Goal: Task Accomplishment & Management: Complete application form

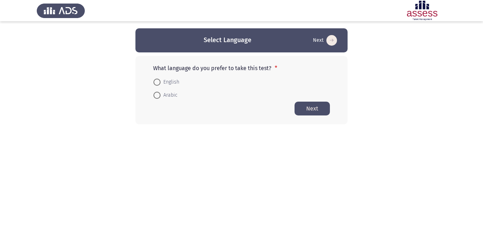
click at [156, 95] on span at bounding box center [157, 95] width 7 height 7
click at [156, 95] on input "Arabic" at bounding box center [157, 95] width 7 height 7
radio input "true"
click at [306, 107] on button "Next" at bounding box center [312, 108] width 35 height 14
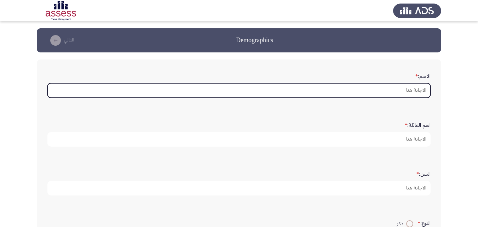
click at [378, 90] on input "الاسم: *" at bounding box center [238, 90] width 383 height 15
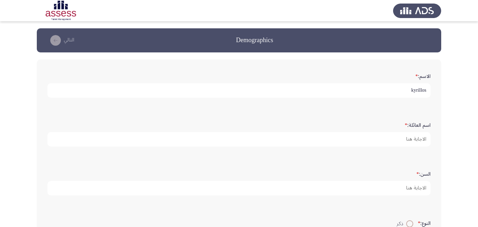
type input "kyrillos"
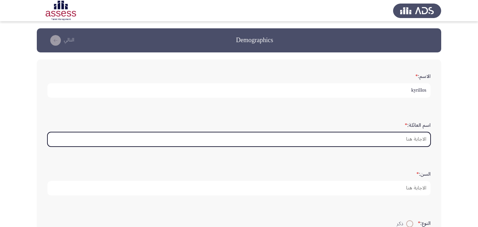
click at [398, 140] on input "اسم العائلة: *" at bounding box center [238, 139] width 383 height 15
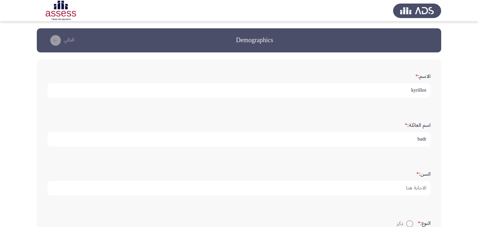
type input "badr"
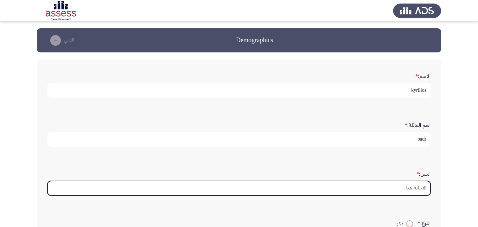
click at [419, 188] on input "السن: *" at bounding box center [238, 188] width 383 height 15
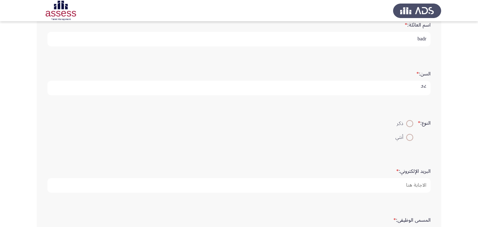
scroll to position [106, 0]
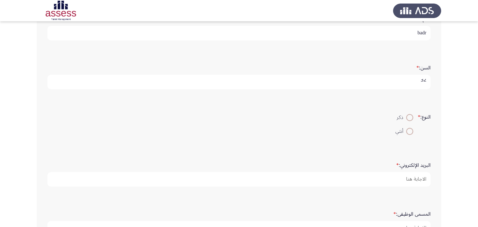
type input "32"
click at [406, 118] on span at bounding box center [409, 117] width 7 height 7
click at [406, 118] on input "ذكر" at bounding box center [409, 117] width 7 height 7
radio input "true"
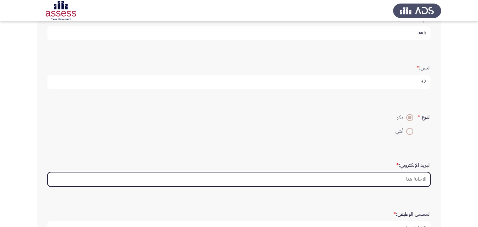
click at [417, 177] on input "البريد الإلكتروني: *" at bounding box center [238, 179] width 383 height 15
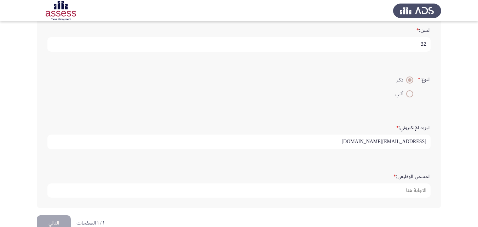
scroll to position [160, 0]
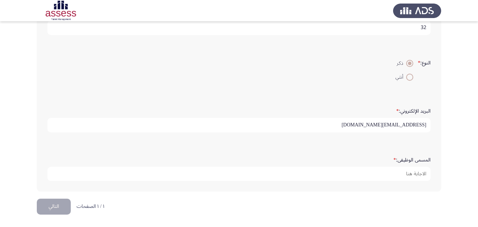
type input "[EMAIL_ADDRESS][DOMAIN_NAME]"
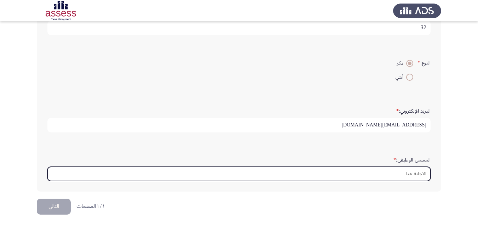
click at [414, 174] on input "المسمى الوظيفى: *" at bounding box center [238, 174] width 383 height 15
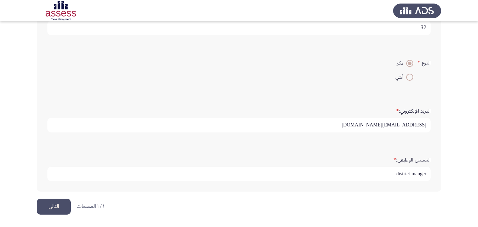
type input "district manger"
click at [59, 205] on button "التالي" at bounding box center [54, 206] width 34 height 16
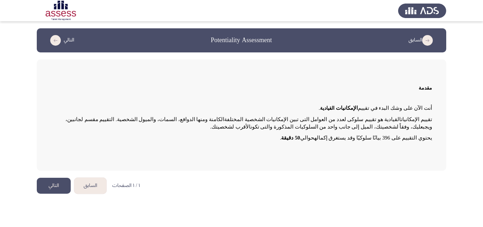
click at [59, 186] on button "التالي" at bounding box center [54, 186] width 34 height 16
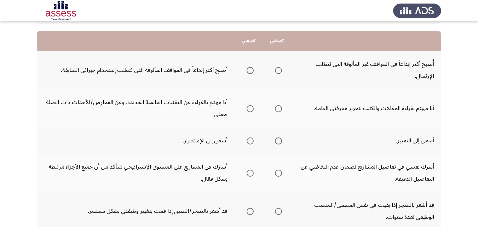
scroll to position [71, 0]
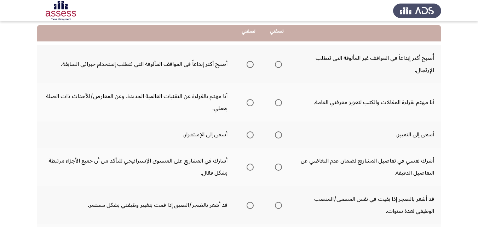
click at [251, 62] on span "Select an option" at bounding box center [250, 64] width 7 height 7
click at [251, 62] on input "Select an option" at bounding box center [250, 64] width 7 height 7
click at [249, 103] on span "Select an option" at bounding box center [250, 102] width 7 height 7
click at [249, 103] on input "Select an option" at bounding box center [250, 102] width 7 height 7
click at [252, 134] on span "Select an option" at bounding box center [250, 134] width 7 height 7
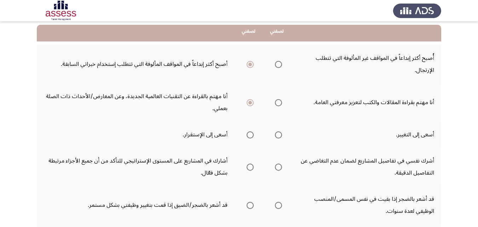
click at [252, 134] on input "Select an option" at bounding box center [250, 134] width 7 height 7
click at [280, 167] on span "Select an option" at bounding box center [278, 166] width 7 height 7
click at [280, 167] on input "Select an option" at bounding box center [278, 166] width 7 height 7
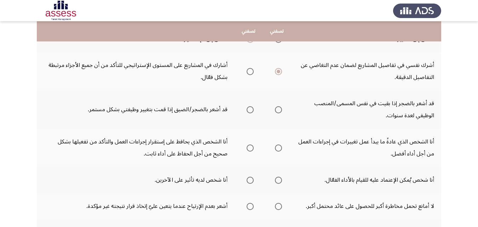
scroll to position [178, 0]
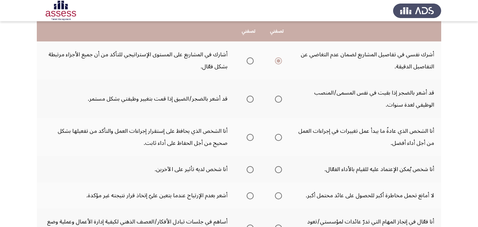
click at [275, 99] on label "Select an option" at bounding box center [277, 99] width 10 height 7
click at [275, 99] on input "Select an option" at bounding box center [278, 99] width 7 height 7
click at [277, 139] on span "Select an option" at bounding box center [278, 137] width 7 height 7
click at [277, 139] on input "Select an option" at bounding box center [278, 137] width 7 height 7
click at [251, 166] on span "Select an option" at bounding box center [250, 169] width 7 height 7
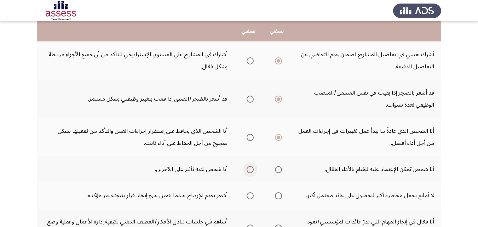
click at [251, 166] on input "Select an option" at bounding box center [250, 169] width 7 height 7
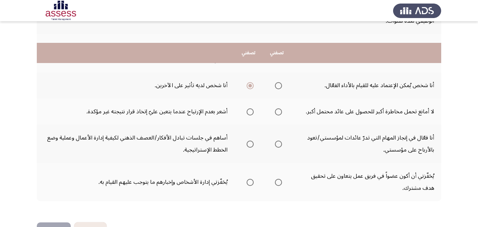
scroll to position [285, 0]
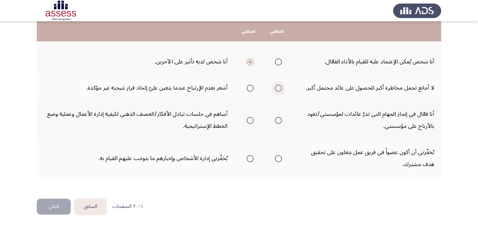
click at [276, 87] on span "Select an option" at bounding box center [278, 88] width 7 height 7
click at [276, 87] on input "Select an option" at bounding box center [278, 88] width 7 height 7
click at [250, 88] on span "Select an option" at bounding box center [250, 88] width 7 height 7
click at [250, 88] on input "Select an option" at bounding box center [250, 88] width 7 height 7
click at [278, 87] on span "Select an option" at bounding box center [278, 88] width 7 height 7
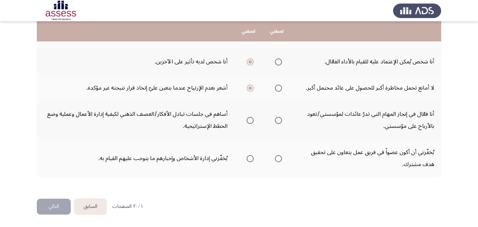
click at [278, 87] on input "Select an option" at bounding box center [278, 88] width 7 height 7
click at [251, 120] on span "Select an option" at bounding box center [250, 120] width 7 height 7
click at [251, 120] on input "Select an option" at bounding box center [250, 120] width 7 height 7
click at [252, 159] on span "Select an option" at bounding box center [250, 158] width 7 height 7
click at [252, 159] on input "Select an option" at bounding box center [250, 158] width 7 height 7
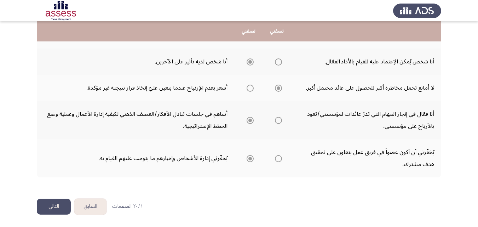
click at [63, 202] on button "التالي" at bounding box center [54, 206] width 34 height 16
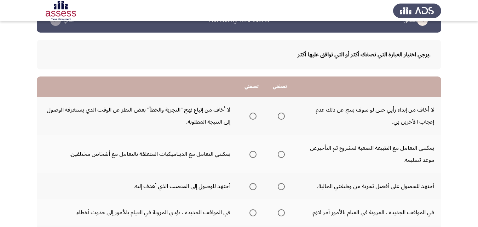
scroll to position [35, 0]
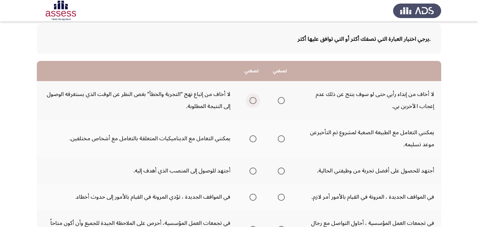
click at [251, 99] on span "Select an option" at bounding box center [252, 100] width 7 height 7
click at [251, 99] on input "Select an option" at bounding box center [252, 100] width 7 height 7
click at [250, 137] on span "Select an option" at bounding box center [252, 138] width 7 height 7
click at [250, 137] on input "Select an option" at bounding box center [252, 138] width 7 height 7
click at [279, 170] on span "Select an option" at bounding box center [281, 170] width 7 height 7
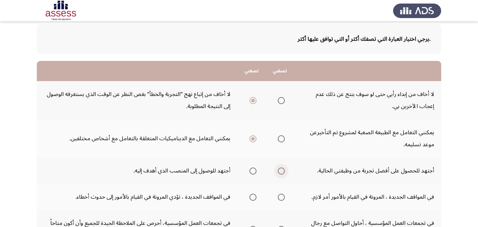
click at [279, 170] on input "Select an option" at bounding box center [281, 170] width 7 height 7
click at [281, 195] on span "Select an option" at bounding box center [281, 197] width 7 height 7
click at [281, 195] on input "Select an option" at bounding box center [281, 197] width 7 height 7
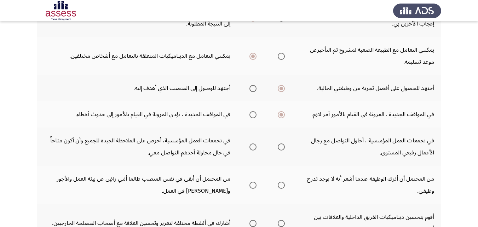
scroll to position [142, 0]
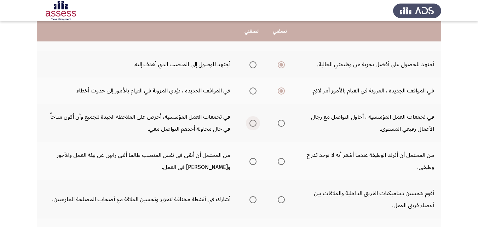
click at [251, 122] on span "Select an option" at bounding box center [252, 123] width 7 height 7
click at [251, 122] on input "Select an option" at bounding box center [252, 123] width 7 height 7
click at [251, 159] on span "Select an option" at bounding box center [252, 161] width 7 height 7
click at [251, 159] on input "Select an option" at bounding box center [252, 161] width 7 height 7
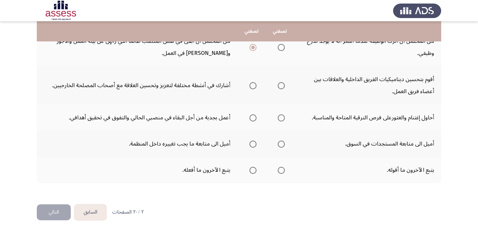
scroll to position [261, 0]
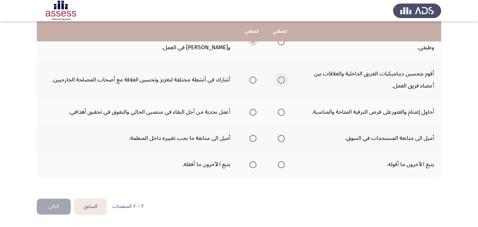
click at [280, 80] on span "Select an option" at bounding box center [281, 79] width 7 height 7
click at [280, 80] on input "Select an option" at bounding box center [281, 79] width 7 height 7
click at [282, 113] on span "Select an option" at bounding box center [281, 112] width 7 height 7
click at [282, 113] on input "Select an option" at bounding box center [281, 112] width 7 height 7
click at [282, 138] on span "Select an option" at bounding box center [281, 138] width 7 height 7
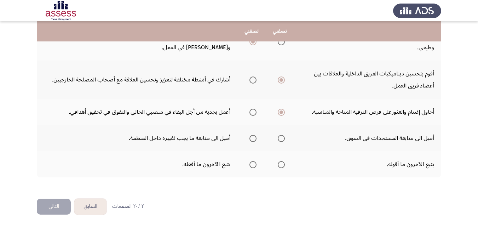
click at [282, 138] on input "Select an option" at bounding box center [281, 138] width 7 height 7
click at [254, 163] on span "Select an option" at bounding box center [252, 164] width 7 height 7
click at [254, 163] on input "Select an option" at bounding box center [252, 164] width 7 height 7
click at [62, 202] on button "التالي" at bounding box center [54, 206] width 34 height 16
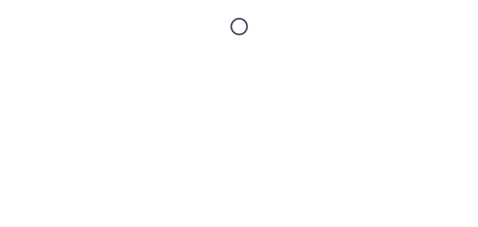
scroll to position [0, 0]
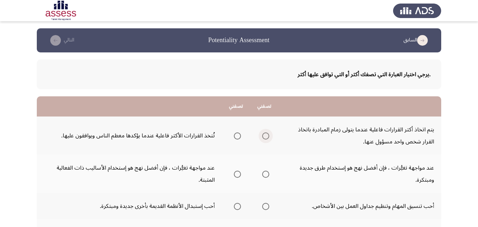
click at [264, 138] on span "Select an option" at bounding box center [265, 135] width 7 height 7
click at [264, 138] on input "Select an option" at bounding box center [265, 135] width 7 height 7
click at [237, 174] on span "Select an option" at bounding box center [237, 174] width 7 height 7
click at [237, 174] on input "Select an option" at bounding box center [237, 174] width 7 height 7
click at [265, 205] on span "Select an option" at bounding box center [265, 206] width 7 height 7
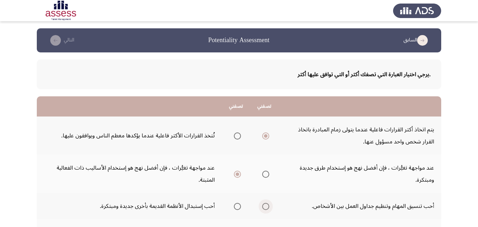
click at [265, 205] on input "Select an option" at bounding box center [265, 206] width 7 height 7
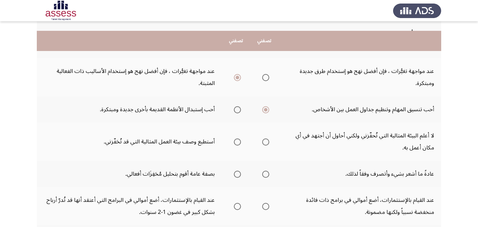
scroll to position [106, 0]
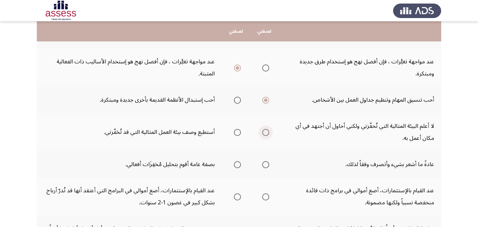
click at [263, 130] on span "Select an option" at bounding box center [265, 132] width 7 height 7
click at [263, 130] on input "Select an option" at bounding box center [265, 132] width 7 height 7
click at [238, 163] on span "Select an option" at bounding box center [237, 164] width 7 height 7
click at [238, 163] on input "Select an option" at bounding box center [237, 164] width 7 height 7
click at [237, 197] on span "Select an option" at bounding box center [237, 196] width 7 height 7
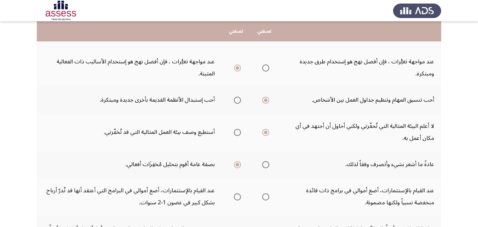
click at [237, 197] on input "Select an option" at bounding box center [237, 196] width 7 height 7
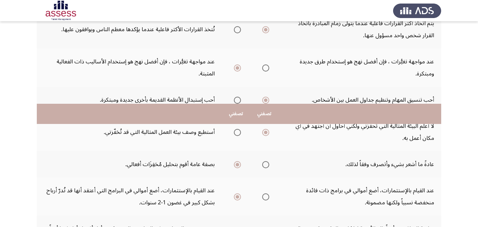
scroll to position [212, 0]
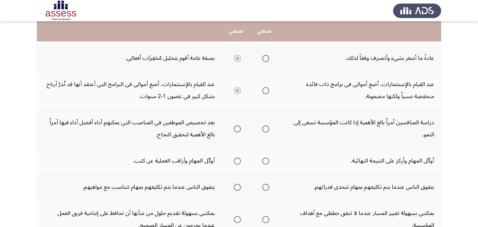
click at [264, 130] on span "Select an option" at bounding box center [265, 128] width 7 height 7
click at [264, 130] on input "Select an option" at bounding box center [265, 128] width 7 height 7
click at [237, 129] on span "Select an option" at bounding box center [237, 128] width 7 height 7
click at [237, 129] on input "Select an option" at bounding box center [237, 128] width 7 height 7
click at [235, 159] on span "Select an option" at bounding box center [237, 160] width 7 height 7
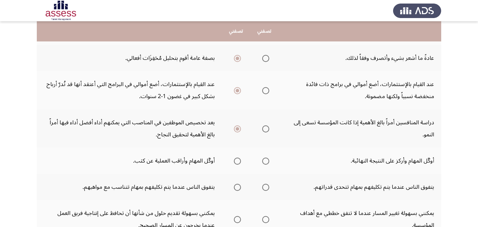
click at [235, 159] on input "Select an option" at bounding box center [237, 160] width 7 height 7
click at [237, 185] on span "Select an option" at bounding box center [237, 187] width 7 height 7
click at [237, 185] on input "Select an option" at bounding box center [237, 187] width 7 height 7
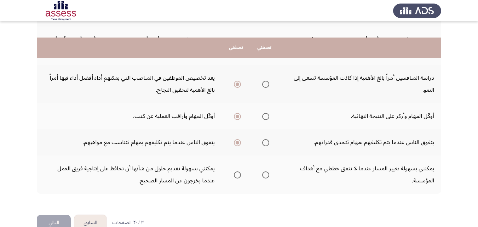
scroll to position [273, 0]
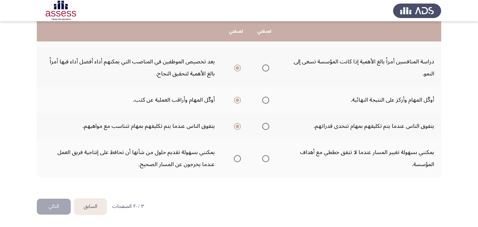
click at [235, 157] on span "Select an option" at bounding box center [237, 158] width 7 height 7
click at [235, 157] on input "Select an option" at bounding box center [237, 158] width 7 height 7
click at [56, 204] on button "التالي" at bounding box center [54, 206] width 34 height 16
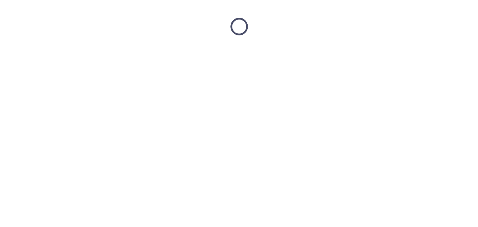
scroll to position [0, 0]
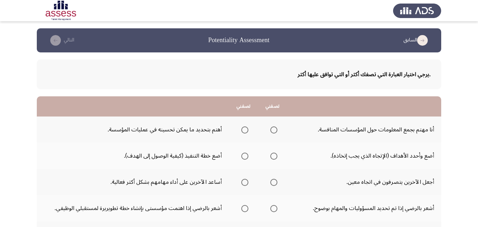
click at [246, 133] on span "Select an option" at bounding box center [244, 129] width 7 height 7
click at [246, 133] on input "Select an option" at bounding box center [244, 129] width 7 height 7
click at [241, 155] on span "Select an option" at bounding box center [244, 155] width 7 height 7
click at [241, 155] on input "Select an option" at bounding box center [244, 155] width 7 height 7
click at [243, 184] on span "Select an option" at bounding box center [244, 182] width 7 height 7
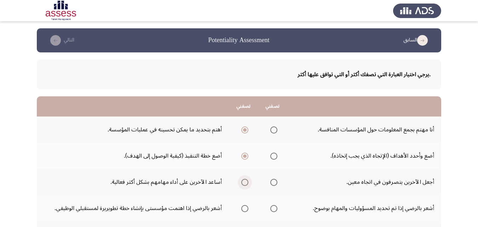
click at [243, 184] on input "Select an option" at bounding box center [244, 182] width 7 height 7
click at [272, 210] on span "Select an option" at bounding box center [273, 208] width 7 height 7
click at [272, 210] on input "Select an option" at bounding box center [273, 208] width 7 height 7
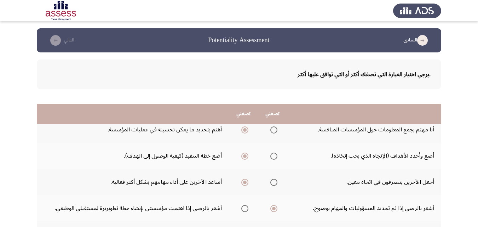
scroll to position [106, 0]
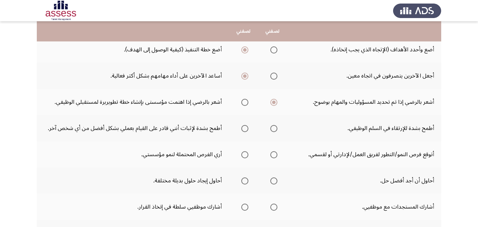
click at [242, 129] on span "Select an option" at bounding box center [244, 128] width 7 height 7
click at [242, 129] on input "Select an option" at bounding box center [244, 128] width 7 height 7
click at [270, 156] on span "Select an option" at bounding box center [273, 154] width 7 height 7
click at [270, 156] on input "Select an option" at bounding box center [273, 154] width 7 height 7
click at [273, 176] on mat-radio-group "Select an option" at bounding box center [272, 180] width 10 height 12
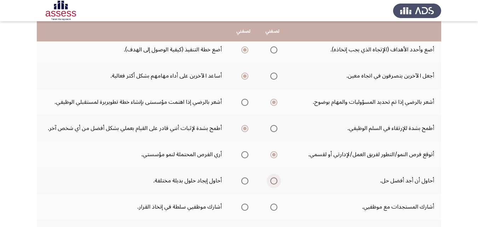
click at [274, 182] on span "Select an option" at bounding box center [273, 180] width 7 height 7
click at [274, 182] on input "Select an option" at bounding box center [273, 180] width 7 height 7
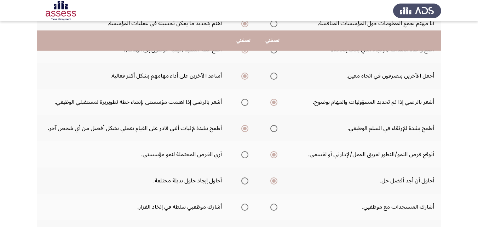
scroll to position [201, 0]
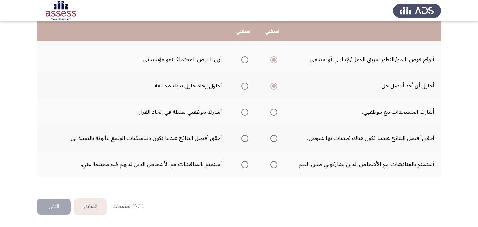
click at [271, 113] on span "Select an option" at bounding box center [273, 112] width 7 height 7
click at [271, 113] on input "Select an option" at bounding box center [273, 112] width 7 height 7
click at [272, 139] on span "Select an option" at bounding box center [273, 138] width 7 height 7
click at [272, 139] on input "Select an option" at bounding box center [273, 138] width 7 height 7
click at [244, 166] on span "Select an option" at bounding box center [244, 164] width 7 height 7
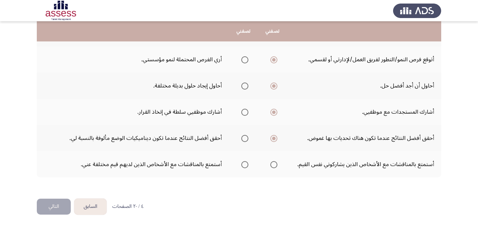
click at [244, 166] on input "Select an option" at bounding box center [244, 164] width 7 height 7
click at [45, 205] on button "التالي" at bounding box center [54, 206] width 34 height 16
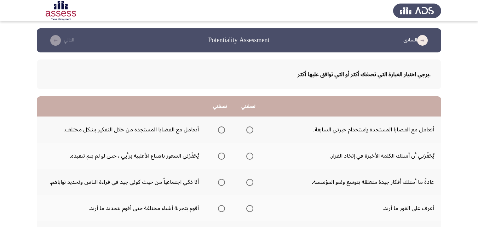
click at [220, 128] on span "Select an option" at bounding box center [221, 129] width 7 height 7
click at [220, 128] on input "Select an option" at bounding box center [221, 129] width 7 height 7
click at [248, 153] on span "Select an option" at bounding box center [249, 155] width 7 height 7
click at [248, 153] on input "Select an option" at bounding box center [249, 155] width 7 height 7
click at [222, 181] on span "Select an option" at bounding box center [221, 182] width 7 height 7
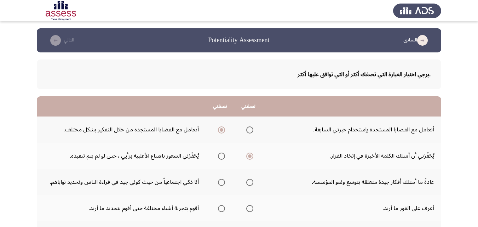
click at [222, 181] on input "Select an option" at bounding box center [221, 182] width 7 height 7
click at [250, 209] on span "Select an option" at bounding box center [249, 208] width 7 height 7
click at [250, 209] on input "Select an option" at bounding box center [249, 208] width 7 height 7
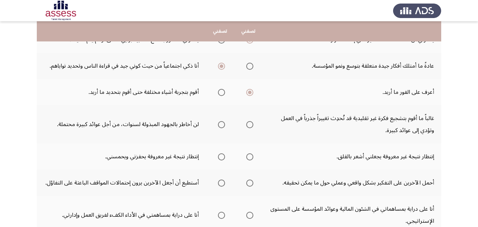
scroll to position [106, 0]
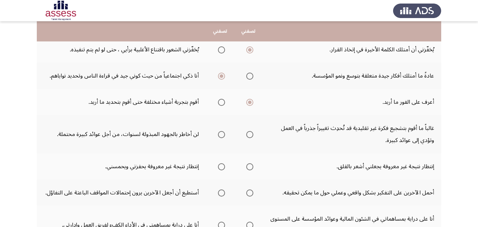
click at [248, 135] on span "Select an option" at bounding box center [249, 134] width 7 height 7
click at [248, 135] on input "Select an option" at bounding box center [249, 134] width 7 height 7
click at [249, 166] on span "Select an option" at bounding box center [249, 166] width 7 height 7
click at [249, 166] on input "Select an option" at bounding box center [249, 166] width 7 height 7
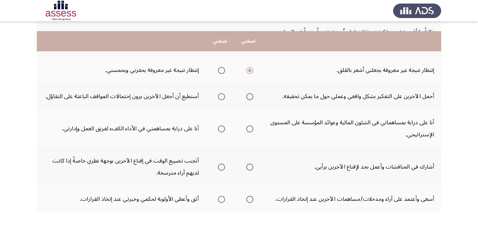
scroll to position [212, 0]
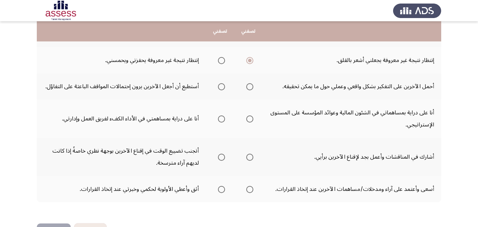
click at [215, 86] on label "Select an option" at bounding box center [220, 86] width 10 height 7
click at [218, 86] on input "Select an option" at bounding box center [221, 86] width 7 height 7
click at [221, 119] on span "Select an option" at bounding box center [221, 118] width 7 height 7
click at [221, 119] on input "Select an option" at bounding box center [221, 118] width 7 height 7
click at [220, 157] on span "Select an option" at bounding box center [221, 157] width 7 height 7
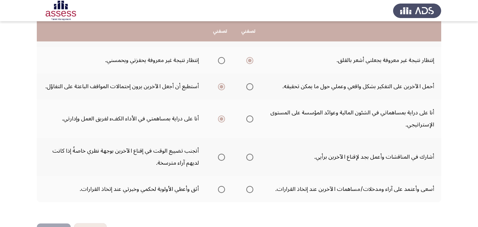
click at [220, 157] on input "Select an option" at bounding box center [221, 157] width 7 height 7
click at [221, 186] on span "Select an option" at bounding box center [221, 189] width 7 height 7
click at [221, 186] on input "Select an option" at bounding box center [221, 189] width 7 height 7
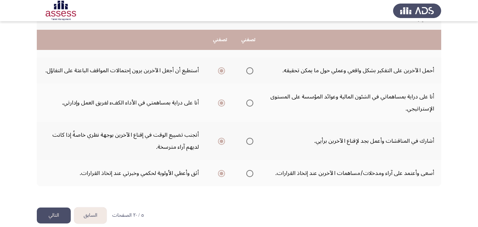
scroll to position [237, 0]
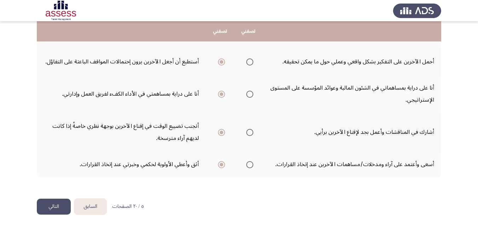
click at [61, 208] on button "التالي" at bounding box center [54, 206] width 34 height 16
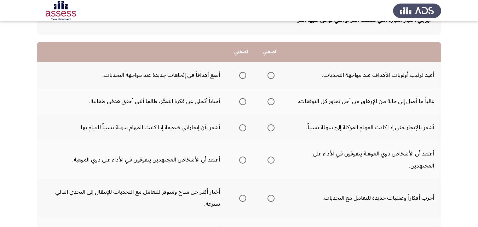
scroll to position [55, 0]
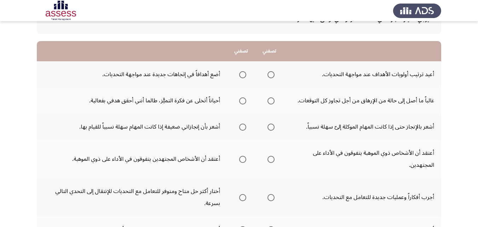
click at [271, 76] on span "Select an option" at bounding box center [270, 74] width 7 height 7
click at [271, 76] on input "Select an option" at bounding box center [270, 74] width 7 height 7
click at [246, 98] on th at bounding box center [241, 100] width 28 height 26
click at [242, 96] on mat-radio-group "Select an option" at bounding box center [241, 100] width 10 height 12
click at [242, 99] on span "Select an option" at bounding box center [242, 100] width 7 height 7
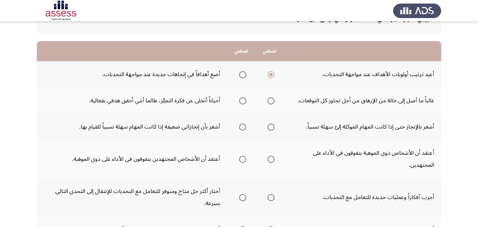
click at [242, 99] on input "Select an option" at bounding box center [242, 100] width 7 height 7
click at [268, 128] on span "Select an option" at bounding box center [270, 126] width 7 height 7
click at [268, 128] on input "Select an option" at bounding box center [270, 126] width 7 height 7
click at [243, 160] on span "Select an option" at bounding box center [242, 159] width 7 height 7
click at [243, 160] on input "Select an option" at bounding box center [242, 159] width 7 height 7
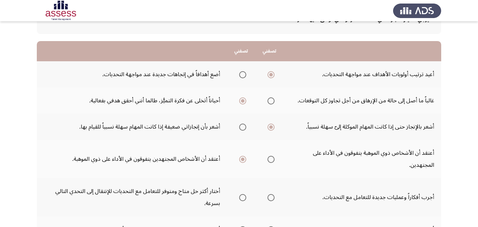
click at [269, 196] on span "Select an option" at bounding box center [270, 197] width 7 height 7
click at [269, 196] on input "Select an option" at bounding box center [270, 197] width 7 height 7
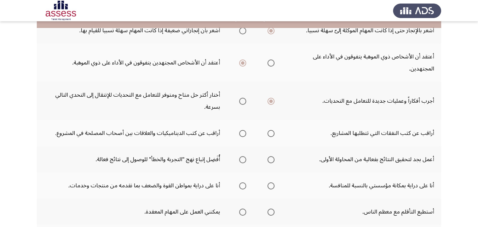
scroll to position [161, 0]
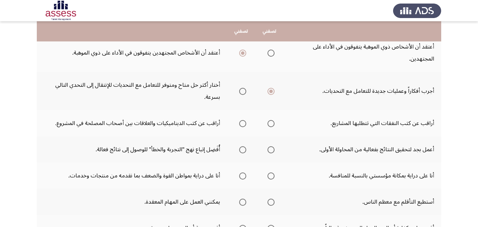
click at [242, 123] on span "Select an option" at bounding box center [242, 123] width 7 height 7
click at [242, 123] on input "Select an option" at bounding box center [242, 123] width 7 height 7
click at [268, 148] on span "Select an option" at bounding box center [270, 149] width 7 height 7
click at [268, 148] on input "Select an option" at bounding box center [270, 149] width 7 height 7
click at [241, 175] on span "Select an option" at bounding box center [242, 175] width 7 height 7
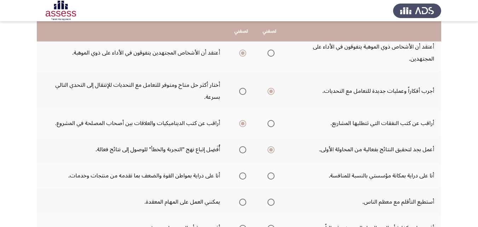
click at [241, 175] on input "Select an option" at bounding box center [242, 175] width 7 height 7
click at [271, 202] on span "Select an option" at bounding box center [271, 202] width 0 height 0
click at [269, 202] on input "Select an option" at bounding box center [270, 201] width 7 height 7
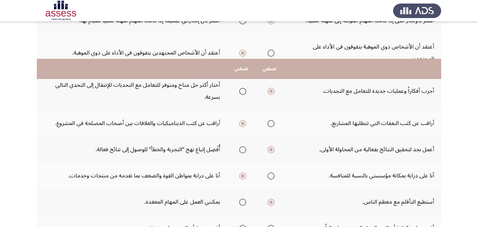
scroll to position [225, 0]
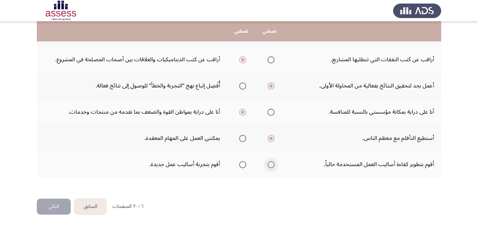
click at [273, 163] on span "Select an option" at bounding box center [270, 164] width 7 height 7
click at [273, 163] on input "Select an option" at bounding box center [270, 164] width 7 height 7
click at [58, 204] on button "التالي" at bounding box center [54, 206] width 34 height 16
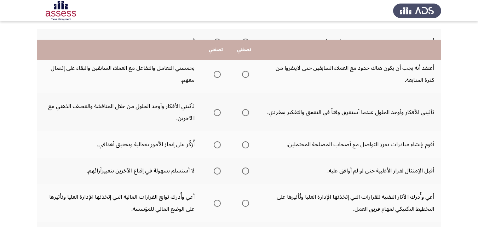
scroll to position [71, 0]
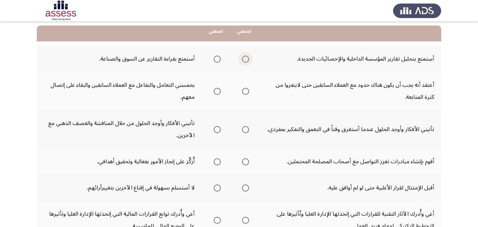
click at [243, 58] on span "Select an option" at bounding box center [245, 59] width 7 height 7
click at [243, 58] on input "Select an option" at bounding box center [245, 59] width 7 height 7
click at [217, 91] on span "Select an option" at bounding box center [217, 91] width 0 height 0
click at [217, 91] on input "Select an option" at bounding box center [217, 91] width 7 height 7
click at [214, 131] on span "Select an option" at bounding box center [217, 129] width 7 height 7
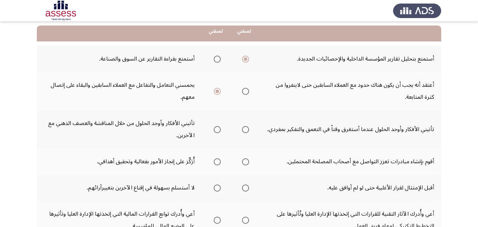
click at [214, 131] on input "Select an option" at bounding box center [217, 129] width 7 height 7
click at [244, 161] on span "Select an option" at bounding box center [245, 161] width 7 height 7
click at [244, 161] on input "Select an option" at bounding box center [245, 161] width 7 height 7
click at [218, 189] on span "Select an option" at bounding box center [217, 187] width 7 height 7
click at [218, 189] on input "Select an option" at bounding box center [217, 187] width 7 height 7
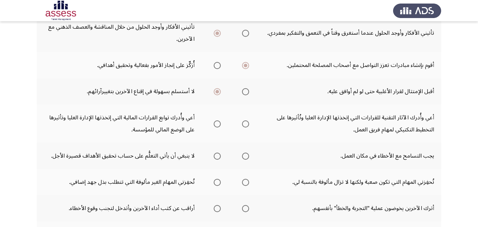
scroll to position [177, 0]
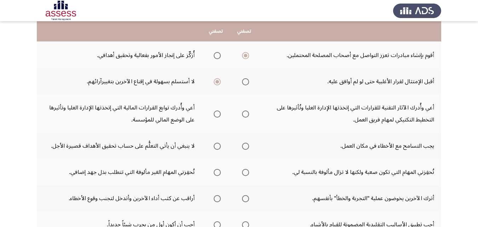
click at [246, 115] on span "Select an option" at bounding box center [245, 113] width 7 height 7
click at [246, 115] on input "Select an option" at bounding box center [245, 113] width 7 height 7
click at [214, 147] on span "Select an option" at bounding box center [217, 146] width 7 height 7
click at [214, 147] on input "Select an option" at bounding box center [217, 146] width 7 height 7
click at [247, 172] on span "Select an option" at bounding box center [245, 172] width 7 height 7
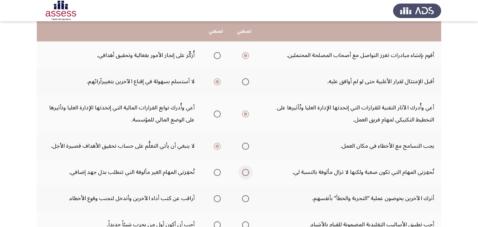
click at [247, 172] on input "Select an option" at bounding box center [245, 172] width 7 height 7
click at [217, 175] on span "Select an option" at bounding box center [217, 172] width 7 height 7
click at [217, 175] on input "Select an option" at bounding box center [217, 172] width 7 height 7
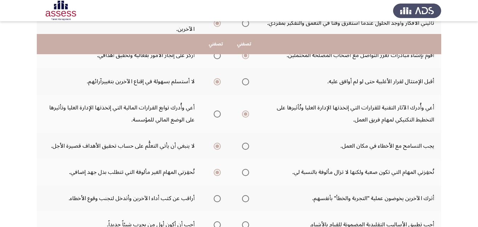
scroll to position [212, 0]
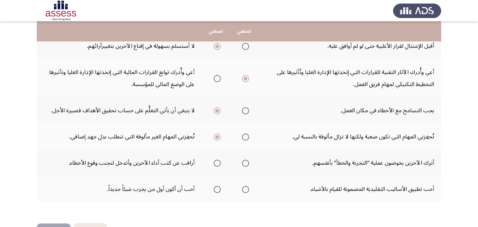
click at [218, 161] on span "Select an option" at bounding box center [217, 163] width 7 height 7
click at [218, 161] on input "Select an option" at bounding box center [217, 163] width 7 height 7
click at [216, 187] on span "Select an option" at bounding box center [217, 189] width 7 height 7
click at [216, 187] on input "Select an option" at bounding box center [217, 189] width 7 height 7
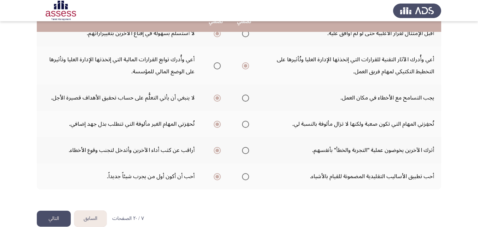
scroll to position [237, 0]
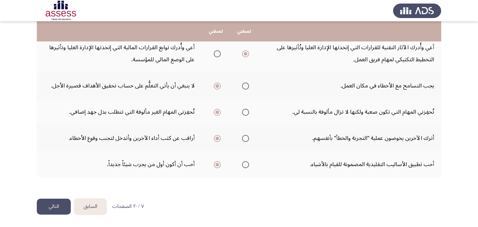
click at [57, 204] on button "التالي" at bounding box center [54, 206] width 34 height 16
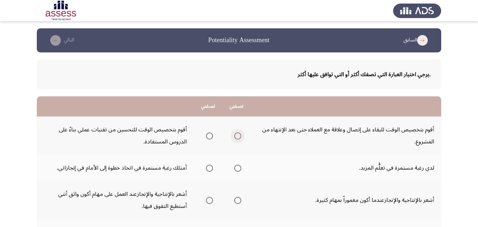
click at [237, 138] on span "Select an option" at bounding box center [237, 135] width 7 height 7
click at [237, 138] on input "Select an option" at bounding box center [237, 135] width 7 height 7
click at [237, 169] on span "Select an option" at bounding box center [237, 168] width 7 height 7
click at [237, 169] on input "Select an option" at bounding box center [237, 168] width 7 height 7
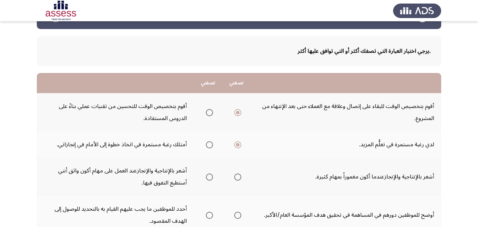
scroll to position [35, 0]
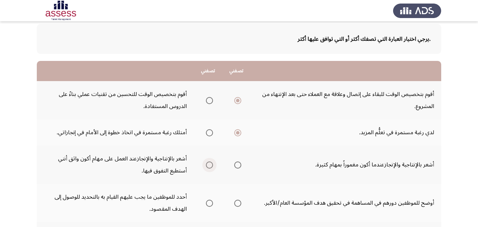
click at [208, 161] on span "Select an option" at bounding box center [209, 164] width 7 height 7
click at [208, 161] on input "Select an option" at bounding box center [209, 164] width 7 height 7
click at [236, 198] on mat-radio-group "Select an option" at bounding box center [236, 203] width 10 height 12
click at [210, 201] on span "Select an option" at bounding box center [209, 203] width 7 height 7
click at [210, 201] on input "Select an option" at bounding box center [209, 203] width 7 height 7
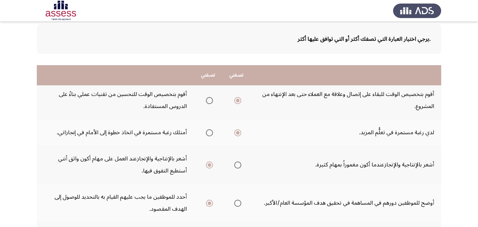
scroll to position [142, 0]
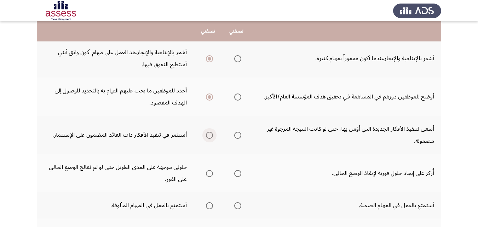
click at [206, 136] on span "Select an option" at bounding box center [209, 135] width 7 height 7
click at [206, 136] on input "Select an option" at bounding box center [209, 135] width 7 height 7
click at [236, 175] on span "Select an option" at bounding box center [237, 173] width 7 height 7
click at [236, 175] on input "Select an option" at bounding box center [237, 173] width 7 height 7
click at [237, 205] on span "Select an option" at bounding box center [237, 205] width 7 height 7
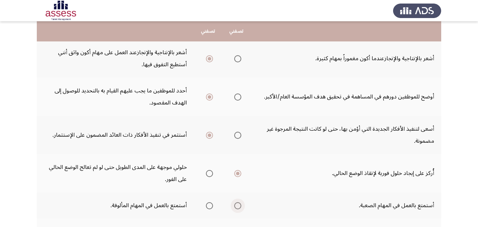
click at [237, 205] on input "Select an option" at bounding box center [237, 205] width 7 height 7
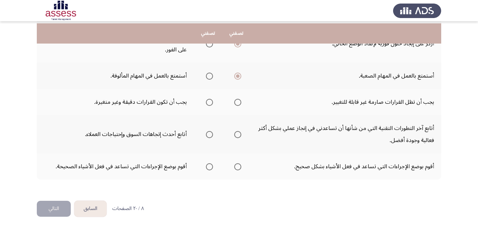
scroll to position [273, 0]
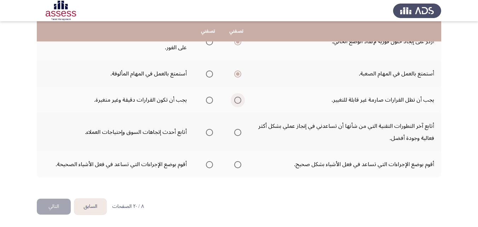
click at [237, 103] on span "Select an option" at bounding box center [237, 100] width 7 height 7
click at [237, 103] on input "Select an option" at bounding box center [237, 100] width 7 height 7
click at [238, 131] on span "Select an option" at bounding box center [237, 132] width 7 height 7
click at [238, 131] on input "Select an option" at bounding box center [237, 132] width 7 height 7
click at [240, 163] on span "Select an option" at bounding box center [237, 164] width 7 height 7
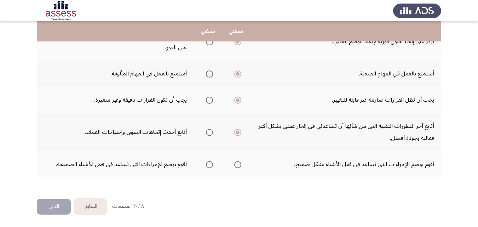
click at [240, 163] on input "Select an option" at bounding box center [237, 164] width 7 height 7
click at [62, 206] on button "التالي" at bounding box center [54, 206] width 34 height 16
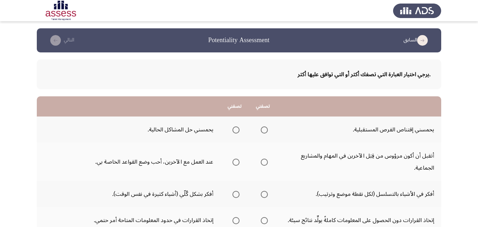
click at [236, 127] on span "Select an option" at bounding box center [235, 129] width 7 height 7
click at [236, 127] on input "Select an option" at bounding box center [235, 129] width 7 height 7
click at [234, 165] on span "Select an option" at bounding box center [235, 162] width 7 height 7
click at [234, 165] on input "Select an option" at bounding box center [235, 162] width 7 height 7
click at [263, 192] on span "Select an option" at bounding box center [264, 194] width 7 height 7
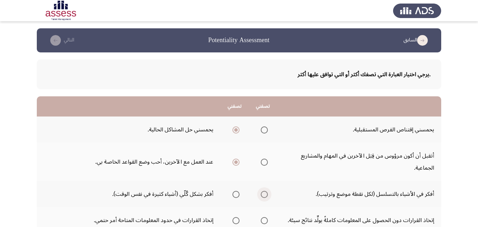
click at [263, 192] on input "Select an option" at bounding box center [264, 194] width 7 height 7
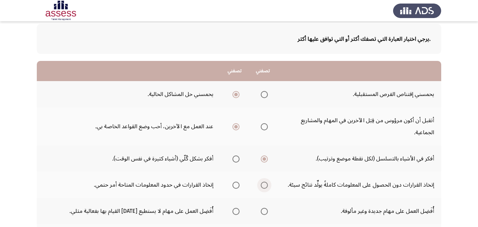
click at [262, 184] on span "Select an option" at bounding box center [264, 185] width 7 height 7
click at [262, 184] on input "Select an option" at bounding box center [264, 185] width 7 height 7
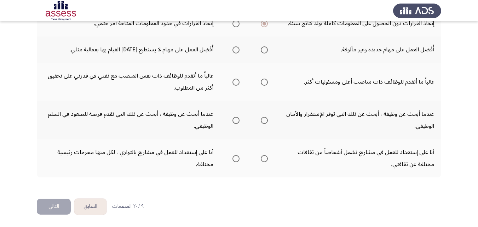
scroll to position [91, 0]
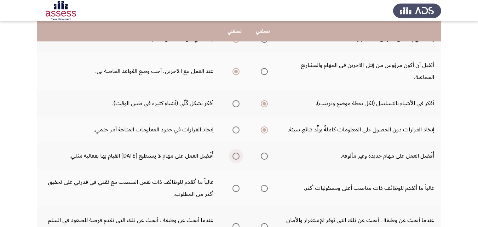
click at [236, 158] on span "Select an option" at bounding box center [235, 155] width 7 height 7
click at [236, 158] on input "Select an option" at bounding box center [235, 155] width 7 height 7
click at [262, 188] on span "Select an option" at bounding box center [264, 188] width 7 height 7
click at [262, 188] on input "Select an option" at bounding box center [264, 188] width 7 height 7
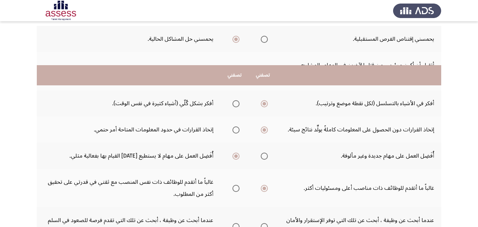
scroll to position [197, 0]
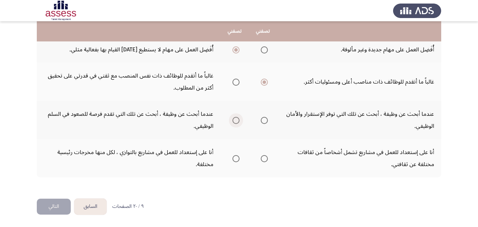
click at [236, 120] on span "Select an option" at bounding box center [235, 120] width 7 height 7
click at [236, 120] on input "Select an option" at bounding box center [235, 120] width 7 height 7
click at [267, 162] on span "Select an option" at bounding box center [264, 158] width 7 height 7
click at [267, 162] on input "Select an option" at bounding box center [264, 158] width 7 height 7
click at [53, 206] on button "التالي" at bounding box center [54, 206] width 34 height 16
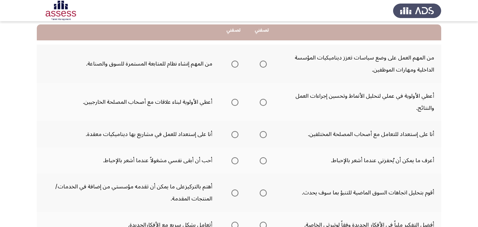
scroll to position [74, 0]
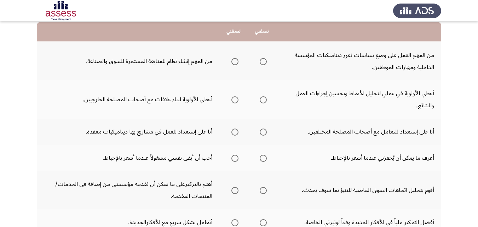
click at [264, 63] on span "Select an option" at bounding box center [263, 61] width 7 height 7
click at [264, 63] on input "Select an option" at bounding box center [263, 61] width 7 height 7
click at [235, 102] on span "Select an option" at bounding box center [234, 99] width 7 height 7
click at [235, 102] on input "Select an option" at bounding box center [234, 99] width 7 height 7
click at [263, 133] on span "Select an option" at bounding box center [263, 131] width 7 height 7
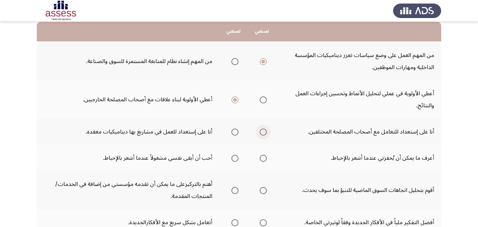
click at [263, 133] on input "Select an option" at bounding box center [263, 131] width 7 height 7
click at [261, 161] on span "Select an option" at bounding box center [263, 158] width 7 height 7
click at [261, 161] on input "Select an option" at bounding box center [263, 158] width 7 height 7
click at [263, 191] on span "Select an option" at bounding box center [263, 190] width 7 height 7
click at [263, 191] on input "Select an option" at bounding box center [263, 190] width 7 height 7
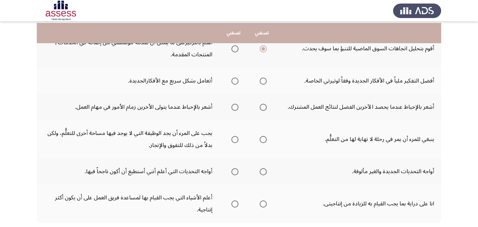
scroll to position [218, 0]
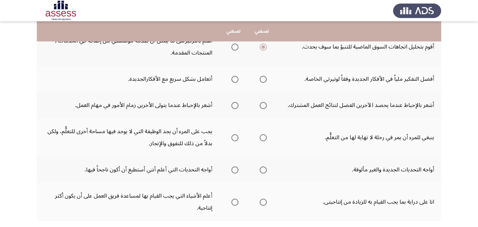
click at [234, 82] on span "Select an option" at bounding box center [234, 79] width 7 height 7
click at [234, 82] on input "Select an option" at bounding box center [234, 79] width 7 height 7
click at [263, 106] on span "Select an option" at bounding box center [263, 105] width 7 height 7
click at [263, 106] on input "Select an option" at bounding box center [263, 105] width 7 height 7
click at [264, 137] on span "Select an option" at bounding box center [263, 137] width 7 height 7
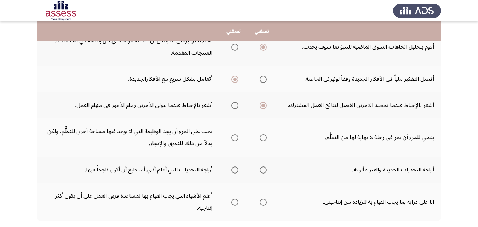
click at [264, 137] on input "Select an option" at bounding box center [263, 137] width 7 height 7
click at [266, 171] on span "Select an option" at bounding box center [263, 169] width 7 height 7
click at [266, 171] on input "Select an option" at bounding box center [263, 169] width 7 height 7
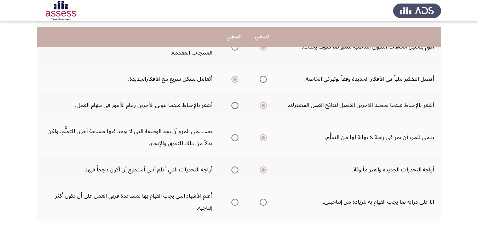
scroll to position [261, 0]
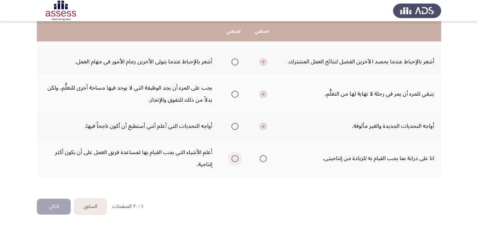
click at [236, 160] on span "Select an option" at bounding box center [234, 158] width 7 height 7
click at [236, 160] on input "Select an option" at bounding box center [234, 158] width 7 height 7
click at [53, 209] on button "التالي" at bounding box center [54, 206] width 34 height 16
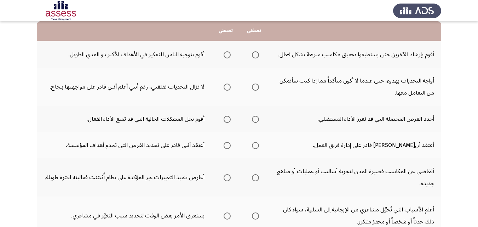
scroll to position [76, 0]
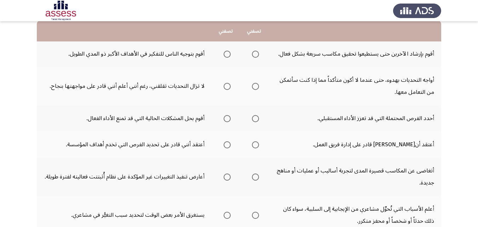
click at [229, 56] on span "Select an option" at bounding box center [227, 54] width 7 height 7
click at [229, 56] on input "Select an option" at bounding box center [227, 54] width 7 height 7
click at [255, 85] on span "Select an option" at bounding box center [255, 86] width 7 height 7
click at [255, 85] on input "Select an option" at bounding box center [255, 86] width 7 height 7
click at [226, 121] on span "Select an option" at bounding box center [227, 118] width 7 height 7
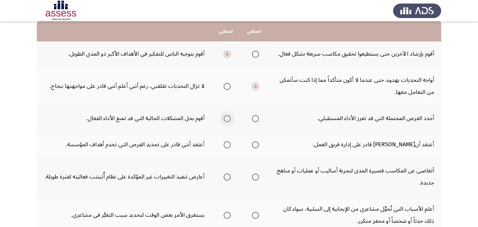
click at [226, 121] on input "Select an option" at bounding box center [227, 118] width 7 height 7
click at [255, 147] on span "Select an option" at bounding box center [255, 144] width 7 height 7
click at [255, 147] on input "Select an option" at bounding box center [255, 144] width 7 height 7
click at [228, 182] on mat-radio-group "Select an option" at bounding box center [226, 177] width 10 height 12
click at [229, 178] on span "Select an option" at bounding box center [227, 176] width 7 height 7
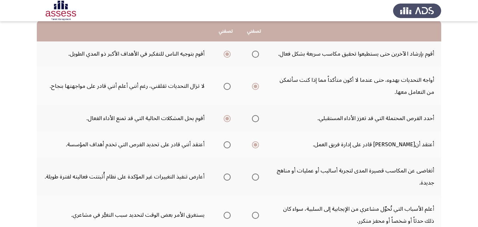
click at [229, 178] on input "Select an option" at bounding box center [227, 176] width 7 height 7
click at [256, 216] on span "Select an option" at bounding box center [255, 215] width 7 height 7
click at [256, 216] on input "Select an option" at bounding box center [255, 215] width 7 height 7
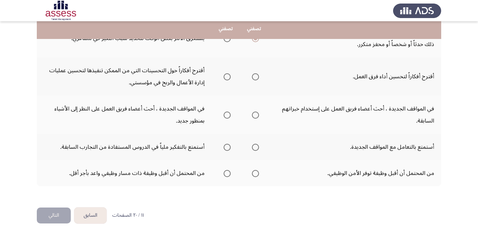
scroll to position [254, 0]
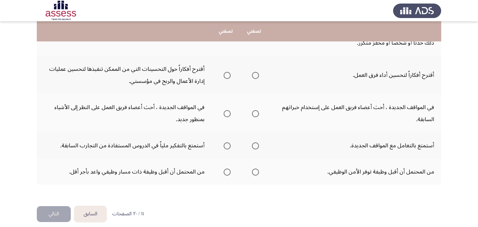
click at [255, 77] on span "Select an option" at bounding box center [255, 75] width 7 height 7
click at [255, 77] on input "Select an option" at bounding box center [255, 75] width 7 height 7
click at [227, 114] on span "Select an option" at bounding box center [227, 113] width 7 height 7
click at [227, 114] on input "Select an option" at bounding box center [227, 113] width 7 height 7
click at [256, 149] on span "Select an option" at bounding box center [255, 145] width 7 height 7
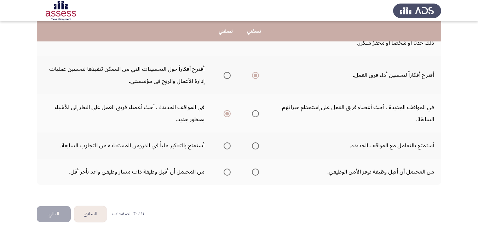
click at [256, 149] on input "Select an option" at bounding box center [255, 145] width 7 height 7
click at [223, 171] on label "Select an option" at bounding box center [226, 171] width 10 height 7
click at [224, 171] on input "Select an option" at bounding box center [227, 171] width 7 height 7
click at [255, 170] on span "Select an option" at bounding box center [255, 171] width 7 height 7
click at [255, 170] on input "Select an option" at bounding box center [255, 171] width 7 height 7
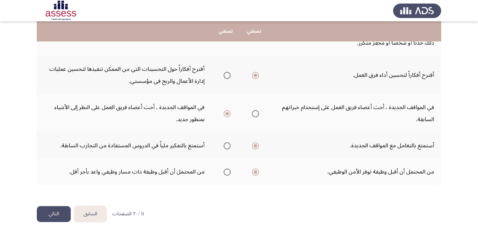
click at [57, 213] on button "التالي" at bounding box center [54, 214] width 34 height 16
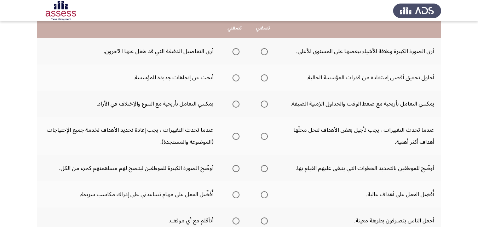
scroll to position [79, 0]
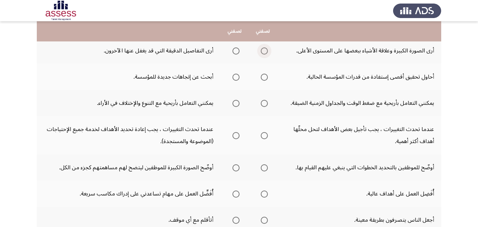
click at [265, 50] on span "Select an option" at bounding box center [264, 50] width 7 height 7
click at [265, 50] on input "Select an option" at bounding box center [264, 50] width 7 height 7
click at [263, 77] on span "Select an option" at bounding box center [264, 77] width 7 height 7
click at [263, 77] on input "Select an option" at bounding box center [264, 77] width 7 height 7
click at [261, 102] on span "Select an option" at bounding box center [264, 103] width 7 height 7
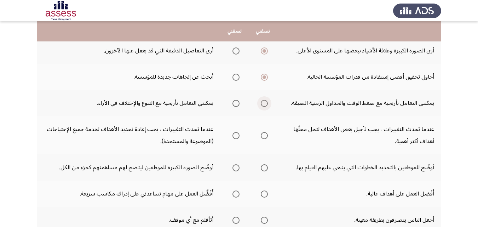
click at [261, 102] on input "Select an option" at bounding box center [264, 103] width 7 height 7
click at [236, 137] on span "Select an option" at bounding box center [235, 135] width 7 height 7
click at [236, 137] on input "Select an option" at bounding box center [235, 135] width 7 height 7
click at [265, 168] on span "Select an option" at bounding box center [264, 167] width 7 height 7
click at [265, 168] on input "Select an option" at bounding box center [264, 167] width 7 height 7
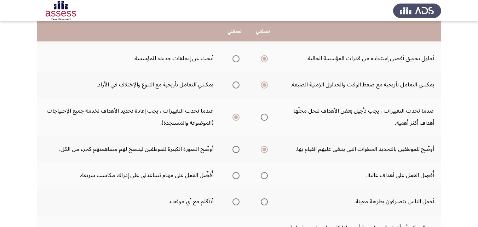
scroll to position [98, 0]
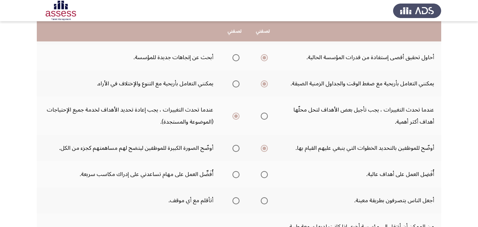
click at [263, 176] on span "Select an option" at bounding box center [264, 174] width 7 height 7
click at [263, 176] on input "Select an option" at bounding box center [264, 174] width 7 height 7
click at [264, 198] on span "Select an option" at bounding box center [264, 200] width 7 height 7
click at [264, 198] on input "Select an option" at bounding box center [264, 200] width 7 height 7
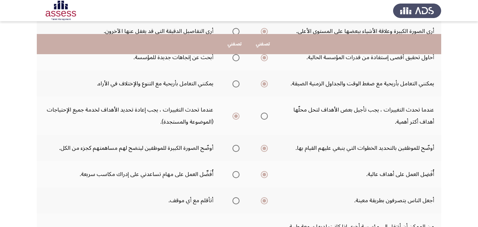
scroll to position [134, 0]
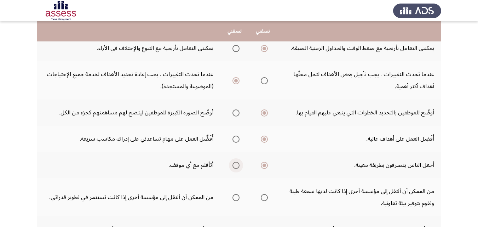
click at [234, 164] on span "Select an option" at bounding box center [235, 165] width 7 height 7
click at [234, 164] on input "Select an option" at bounding box center [235, 165] width 7 height 7
click at [233, 195] on span "Select an option" at bounding box center [235, 197] width 7 height 7
click at [233, 195] on input "Select an option" at bounding box center [235, 197] width 7 height 7
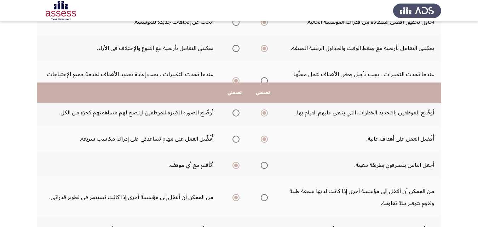
scroll to position [237, 0]
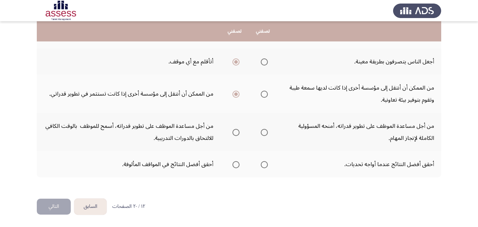
click at [237, 133] on span "Select an option" at bounding box center [235, 132] width 7 height 7
click at [237, 133] on input "Select an option" at bounding box center [235, 132] width 7 height 7
click at [265, 165] on span "Select an option" at bounding box center [264, 164] width 7 height 7
click at [265, 165] on input "Select an option" at bounding box center [264, 164] width 7 height 7
click at [48, 206] on button "التالي" at bounding box center [54, 206] width 34 height 16
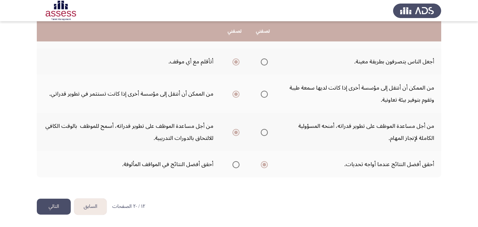
scroll to position [0, 0]
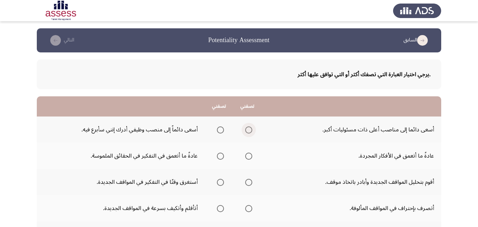
click at [248, 132] on span "Select an option" at bounding box center [248, 129] width 7 height 7
click at [248, 132] on input "Select an option" at bounding box center [248, 129] width 7 height 7
click at [218, 155] on span "Select an option" at bounding box center [220, 155] width 7 height 7
click at [218, 155] on input "Select an option" at bounding box center [220, 155] width 7 height 7
click at [251, 180] on span "Select an option" at bounding box center [248, 182] width 7 height 7
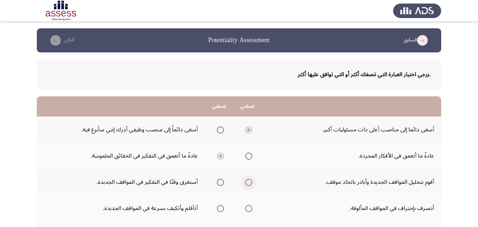
click at [251, 180] on input "Select an option" at bounding box center [248, 182] width 7 height 7
click at [224, 207] on span "Select an option" at bounding box center [220, 208] width 7 height 7
click at [224, 207] on input "Select an option" at bounding box center [220, 208] width 7 height 7
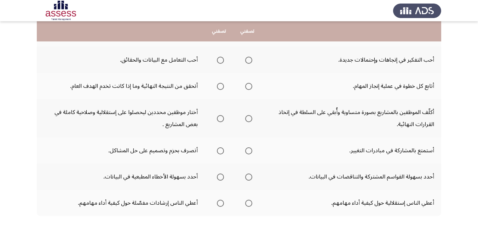
scroll to position [175, 0]
click at [219, 62] on span "Select an option" at bounding box center [220, 59] width 7 height 7
click at [219, 62] on input "Select an option" at bounding box center [220, 59] width 7 height 7
click at [252, 85] on span "Select an option" at bounding box center [248, 85] width 7 height 7
click at [252, 85] on input "Select an option" at bounding box center [248, 85] width 7 height 7
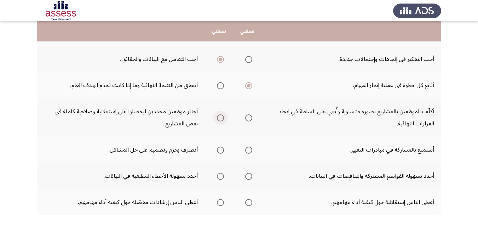
click at [222, 121] on span "Select an option" at bounding box center [220, 117] width 7 height 7
click at [222, 121] on input "Select an option" at bounding box center [220, 117] width 7 height 7
click at [222, 151] on span "Select an option" at bounding box center [220, 149] width 7 height 7
click at [222, 151] on input "Select an option" at bounding box center [220, 149] width 7 height 7
click at [248, 176] on span "Select an option" at bounding box center [248, 176] width 7 height 7
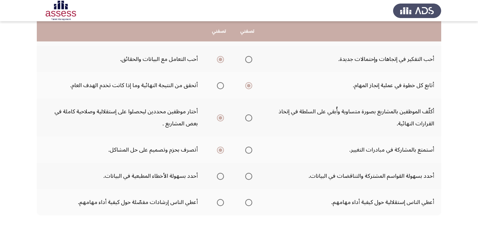
click at [248, 176] on input "Select an option" at bounding box center [248, 176] width 7 height 7
click at [222, 203] on span "Select an option" at bounding box center [220, 202] width 7 height 7
click at [222, 203] on input "Select an option" at bounding box center [220, 202] width 7 height 7
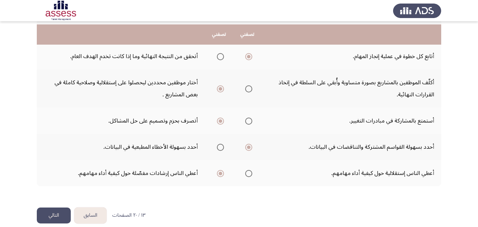
scroll to position [213, 0]
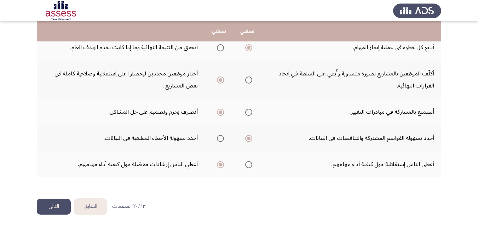
click at [51, 204] on button "التالي" at bounding box center [54, 206] width 34 height 16
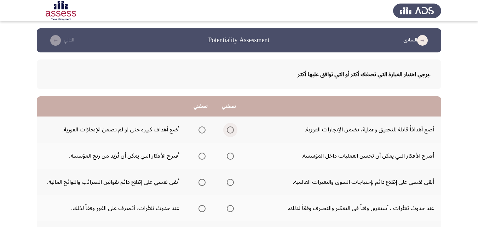
click at [227, 130] on span "Select an option" at bounding box center [230, 129] width 7 height 7
click at [227, 130] on input "Select an option" at bounding box center [230, 129] width 7 height 7
click at [201, 158] on span "Select an option" at bounding box center [201, 155] width 7 height 7
click at [201, 158] on input "Select an option" at bounding box center [201, 155] width 7 height 7
click at [229, 182] on span "Select an option" at bounding box center [230, 182] width 7 height 7
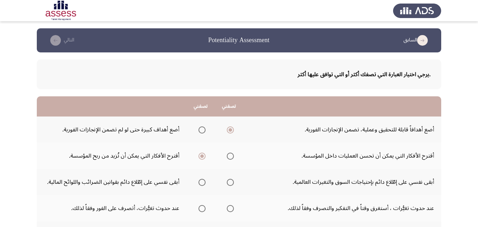
click at [229, 182] on input "Select an option" at bounding box center [230, 182] width 7 height 7
click at [201, 207] on span "Select an option" at bounding box center [201, 208] width 7 height 7
click at [201, 207] on input "Select an option" at bounding box center [201, 208] width 7 height 7
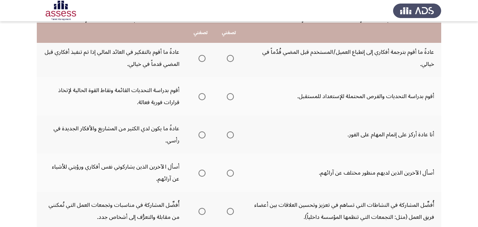
scroll to position [185, 0]
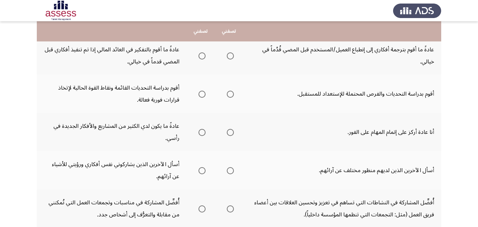
click at [231, 59] on span "Select an option" at bounding box center [230, 55] width 7 height 7
click at [231, 59] on input "Select an option" at bounding box center [230, 55] width 7 height 7
click at [200, 94] on span "Select an option" at bounding box center [201, 94] width 7 height 7
click at [200, 94] on input "Select an option" at bounding box center [201, 94] width 7 height 7
click at [232, 133] on span "Select an option" at bounding box center [230, 132] width 7 height 7
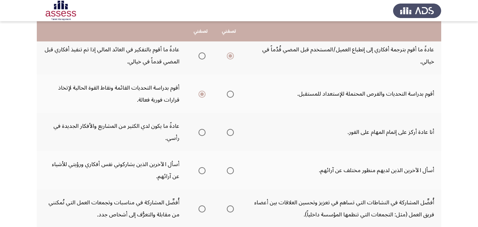
click at [232, 133] on input "Select an option" at bounding box center [230, 132] width 7 height 7
click at [230, 170] on span "Select an option" at bounding box center [230, 170] width 7 height 7
click at [230, 170] on input "Select an option" at bounding box center [230, 170] width 7 height 7
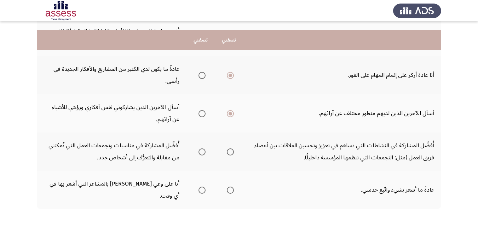
scroll to position [252, 0]
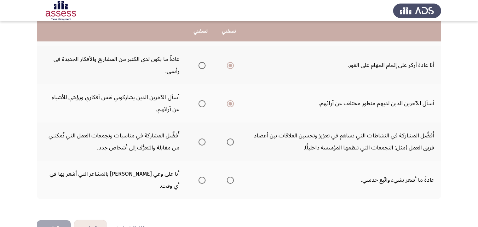
click at [204, 143] on span "Select an option" at bounding box center [201, 141] width 7 height 7
click at [204, 143] on input "Select an option" at bounding box center [201, 141] width 7 height 7
click at [229, 177] on span "Select an option" at bounding box center [230, 180] width 7 height 7
click at [229, 177] on input "Select an option" at bounding box center [230, 180] width 7 height 7
click at [229, 141] on span "Select an option" at bounding box center [230, 141] width 7 height 7
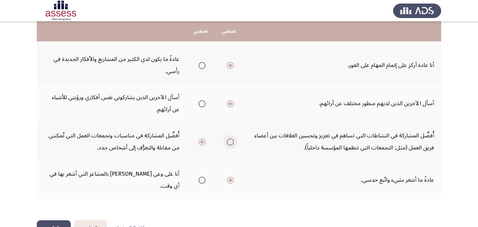
click at [229, 141] on input "Select an option" at bounding box center [230, 141] width 7 height 7
click at [51, 220] on button "التالي" at bounding box center [54, 228] width 34 height 16
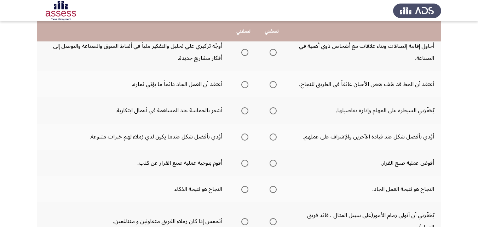
scroll to position [82, 0]
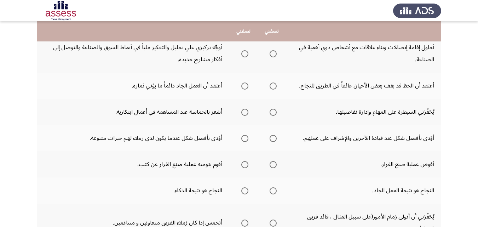
click at [270, 53] on span "Select an option" at bounding box center [273, 53] width 7 height 7
click at [270, 53] on input "Select an option" at bounding box center [273, 53] width 7 height 7
click at [247, 83] on span "Select an option" at bounding box center [244, 85] width 7 height 7
click at [247, 83] on input "Select an option" at bounding box center [244, 85] width 7 height 7
click at [273, 111] on span "Select an option" at bounding box center [273, 112] width 7 height 7
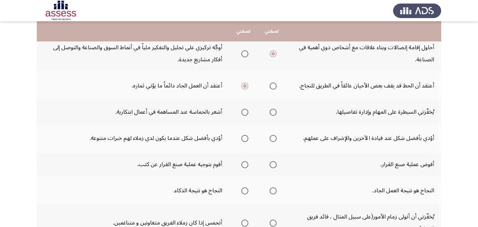
click at [273, 111] on input "Select an option" at bounding box center [273, 112] width 7 height 7
click at [272, 139] on span "Select an option" at bounding box center [273, 138] width 7 height 7
click at [272, 139] on input "Select an option" at bounding box center [273, 138] width 7 height 7
click at [244, 165] on span "Select an option" at bounding box center [244, 164] width 7 height 7
click at [244, 165] on input "Select an option" at bounding box center [244, 164] width 7 height 7
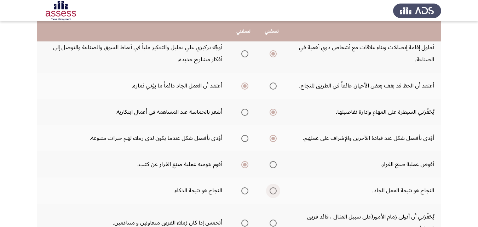
click at [274, 192] on span "Select an option" at bounding box center [273, 190] width 7 height 7
click at [274, 192] on input "Select an option" at bounding box center [273, 190] width 7 height 7
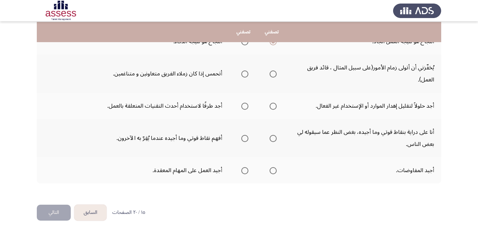
scroll to position [236, 0]
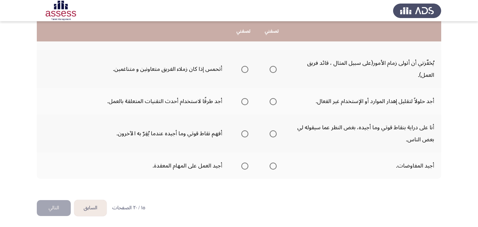
click at [242, 71] on span "Select an option" at bounding box center [244, 69] width 7 height 7
click at [242, 71] on input "Select an option" at bounding box center [244, 69] width 7 height 7
click at [275, 102] on span "Select an option" at bounding box center [273, 101] width 7 height 7
click at [275, 102] on input "Select an option" at bounding box center [273, 101] width 7 height 7
click at [273, 134] on span "Select an option" at bounding box center [273, 133] width 7 height 7
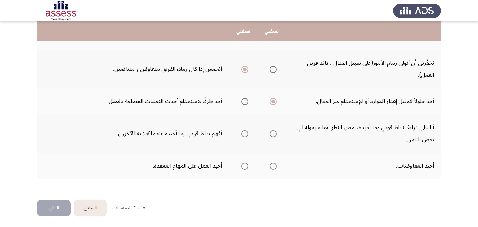
click at [273, 134] on input "Select an option" at bounding box center [273, 133] width 7 height 7
click at [271, 166] on span "Select an option" at bounding box center [273, 165] width 7 height 7
click at [271, 166] on input "Select an option" at bounding box center [273, 165] width 7 height 7
click at [56, 209] on button "التالي" at bounding box center [54, 208] width 34 height 16
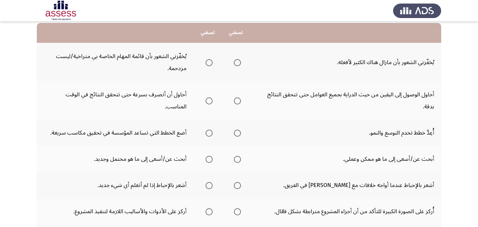
scroll to position [75, 0]
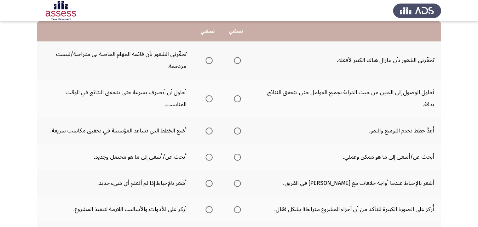
click at [241, 57] on th at bounding box center [236, 60] width 28 height 38
click at [239, 61] on span "Select an option" at bounding box center [237, 60] width 7 height 7
click at [239, 61] on input "Select an option" at bounding box center [237, 60] width 7 height 7
click at [207, 99] on span "Select an option" at bounding box center [209, 98] width 7 height 7
click at [207, 99] on input "Select an option" at bounding box center [209, 98] width 7 height 7
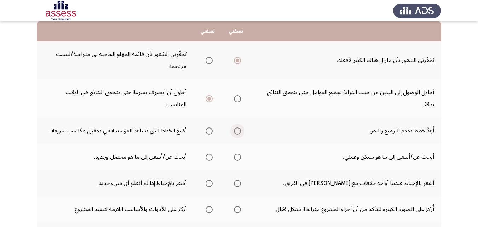
click at [237, 128] on span "Select an option" at bounding box center [237, 130] width 7 height 7
click at [237, 128] on input "Select an option" at bounding box center [237, 130] width 7 height 7
click at [237, 156] on span "Select an option" at bounding box center [237, 157] width 7 height 7
click at [237, 156] on input "Select an option" at bounding box center [237, 157] width 7 height 7
click at [211, 181] on span "Select an option" at bounding box center [209, 183] width 7 height 7
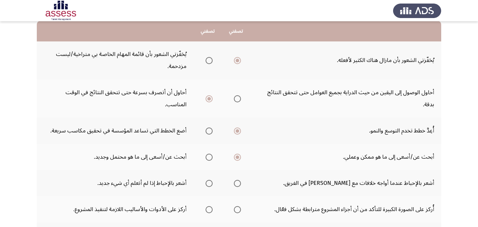
click at [211, 181] on input "Select an option" at bounding box center [209, 183] width 7 height 7
click at [207, 208] on span "Select an option" at bounding box center [209, 209] width 7 height 7
click at [207, 208] on input "Select an option" at bounding box center [209, 209] width 7 height 7
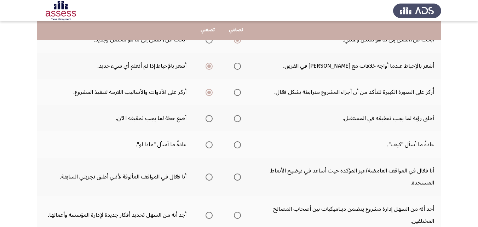
scroll to position [205, 0]
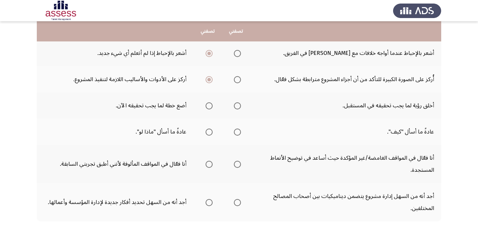
click at [236, 104] on span "Select an option" at bounding box center [237, 105] width 7 height 7
click at [236, 104] on input "Select an option" at bounding box center [237, 105] width 7 height 7
click at [210, 133] on span "Select an option" at bounding box center [209, 131] width 7 height 7
click at [210, 133] on input "Select an option" at bounding box center [209, 131] width 7 height 7
click at [239, 161] on span "Select an option" at bounding box center [237, 164] width 7 height 7
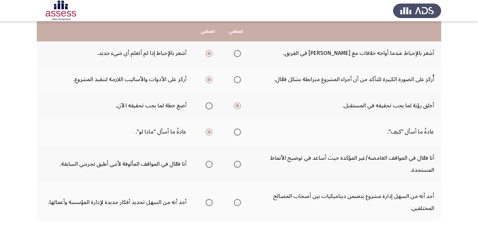
click at [239, 161] on input "Select an option" at bounding box center [237, 164] width 7 height 7
click at [210, 201] on span "Select an option" at bounding box center [209, 202] width 7 height 7
click at [210, 201] on input "Select an option" at bounding box center [209, 202] width 7 height 7
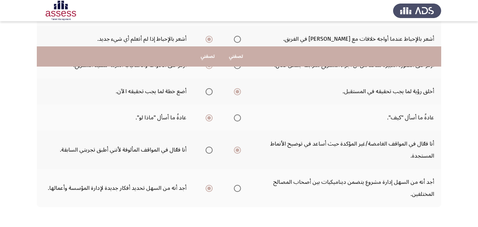
scroll to position [249, 0]
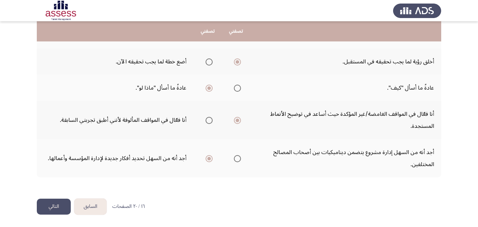
click at [48, 208] on button "التالي" at bounding box center [54, 206] width 34 height 16
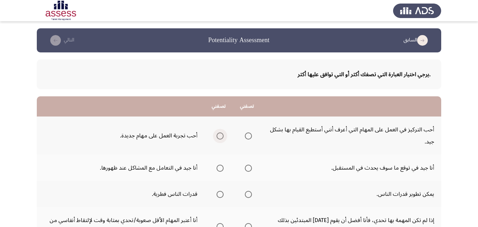
click at [218, 138] on span "Select an option" at bounding box center [220, 135] width 7 height 7
click at [218, 138] on input "Select an option" at bounding box center [220, 135] width 7 height 7
click at [245, 170] on span "Select an option" at bounding box center [248, 168] width 7 height 7
click at [245, 170] on input "Select an option" at bounding box center [248, 168] width 7 height 7
click at [246, 195] on span "Select an option" at bounding box center [248, 194] width 7 height 7
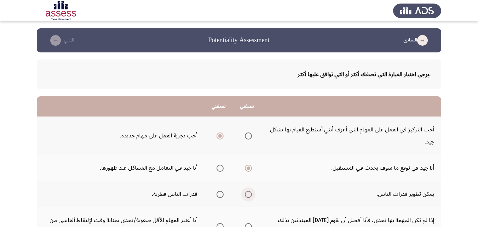
click at [246, 195] on input "Select an option" at bounding box center [248, 194] width 7 height 7
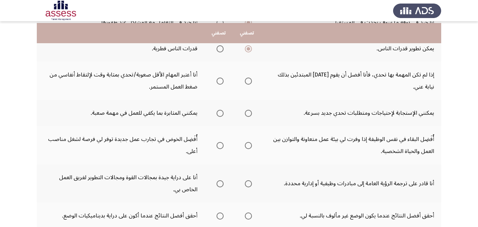
scroll to position [144, 0]
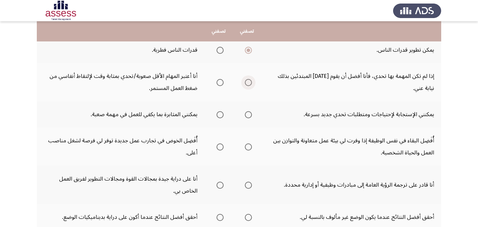
click at [246, 85] on span "Select an option" at bounding box center [248, 82] width 7 height 7
click at [246, 85] on input "Select an option" at bounding box center [248, 82] width 7 height 7
click at [243, 113] on label "Select an option" at bounding box center [247, 114] width 10 height 7
click at [245, 113] on input "Select an option" at bounding box center [248, 114] width 7 height 7
click at [218, 113] on span "Select an option" at bounding box center [220, 114] width 7 height 7
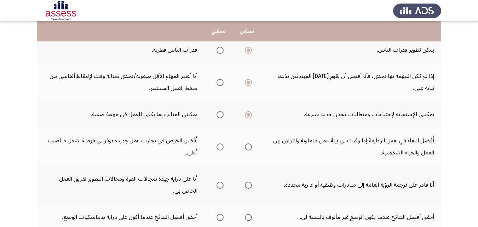
click at [218, 113] on input "Select an option" at bounding box center [220, 114] width 7 height 7
click at [248, 147] on span "Select an option" at bounding box center [248, 147] width 0 height 0
click at [247, 146] on input "Select an option" at bounding box center [248, 146] width 7 height 7
click at [219, 183] on span "Select an option" at bounding box center [220, 185] width 7 height 7
click at [219, 183] on input "Select an option" at bounding box center [220, 185] width 7 height 7
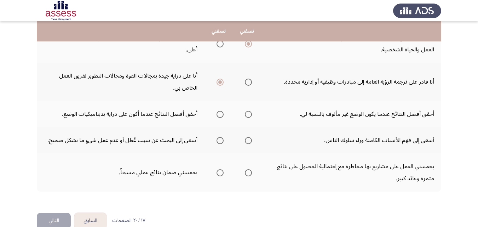
scroll to position [249, 0]
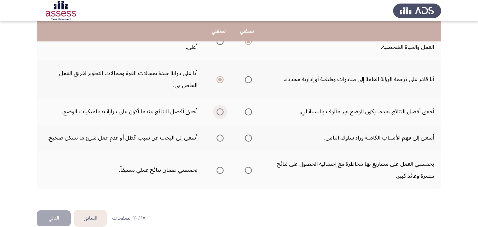
click at [219, 110] on span "Select an option" at bounding box center [220, 111] width 7 height 7
click at [219, 110] on input "Select an option" at bounding box center [220, 111] width 7 height 7
click at [217, 136] on span "Select an option" at bounding box center [220, 137] width 7 height 7
click at [217, 136] on input "Select an option" at bounding box center [220, 137] width 7 height 7
click at [245, 138] on span "Select an option" at bounding box center [248, 137] width 7 height 7
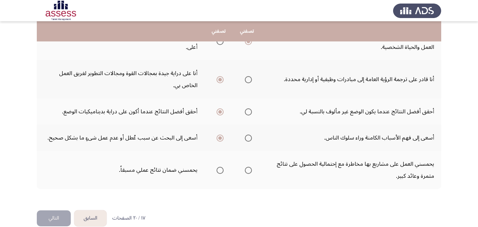
click at [245, 138] on input "Select an option" at bounding box center [248, 137] width 7 height 7
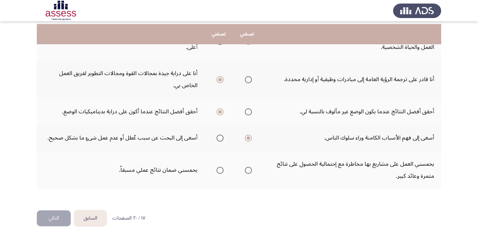
scroll to position [261, 0]
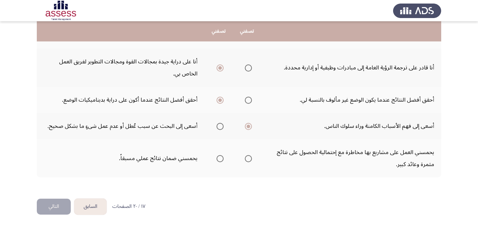
click at [219, 160] on span "Select an option" at bounding box center [220, 158] width 7 height 7
click at [219, 160] on input "Select an option" at bounding box center [220, 158] width 7 height 7
click at [55, 208] on button "التالي" at bounding box center [54, 206] width 34 height 16
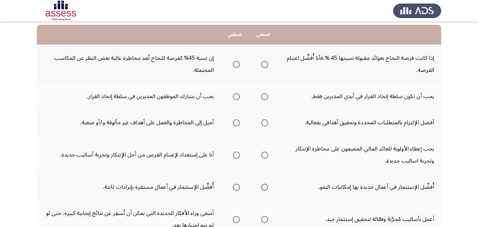
scroll to position [75, 0]
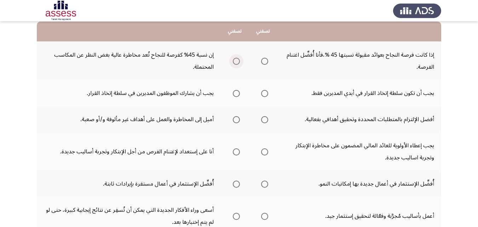
click at [235, 59] on span "Select an option" at bounding box center [236, 61] width 7 height 7
click at [235, 59] on input "Select an option" at bounding box center [236, 61] width 7 height 7
click at [265, 92] on span "Select an option" at bounding box center [264, 93] width 7 height 7
click at [265, 92] on input "Select an option" at bounding box center [264, 93] width 7 height 7
click at [261, 120] on span "Select an option" at bounding box center [264, 119] width 7 height 7
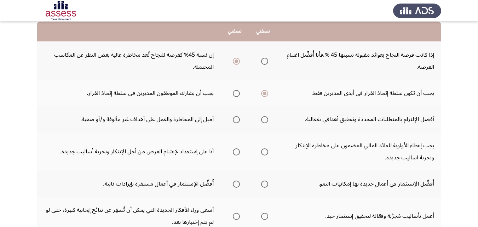
click at [261, 120] on input "Select an option" at bounding box center [264, 119] width 7 height 7
click at [259, 149] on label "Select an option" at bounding box center [263, 151] width 10 height 7
click at [261, 149] on input "Select an option" at bounding box center [264, 151] width 7 height 7
click at [236, 149] on span "Select an option" at bounding box center [236, 151] width 7 height 7
click at [236, 149] on input "Select an option" at bounding box center [236, 151] width 7 height 7
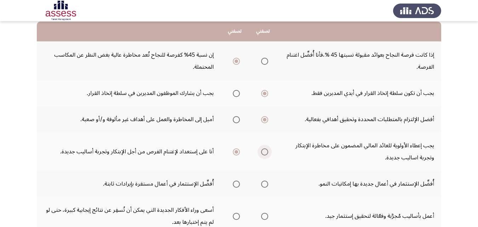
click at [265, 149] on span "Select an option" at bounding box center [264, 151] width 7 height 7
click at [265, 149] on input "Select an option" at bounding box center [264, 151] width 7 height 7
click at [261, 185] on span "Select an option" at bounding box center [264, 183] width 7 height 7
click at [261, 185] on input "Select an option" at bounding box center [264, 183] width 7 height 7
click at [235, 216] on span "Select an option" at bounding box center [236, 216] width 7 height 7
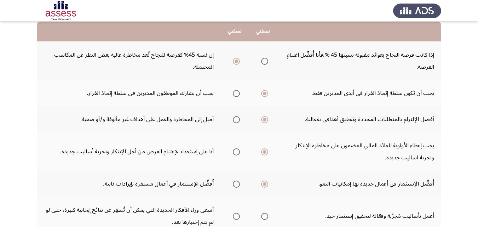
click at [235, 216] on input "Select an option" at bounding box center [236, 216] width 7 height 7
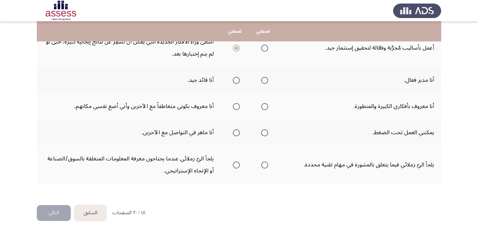
scroll to position [243, 0]
click at [236, 81] on span "Select an option" at bounding box center [236, 79] width 7 height 7
click at [236, 81] on input "Select an option" at bounding box center [236, 79] width 7 height 7
click at [265, 108] on span "Select an option" at bounding box center [264, 105] width 7 height 7
click at [265, 108] on input "Select an option" at bounding box center [264, 105] width 7 height 7
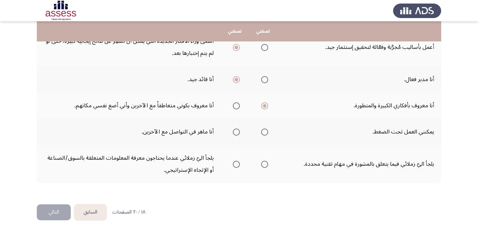
click at [263, 133] on span "Select an option" at bounding box center [264, 131] width 7 height 7
click at [263, 133] on input "Select an option" at bounding box center [264, 131] width 7 height 7
click at [266, 162] on span "Select an option" at bounding box center [264, 164] width 7 height 7
click at [266, 162] on input "Select an option" at bounding box center [264, 164] width 7 height 7
click at [51, 211] on button "التالي" at bounding box center [54, 212] width 34 height 16
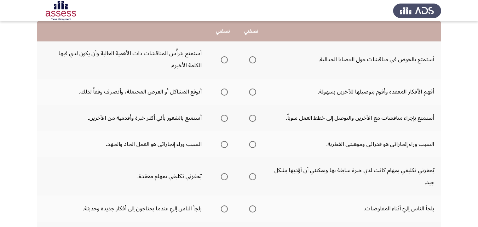
scroll to position [77, 0]
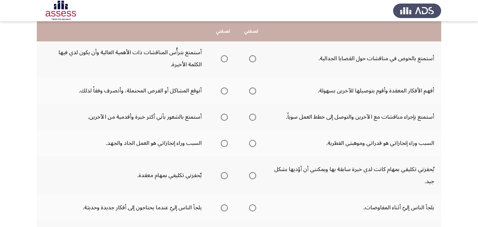
click at [224, 57] on span "Select an option" at bounding box center [224, 58] width 7 height 7
click at [224, 57] on input "Select an option" at bounding box center [224, 58] width 7 height 7
click at [249, 93] on span "Select an option" at bounding box center [252, 90] width 7 height 7
click at [249, 93] on input "Select an option" at bounding box center [252, 90] width 7 height 7
click at [254, 117] on span "Select an option" at bounding box center [252, 117] width 7 height 7
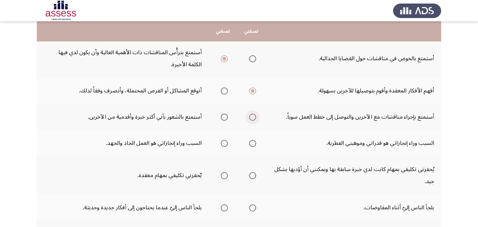
click at [254, 117] on input "Select an option" at bounding box center [252, 117] width 7 height 7
click at [227, 144] on span "Select an option" at bounding box center [224, 143] width 7 height 7
click at [227, 144] on input "Select an option" at bounding box center [224, 143] width 7 height 7
click at [254, 176] on span "Select an option" at bounding box center [252, 175] width 7 height 7
click at [254, 176] on input "Select an option" at bounding box center [252, 175] width 7 height 7
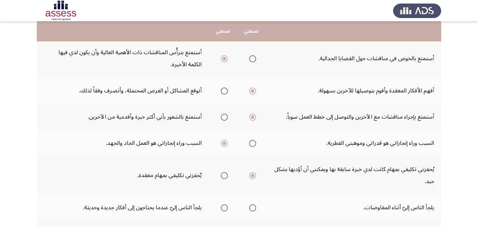
click at [224, 208] on span "Select an option" at bounding box center [224, 208] width 0 height 0
click at [224, 208] on input "Select an option" at bounding box center [224, 207] width 7 height 7
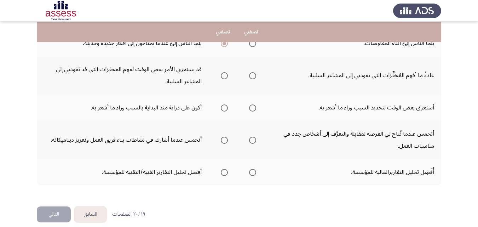
scroll to position [245, 0]
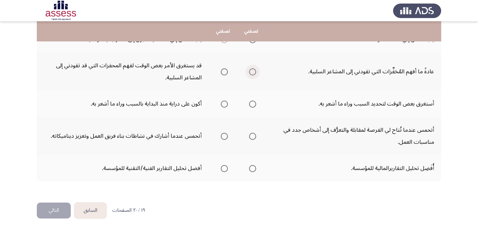
click at [253, 69] on span "Select an option" at bounding box center [252, 71] width 7 height 7
click at [253, 69] on input "Select an option" at bounding box center [252, 71] width 7 height 7
click at [225, 104] on span "Select an option" at bounding box center [224, 103] width 7 height 7
click at [225, 104] on input "Select an option" at bounding box center [224, 103] width 7 height 7
click at [253, 134] on span "Select an option" at bounding box center [252, 136] width 7 height 7
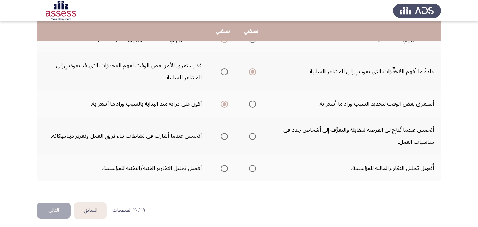
click at [253, 134] on input "Select an option" at bounding box center [252, 136] width 7 height 7
click at [256, 166] on th at bounding box center [251, 168] width 28 height 26
click at [253, 167] on span "Select an option" at bounding box center [252, 168] width 7 height 7
click at [253, 167] on input "Select an option" at bounding box center [252, 168] width 7 height 7
click at [54, 210] on button "التالي" at bounding box center [54, 210] width 34 height 16
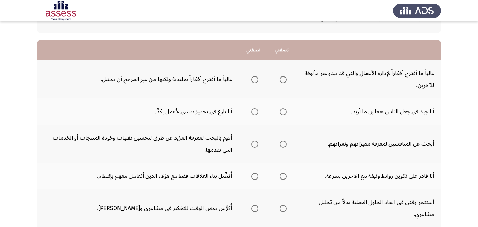
scroll to position [58, 0]
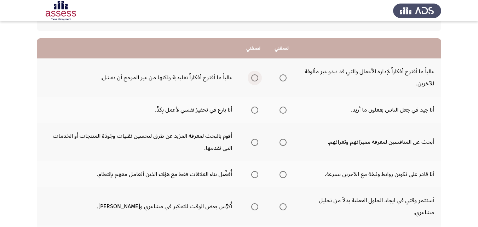
click at [253, 78] on span "Select an option" at bounding box center [254, 77] width 7 height 7
click at [253, 78] on input "Select an option" at bounding box center [254, 77] width 7 height 7
click at [284, 111] on span "Select an option" at bounding box center [283, 109] width 7 height 7
click at [284, 111] on input "Select an option" at bounding box center [283, 109] width 7 height 7
click at [248, 143] on label "Select an option" at bounding box center [253, 142] width 10 height 7
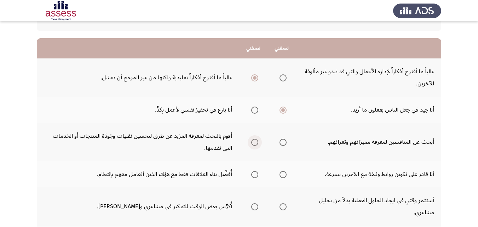
click at [251, 143] on input "Select an option" at bounding box center [254, 142] width 7 height 7
click at [282, 174] on span "Select an option" at bounding box center [283, 174] width 7 height 7
click at [282, 174] on input "Select an option" at bounding box center [283, 174] width 7 height 7
click at [284, 207] on span "Select an option" at bounding box center [283, 206] width 7 height 7
click at [284, 207] on input "Select an option" at bounding box center [283, 206] width 7 height 7
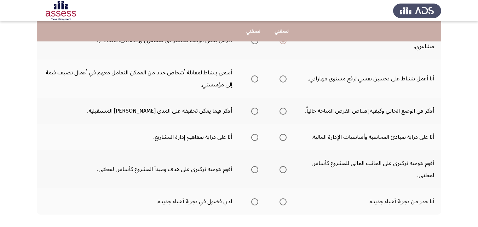
scroll to position [226, 0]
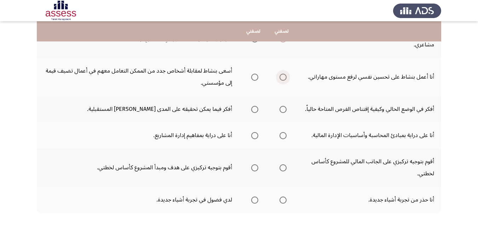
click at [284, 75] on span "Select an option" at bounding box center [283, 77] width 7 height 7
click at [284, 75] on input "Select an option" at bounding box center [283, 77] width 7 height 7
click at [281, 109] on span "Select an option" at bounding box center [283, 109] width 7 height 7
click at [281, 109] on input "Select an option" at bounding box center [283, 109] width 7 height 7
click at [281, 137] on span "Select an option" at bounding box center [283, 135] width 7 height 7
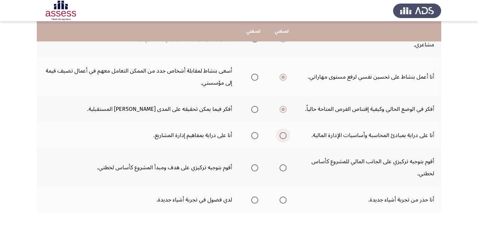
click at [281, 137] on input "Select an option" at bounding box center [283, 135] width 7 height 7
click at [256, 134] on span "Select an option" at bounding box center [254, 135] width 7 height 7
click at [256, 134] on input "Select an option" at bounding box center [254, 135] width 7 height 7
click at [255, 165] on span "Select an option" at bounding box center [254, 167] width 7 height 7
click at [255, 165] on input "Select an option" at bounding box center [254, 167] width 7 height 7
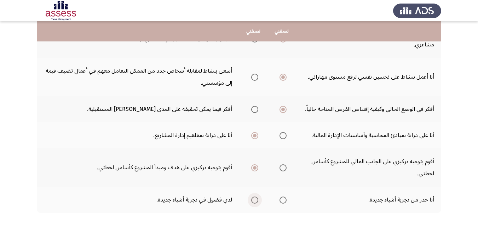
click at [252, 199] on span "Select an option" at bounding box center [254, 199] width 7 height 7
click at [252, 199] on input "Select an option" at bounding box center [254, 199] width 7 height 7
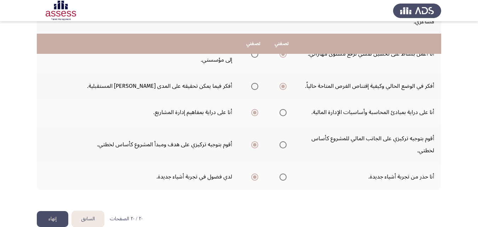
scroll to position [261, 0]
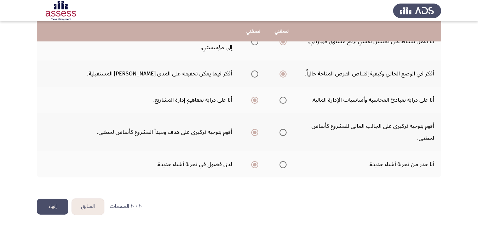
click at [53, 209] on button "إنهاء" at bounding box center [52, 206] width 31 height 16
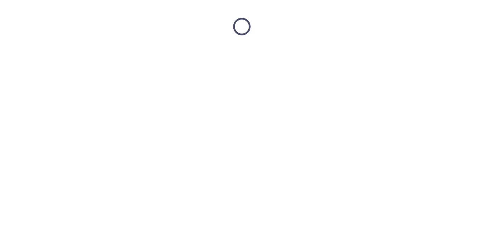
scroll to position [0, 0]
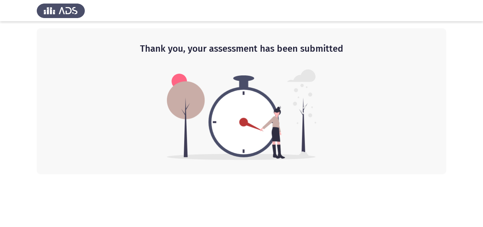
click at [67, 11] on img at bounding box center [61, 11] width 48 height 20
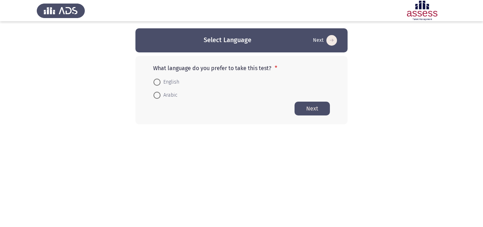
drag, startPoint x: 158, startPoint y: 98, endPoint x: 165, endPoint y: 93, distance: 8.0
click at [159, 97] on span at bounding box center [157, 95] width 7 height 7
click at [159, 97] on input "Arabic" at bounding box center [157, 95] width 7 height 7
radio input "true"
click at [307, 107] on button "Next" at bounding box center [312, 108] width 35 height 14
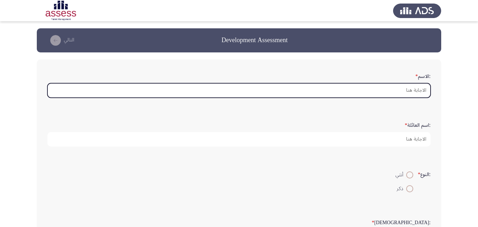
click at [310, 84] on input ":الاسم *" at bounding box center [238, 90] width 383 height 15
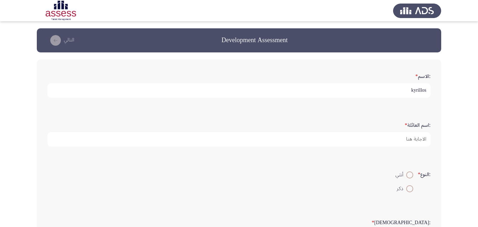
type input "kyrillos"
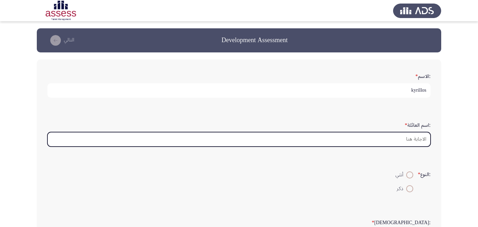
click at [391, 135] on input ":اسم العائلة *" at bounding box center [238, 139] width 383 height 15
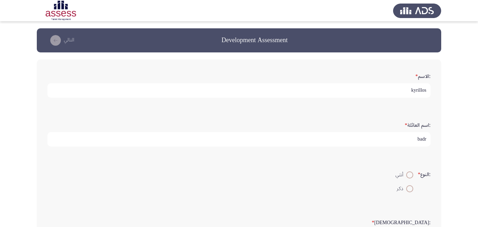
type input "badr"
click at [408, 189] on span at bounding box center [409, 188] width 7 height 7
click at [408, 189] on input "ذكر" at bounding box center [409, 188] width 7 height 7
radio input "true"
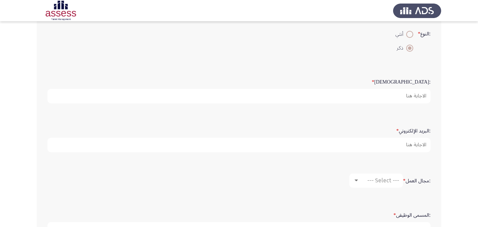
scroll to position [142, 0]
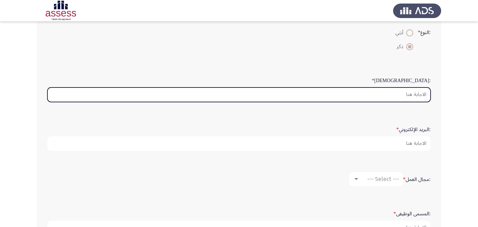
click at [369, 95] on input ":السن *" at bounding box center [238, 94] width 383 height 15
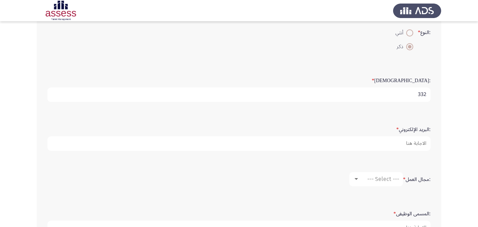
type input "332"
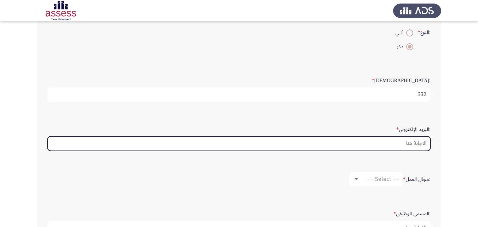
drag, startPoint x: 389, startPoint y: 147, endPoint x: 385, endPoint y: 146, distance: 3.6
click at [389, 147] on input ":البريد الإلكتروني *" at bounding box center [238, 143] width 383 height 15
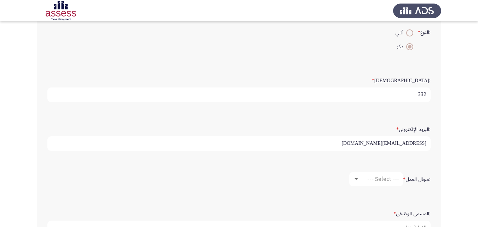
type input "[EMAIL_ADDRESS][DOMAIN_NAME]"
click at [380, 182] on span "--- Select ---" at bounding box center [383, 178] width 32 height 7
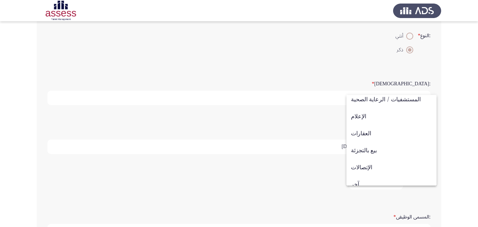
scroll to position [232, 0]
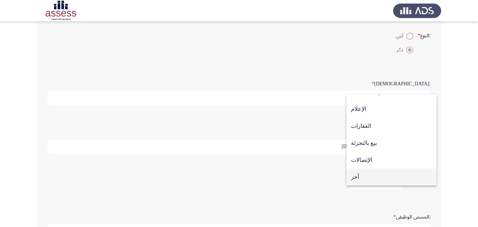
click at [394, 179] on span "آخر" at bounding box center [391, 176] width 81 height 17
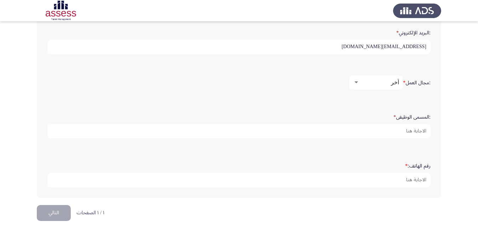
scroll to position [245, 0]
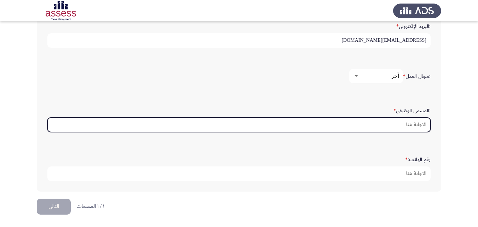
click at [398, 125] on input ":المسمى الوظيفى *" at bounding box center [238, 124] width 383 height 15
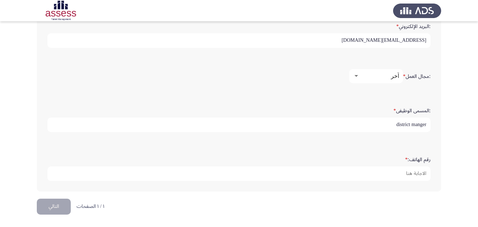
type input "district manger"
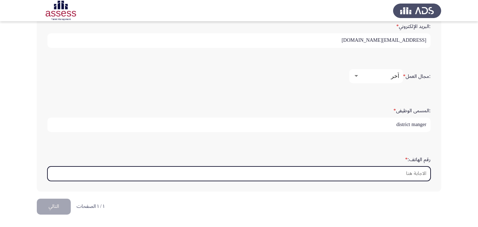
click at [392, 174] on input "رقم الهاتف: *" at bounding box center [238, 173] width 383 height 15
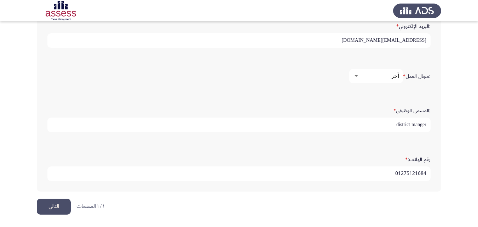
type input "01275121684"
click at [54, 208] on button "التالي" at bounding box center [54, 206] width 34 height 16
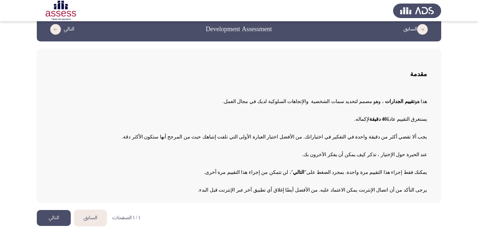
scroll to position [17, 0]
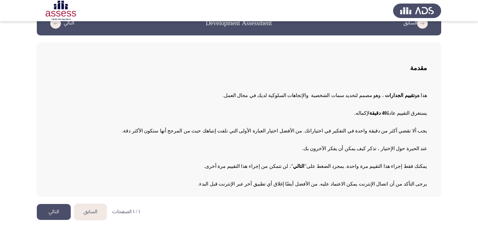
click at [52, 209] on button "التالي" at bounding box center [54, 212] width 34 height 16
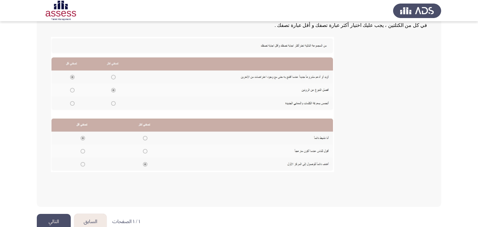
scroll to position [139, 0]
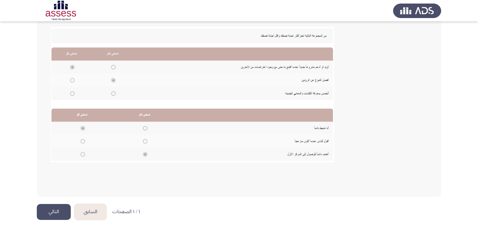
click at [50, 212] on button "التالي" at bounding box center [54, 212] width 34 height 16
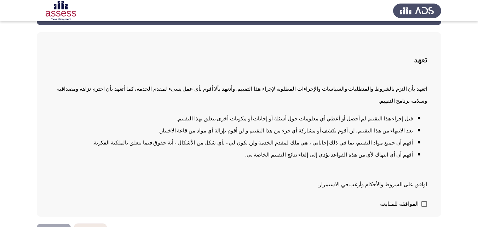
scroll to position [35, 0]
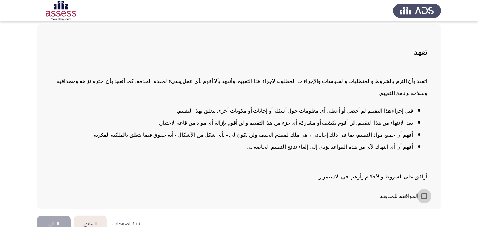
click at [424, 193] on span at bounding box center [424, 196] width 6 height 6
click at [424, 199] on input "الموافقة للمتابعة" at bounding box center [424, 199] width 0 height 0
checkbox input "true"
click at [54, 216] on button "التالي" at bounding box center [54, 224] width 34 height 16
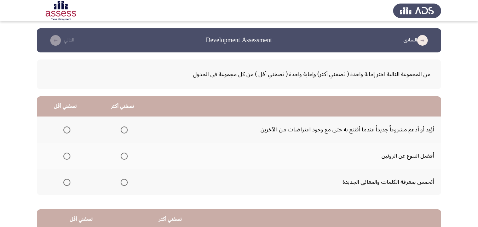
click at [64, 129] on span "Select an option" at bounding box center [66, 129] width 7 height 7
click at [64, 129] on input "Select an option" at bounding box center [66, 129] width 7 height 7
click at [122, 151] on mat-radio-group "Select an option" at bounding box center [123, 156] width 10 height 12
click at [122, 155] on span "Select an option" at bounding box center [124, 155] width 7 height 7
click at [122, 155] on input "Select an option" at bounding box center [124, 155] width 7 height 7
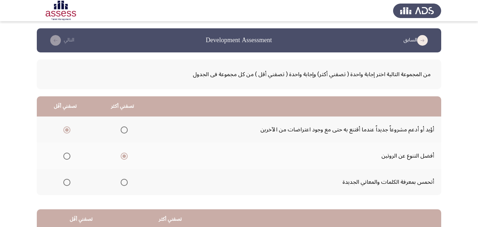
click at [122, 184] on span "Select an option" at bounding box center [124, 182] width 7 height 7
click at [122, 184] on input "Select an option" at bounding box center [124, 182] width 7 height 7
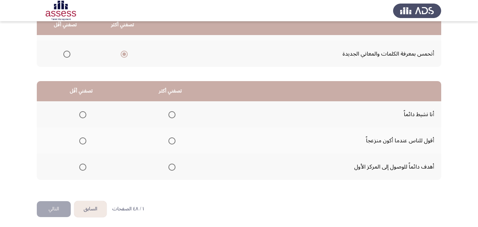
scroll to position [131, 0]
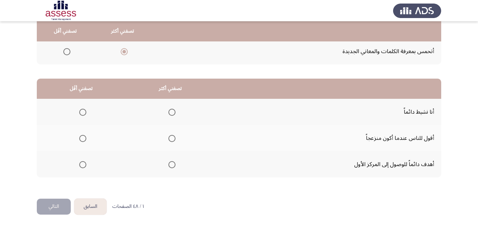
click at [171, 114] on span "Select an option" at bounding box center [171, 112] width 7 height 7
click at [171, 114] on input "Select an option" at bounding box center [171, 112] width 7 height 7
click at [78, 140] on label "Select an option" at bounding box center [81, 138] width 10 height 7
click at [79, 140] on input "Select an option" at bounding box center [82, 138] width 7 height 7
click at [171, 167] on span "Select an option" at bounding box center [171, 164] width 7 height 7
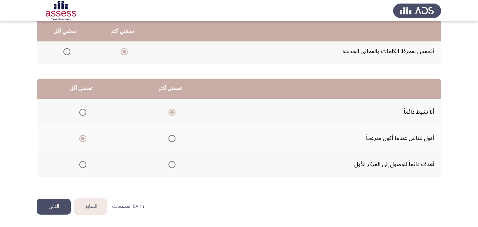
click at [171, 167] on input "Select an option" at bounding box center [171, 164] width 7 height 7
click at [54, 204] on button "التالي" at bounding box center [54, 206] width 34 height 16
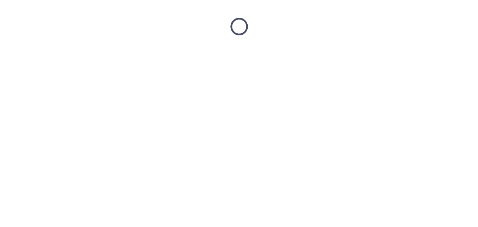
scroll to position [0, 0]
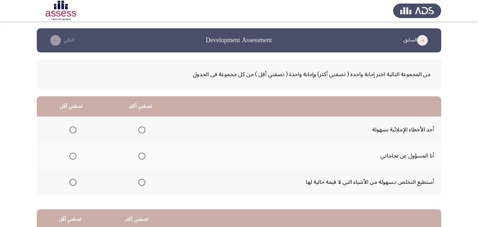
click at [71, 127] on span "Select an option" at bounding box center [72, 129] width 7 height 7
click at [71, 127] on input "Select an option" at bounding box center [72, 129] width 7 height 7
click at [141, 155] on span "Select an option" at bounding box center [141, 155] width 7 height 7
click at [141, 155] on input "Select an option" at bounding box center [141, 155] width 7 height 7
click at [141, 185] on span "Select an option" at bounding box center [141, 182] width 7 height 7
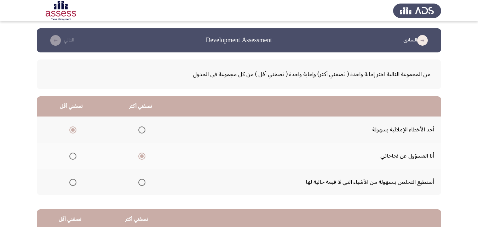
click at [141, 185] on input "Select an option" at bounding box center [141, 182] width 7 height 7
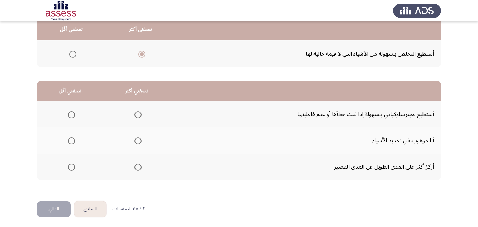
scroll to position [131, 0]
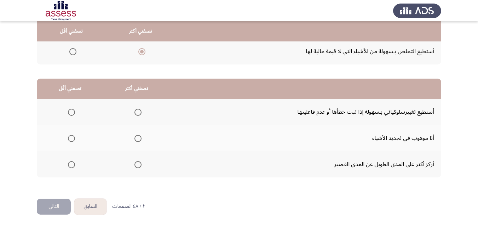
click at [71, 52] on span "Select an option" at bounding box center [72, 51] width 7 height 7
click at [71, 52] on input "Select an option" at bounding box center [72, 51] width 7 height 7
click at [138, 111] on span "Select an option" at bounding box center [137, 112] width 7 height 7
click at [138, 111] on input "Select an option" at bounding box center [137, 112] width 7 height 7
click at [137, 140] on span "Select an option" at bounding box center [137, 138] width 7 height 7
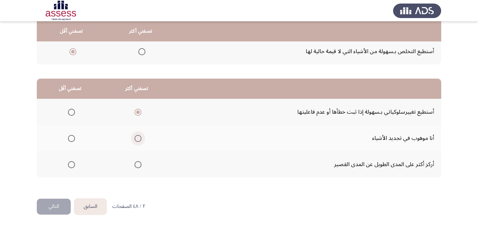
click at [137, 140] on input "Select an option" at bounding box center [137, 138] width 7 height 7
click at [134, 168] on span "Select an option" at bounding box center [137, 164] width 7 height 7
click at [134, 168] on input "Select an option" at bounding box center [137, 164] width 7 height 7
click at [139, 138] on span "Select an option" at bounding box center [137, 138] width 7 height 7
click at [139, 138] on input "Select an option" at bounding box center [137, 138] width 7 height 7
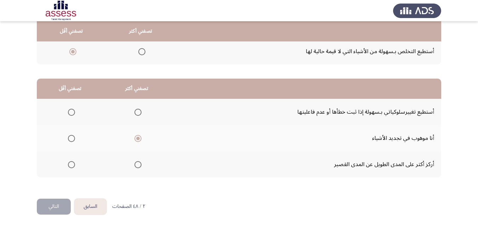
click at [138, 164] on span "Select an option" at bounding box center [137, 164] width 7 height 7
click at [138, 164] on input "Select an option" at bounding box center [137, 164] width 7 height 7
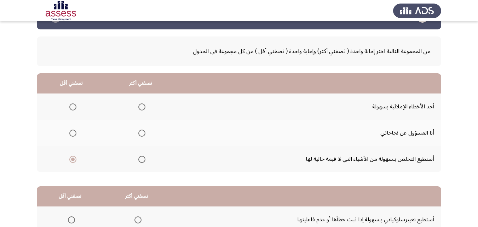
scroll to position [35, 0]
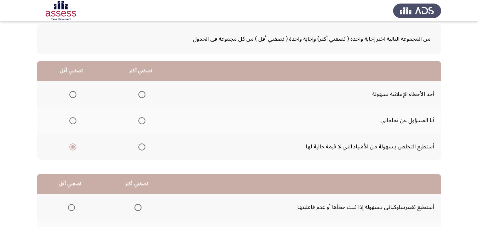
click at [72, 116] on mat-radio-group "Select an option" at bounding box center [72, 120] width 10 height 12
click at [71, 120] on span "Select an option" at bounding box center [72, 120] width 7 height 7
click at [71, 120] on input "Select an option" at bounding box center [72, 120] width 7 height 7
click at [139, 122] on span "Select an option" at bounding box center [141, 120] width 7 height 7
click at [139, 122] on input "Select an option" at bounding box center [141, 120] width 7 height 7
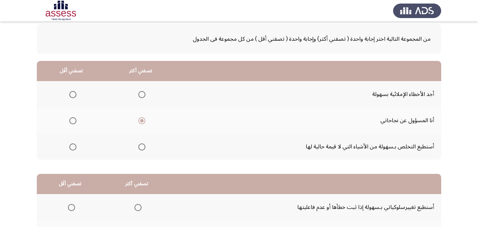
click at [143, 96] on span "Select an option" at bounding box center [141, 94] width 7 height 7
click at [143, 96] on input "Select an option" at bounding box center [141, 94] width 7 height 7
click at [140, 120] on span "Select an option" at bounding box center [141, 120] width 7 height 7
click at [140, 120] on input "Select an option" at bounding box center [141, 120] width 7 height 7
click at [68, 147] on label "Select an option" at bounding box center [72, 146] width 10 height 7
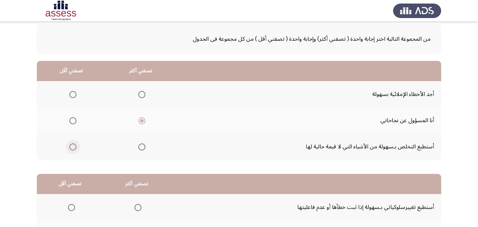
click at [69, 147] on input "Select an option" at bounding box center [72, 146] width 7 height 7
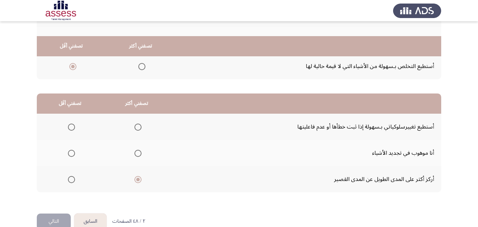
scroll to position [131, 0]
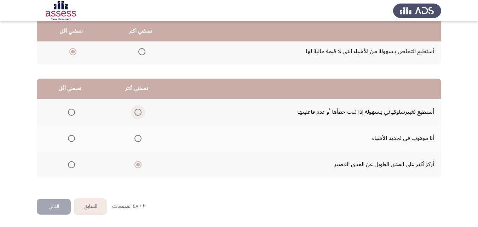
click at [137, 110] on span "Select an option" at bounding box center [137, 112] width 7 height 7
click at [137, 110] on input "Select an option" at bounding box center [137, 112] width 7 height 7
click at [139, 139] on span "Select an option" at bounding box center [137, 138] width 7 height 7
click at [139, 139] on input "Select an option" at bounding box center [137, 138] width 7 height 7
click at [139, 113] on span "Select an option" at bounding box center [137, 112] width 7 height 7
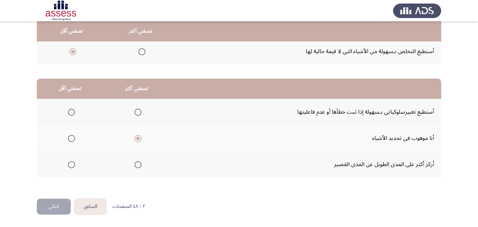
click at [139, 113] on input "Select an option" at bounding box center [137, 112] width 7 height 7
click at [69, 166] on span "Select an option" at bounding box center [71, 164] width 7 height 7
click at [69, 166] on input "Select an option" at bounding box center [71, 164] width 7 height 7
click at [64, 205] on button "التالي" at bounding box center [54, 206] width 34 height 16
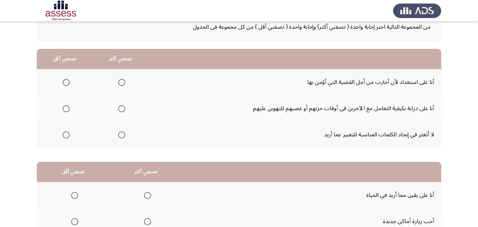
scroll to position [48, 0]
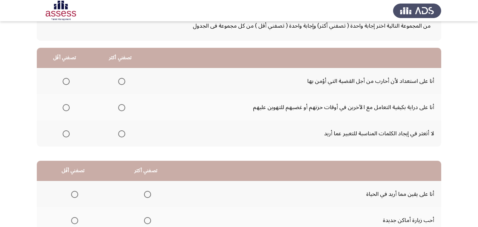
click at [124, 106] on span "Select an option" at bounding box center [121, 107] width 7 height 7
click at [124, 106] on input "Select an option" at bounding box center [121, 107] width 7 height 7
click at [125, 133] on th at bounding box center [120, 133] width 56 height 26
click at [125, 137] on th at bounding box center [120, 133] width 56 height 26
click at [120, 133] on span "Select an option" at bounding box center [121, 133] width 7 height 7
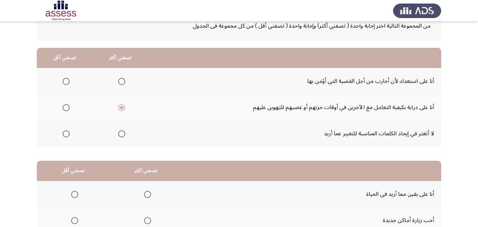
click at [120, 133] on input "Select an option" at bounding box center [121, 133] width 7 height 7
click at [69, 135] on span "Select an option" at bounding box center [66, 133] width 7 height 7
click at [69, 135] on input "Select an option" at bounding box center [66, 133] width 7 height 7
click at [122, 106] on span "Select an option" at bounding box center [121, 107] width 7 height 7
click at [122, 106] on input "Select an option" at bounding box center [121, 107] width 7 height 7
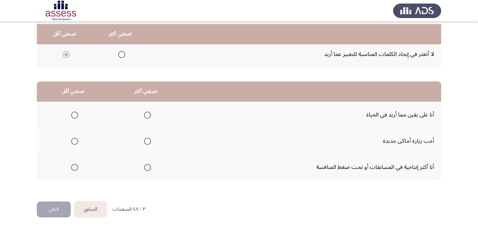
scroll to position [131, 0]
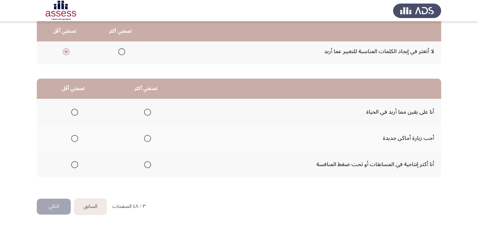
click at [146, 162] on span "Select an option" at bounding box center [147, 164] width 7 height 7
click at [146, 162] on input "Select an option" at bounding box center [147, 164] width 7 height 7
click at [74, 136] on span "Select an option" at bounding box center [74, 138] width 7 height 7
click at [74, 136] on input "Select an option" at bounding box center [74, 138] width 7 height 7
click at [49, 207] on button "التالي" at bounding box center [54, 206] width 34 height 16
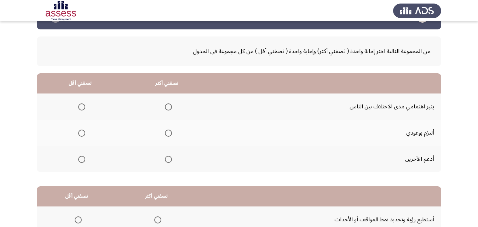
scroll to position [22, 0]
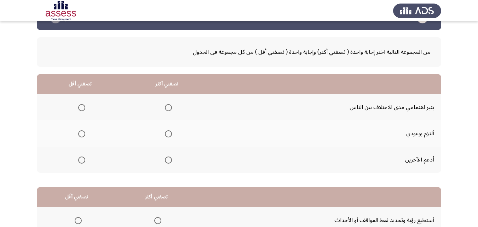
click at [165, 160] on span "Select an option" at bounding box center [168, 159] width 7 height 7
click at [165, 160] on input "Select an option" at bounding box center [168, 159] width 7 height 7
click at [78, 106] on span "Select an option" at bounding box center [81, 107] width 7 height 7
click at [78, 106] on input "Select an option" at bounding box center [81, 107] width 7 height 7
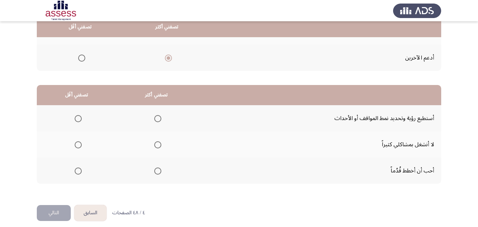
scroll to position [131, 0]
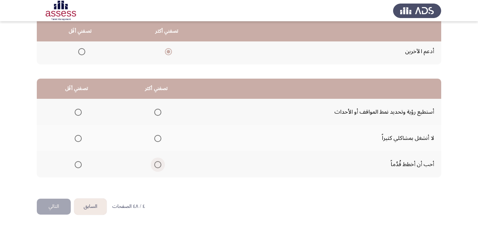
click at [156, 165] on span "Select an option" at bounding box center [157, 164] width 7 height 7
click at [156, 165] on input "Select an option" at bounding box center [157, 164] width 7 height 7
click at [76, 138] on span "Select an option" at bounding box center [78, 138] width 7 height 7
click at [76, 138] on input "Select an option" at bounding box center [78, 138] width 7 height 7
click at [54, 206] on button "التالي" at bounding box center [54, 206] width 34 height 16
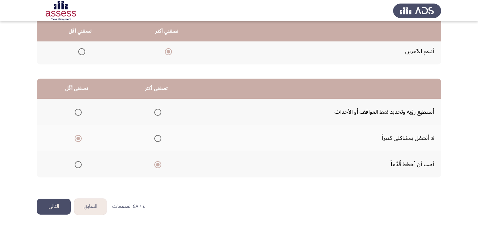
scroll to position [0, 0]
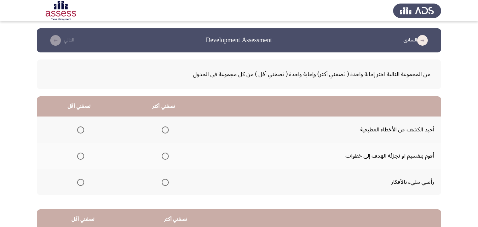
click at [162, 157] on span "Select an option" at bounding box center [165, 155] width 7 height 7
click at [162, 157] on input "Select an option" at bounding box center [165, 155] width 7 height 7
click at [79, 182] on span "Select an option" at bounding box center [80, 182] width 7 height 7
click at [79, 182] on input "Select an option" at bounding box center [80, 182] width 7 height 7
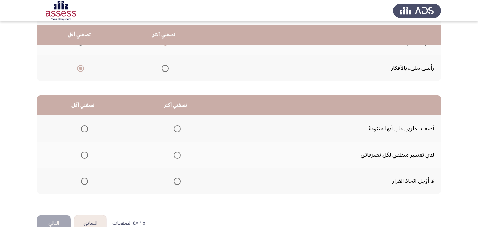
scroll to position [119, 0]
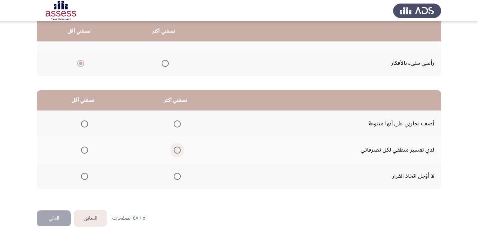
click at [177, 152] on span "Select an option" at bounding box center [177, 149] width 7 height 7
click at [177, 152] on input "Select an option" at bounding box center [177, 149] width 7 height 7
click at [176, 152] on span "Select an option" at bounding box center [177, 149] width 7 height 7
click at [176, 152] on input "Select an option" at bounding box center [177, 149] width 7 height 7
click at [176, 175] on span "Select an option" at bounding box center [177, 176] width 7 height 7
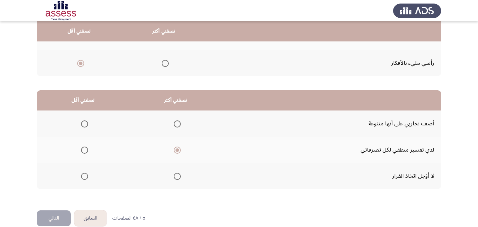
click at [176, 175] on input "Select an option" at bounding box center [177, 176] width 7 height 7
click at [85, 176] on span "Select an option" at bounding box center [85, 176] width 0 height 0
click at [85, 176] on input "Select an option" at bounding box center [84, 176] width 7 height 7
click at [180, 150] on span "Select an option" at bounding box center [177, 149] width 7 height 7
click at [180, 150] on input "Select an option" at bounding box center [177, 149] width 7 height 7
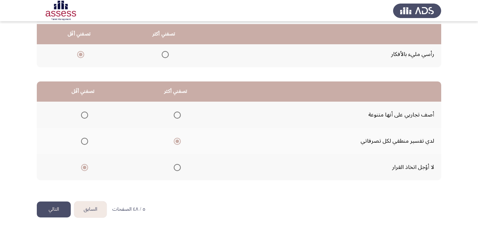
scroll to position [131, 0]
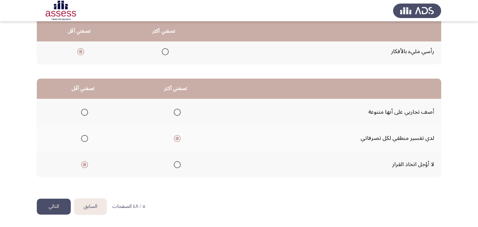
click at [46, 211] on button "التالي" at bounding box center [54, 206] width 34 height 16
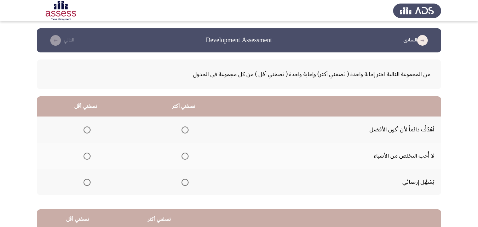
click at [185, 183] on span "Select an option" at bounding box center [185, 182] width 7 height 7
click at [185, 183] on input "Select an option" at bounding box center [185, 182] width 7 height 7
click at [187, 132] on span "Select an option" at bounding box center [185, 129] width 7 height 7
click at [187, 132] on input "Select an option" at bounding box center [185, 129] width 7 height 7
click at [84, 182] on span "Select an option" at bounding box center [87, 182] width 7 height 7
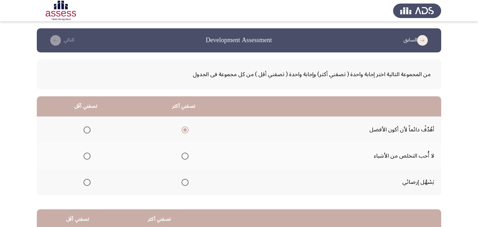
click at [84, 182] on input "Select an option" at bounding box center [87, 182] width 7 height 7
click at [87, 159] on span "Select an option" at bounding box center [87, 155] width 7 height 7
click at [87, 159] on input "Select an option" at bounding box center [87, 155] width 7 height 7
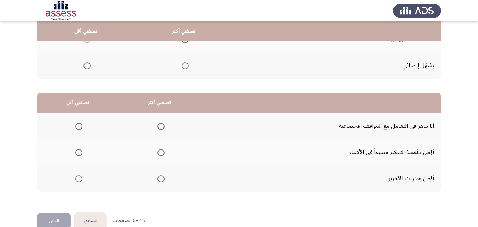
scroll to position [131, 0]
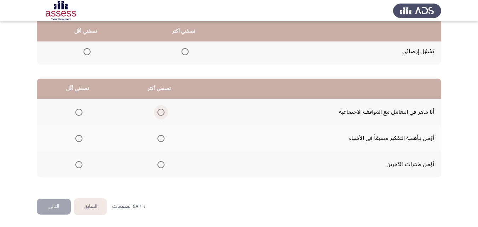
click at [161, 114] on span "Select an option" at bounding box center [160, 112] width 7 height 7
click at [161, 114] on input "Select an option" at bounding box center [160, 112] width 7 height 7
click at [82, 137] on span "Select an option" at bounding box center [78, 138] width 7 height 7
click at [82, 137] on input "Select an option" at bounding box center [78, 138] width 7 height 7
click at [55, 208] on button "التالي" at bounding box center [54, 206] width 34 height 16
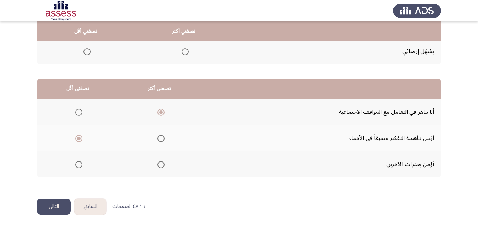
scroll to position [0, 0]
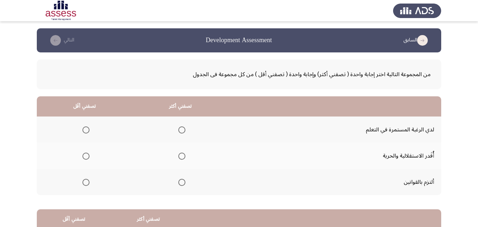
click at [181, 181] on span "Select an option" at bounding box center [181, 182] width 7 height 7
click at [181, 181] on input "Select an option" at bounding box center [181, 182] width 7 height 7
click at [178, 128] on span "Select an option" at bounding box center [181, 129] width 7 height 7
click at [178, 128] on input "Select an option" at bounding box center [181, 129] width 7 height 7
click at [81, 155] on label "Select an option" at bounding box center [85, 155] width 10 height 7
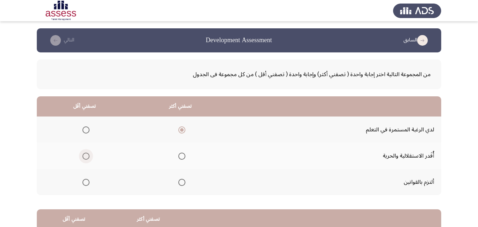
drag, startPoint x: 83, startPoint y: 157, endPoint x: 87, endPoint y: 157, distance: 3.9
click at [87, 157] on span "Select an option" at bounding box center [85, 155] width 7 height 7
click at [87, 157] on input "Select an option" at bounding box center [85, 155] width 7 height 7
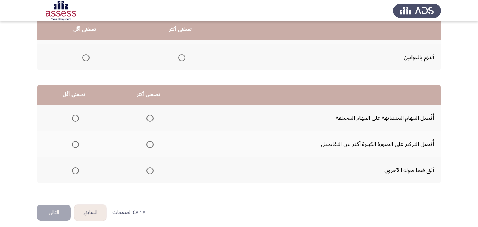
scroll to position [129, 0]
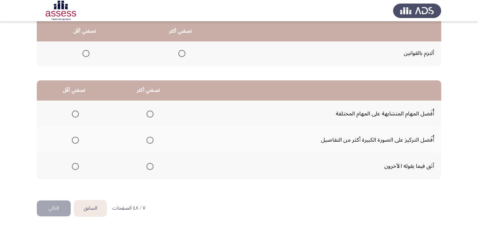
click at [75, 167] on span "Select an option" at bounding box center [75, 166] width 7 height 7
click at [75, 167] on input "Select an option" at bounding box center [75, 166] width 7 height 7
click at [151, 137] on span "Select an option" at bounding box center [149, 140] width 7 height 7
click at [151, 137] on input "Select an option" at bounding box center [149, 140] width 7 height 7
click at [56, 205] on button "التالي" at bounding box center [54, 208] width 34 height 16
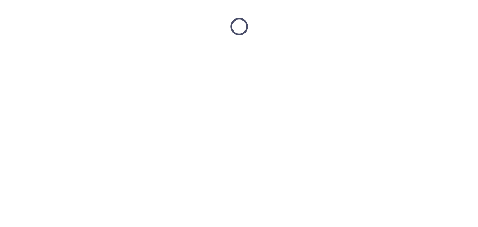
scroll to position [0, 0]
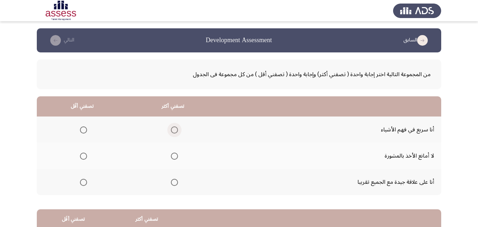
click at [172, 131] on span "Select an option" at bounding box center [174, 129] width 7 height 7
click at [172, 131] on input "Select an option" at bounding box center [174, 129] width 7 height 7
click at [86, 158] on span "Select an option" at bounding box center [83, 155] width 7 height 7
click at [86, 158] on input "Select an option" at bounding box center [83, 155] width 7 height 7
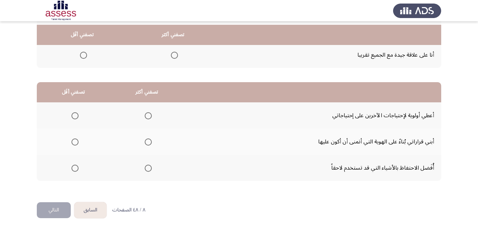
scroll to position [131, 0]
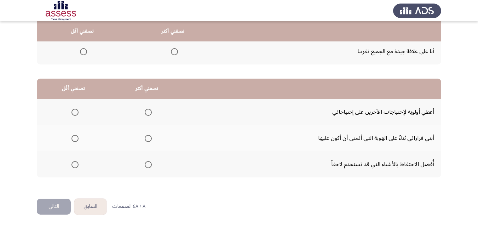
click at [75, 165] on span "Select an option" at bounding box center [74, 164] width 7 height 7
click at [75, 165] on input "Select an option" at bounding box center [74, 164] width 7 height 7
click at [148, 136] on span "Select an option" at bounding box center [148, 138] width 7 height 7
click at [148, 136] on input "Select an option" at bounding box center [148, 138] width 7 height 7
click at [57, 208] on button "التالي" at bounding box center [54, 206] width 34 height 16
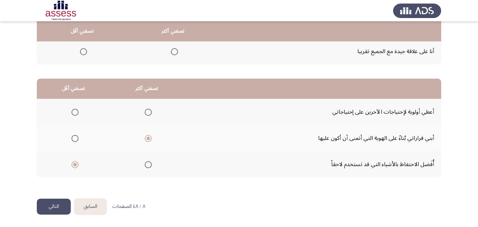
scroll to position [0, 0]
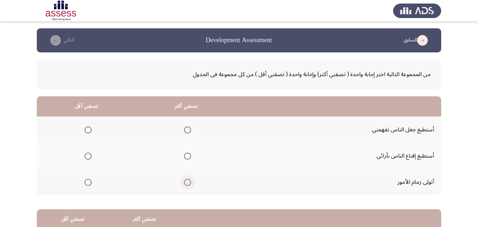
click at [188, 183] on span "Select an option" at bounding box center [187, 182] width 7 height 7
click at [188, 183] on input "Select an option" at bounding box center [187, 182] width 7 height 7
click at [87, 131] on span "Select an option" at bounding box center [88, 129] width 7 height 7
click at [87, 131] on input "Select an option" at bounding box center [88, 129] width 7 height 7
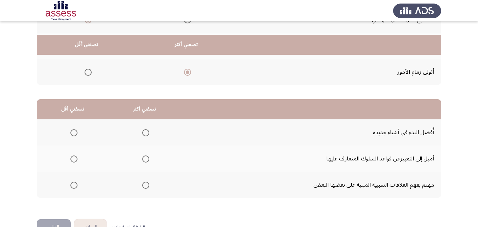
scroll to position [131, 0]
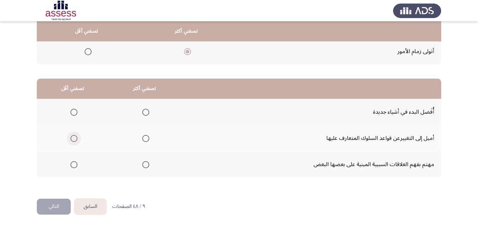
click at [72, 139] on span "Select an option" at bounding box center [73, 138] width 7 height 7
click at [72, 139] on input "Select an option" at bounding box center [73, 138] width 7 height 7
click at [145, 163] on span "Select an option" at bounding box center [145, 164] width 7 height 7
click at [145, 163] on input "Select an option" at bounding box center [145, 164] width 7 height 7
click at [55, 209] on button "التالي" at bounding box center [54, 206] width 34 height 16
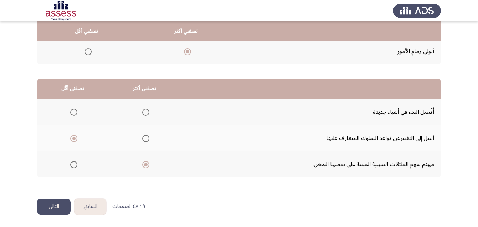
scroll to position [0, 0]
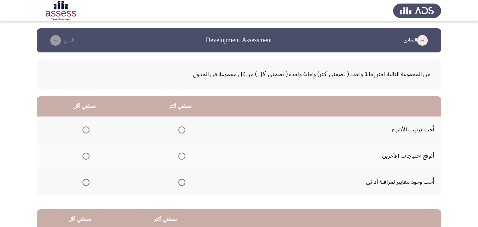
drag, startPoint x: 482, startPoint y: 79, endPoint x: 483, endPoint y: 105, distance: 26.9
click at [478, 105] on html "السابق Development Assessment التالي من المجموعة التالية اختر إجابة واحدة ( تصف…" at bounding box center [239, 178] width 478 height 357
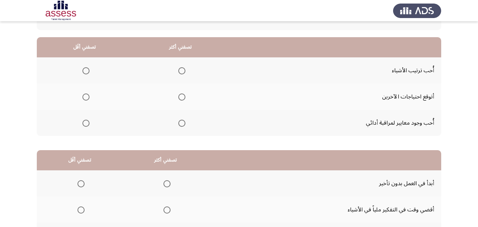
scroll to position [62, 0]
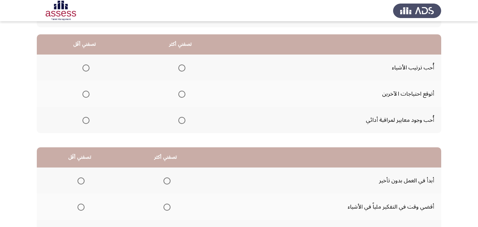
click at [178, 69] on span "Select an option" at bounding box center [181, 67] width 7 height 7
click at [178, 69] on input "Select an option" at bounding box center [181, 67] width 7 height 7
click at [84, 91] on span "Select an option" at bounding box center [85, 94] width 7 height 7
click at [84, 91] on input "Select an option" at bounding box center [85, 94] width 7 height 7
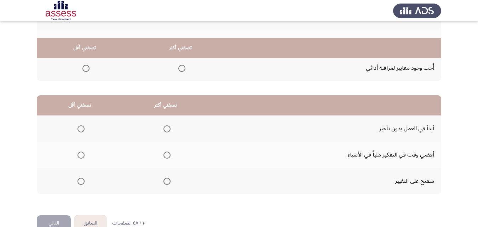
scroll to position [131, 0]
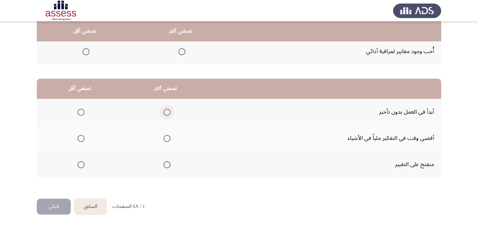
click at [167, 112] on span "Select an option" at bounding box center [166, 112] width 7 height 7
click at [167, 112] on input "Select an option" at bounding box center [166, 112] width 7 height 7
click at [82, 137] on span "Select an option" at bounding box center [80, 138] width 7 height 7
click at [82, 137] on input "Select an option" at bounding box center [80, 138] width 7 height 7
click at [58, 208] on button "التالي" at bounding box center [54, 206] width 34 height 16
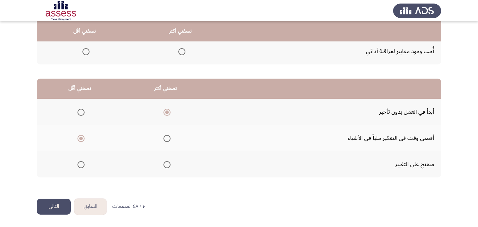
scroll to position [0, 0]
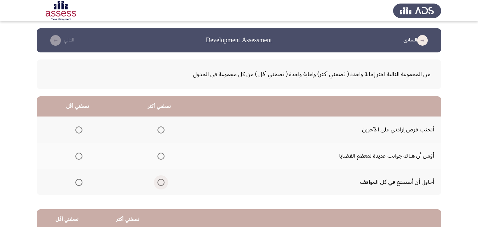
click at [161, 182] on span "Select an option" at bounding box center [161, 182] width 0 height 0
click at [159, 182] on input "Select an option" at bounding box center [160, 182] width 7 height 7
click at [80, 154] on span "Select an option" at bounding box center [78, 155] width 7 height 7
click at [80, 154] on input "Select an option" at bounding box center [78, 155] width 7 height 7
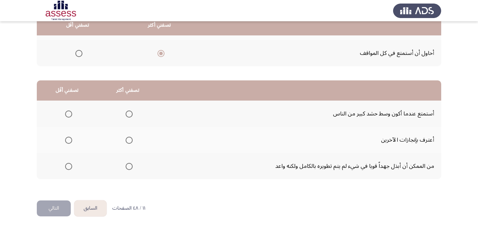
scroll to position [131, 0]
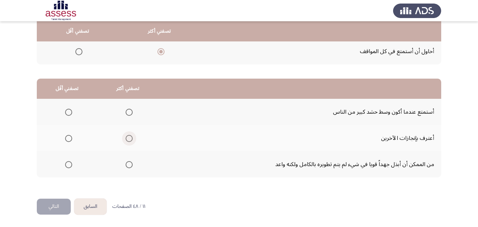
click at [129, 138] on span "Select an option" at bounding box center [129, 138] width 7 height 7
click at [129, 138] on input "Select an option" at bounding box center [129, 138] width 7 height 7
click at [128, 165] on span "Select an option" at bounding box center [129, 164] width 7 height 7
click at [128, 165] on input "Select an option" at bounding box center [129, 164] width 7 height 7
click at [66, 116] on mat-radio-group "Select an option" at bounding box center [67, 112] width 10 height 12
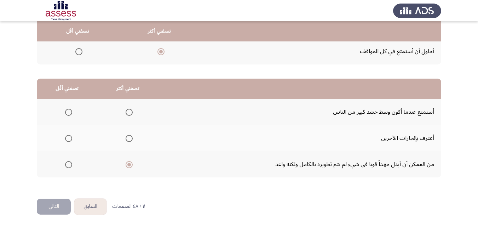
click at [66, 114] on span "Select an option" at bounding box center [68, 112] width 7 height 7
click at [66, 114] on input "Select an option" at bounding box center [68, 112] width 7 height 7
click at [59, 208] on button "التالي" at bounding box center [54, 206] width 34 height 16
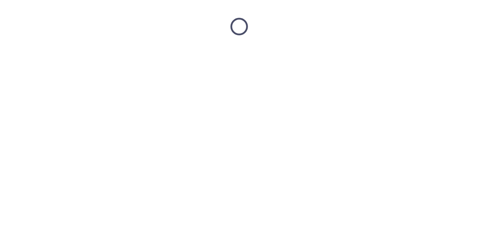
scroll to position [0, 0]
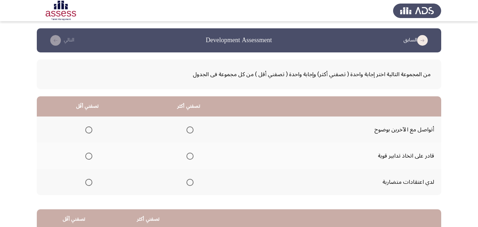
click at [193, 128] on span "Select an option" at bounding box center [189, 129] width 7 height 7
click at [193, 128] on input "Select an option" at bounding box center [189, 129] width 7 height 7
click at [85, 183] on label "Select an option" at bounding box center [87, 182] width 10 height 7
click at [85, 183] on input "Select an option" at bounding box center [88, 182] width 7 height 7
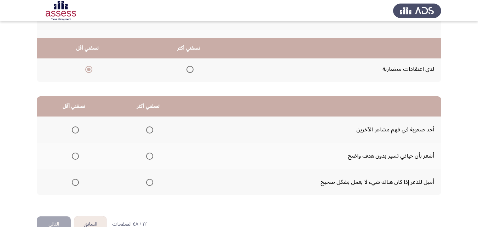
scroll to position [131, 0]
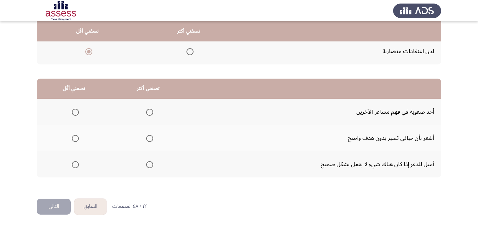
click at [76, 109] on span "Select an option" at bounding box center [75, 112] width 7 height 7
click at [76, 109] on input "Select an option" at bounding box center [75, 112] width 7 height 7
click at [149, 165] on span "Select an option" at bounding box center [149, 164] width 7 height 7
click at [149, 165] on input "Select an option" at bounding box center [149, 164] width 7 height 7
drag, startPoint x: 55, startPoint y: 201, endPoint x: 62, endPoint y: 202, distance: 6.7
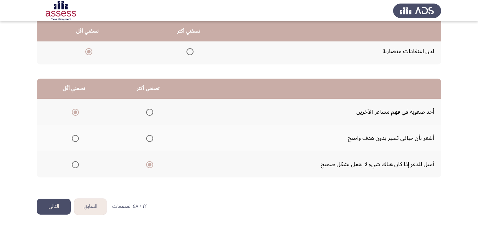
click at [56, 201] on button "التالي" at bounding box center [54, 206] width 34 height 16
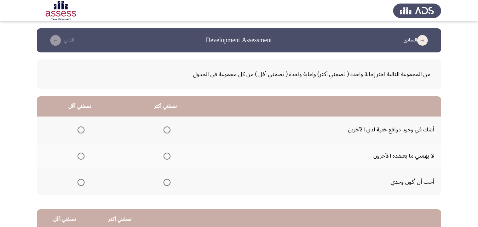
click at [166, 153] on span "Select an option" at bounding box center [166, 155] width 7 height 7
click at [166, 153] on input "Select an option" at bounding box center [166, 155] width 7 height 7
click at [81, 180] on span "Select an option" at bounding box center [80, 182] width 7 height 7
click at [81, 180] on input "Select an option" at bounding box center [80, 182] width 7 height 7
click at [83, 133] on span "Select an option" at bounding box center [80, 129] width 7 height 7
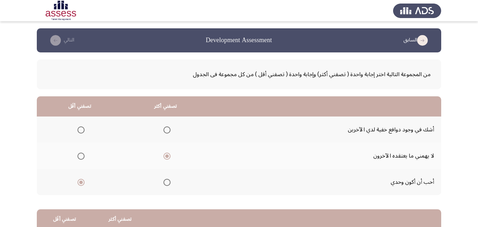
click at [83, 133] on input "Select an option" at bounding box center [80, 129] width 7 height 7
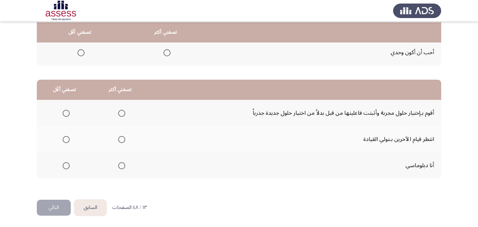
scroll to position [131, 0]
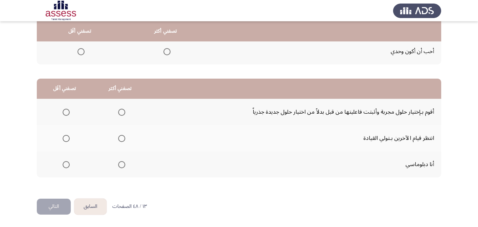
click at [119, 166] on span "Select an option" at bounding box center [121, 164] width 7 height 7
click at [119, 166] on input "Select an option" at bounding box center [121, 164] width 7 height 7
click at [64, 139] on span "Select an option" at bounding box center [66, 138] width 7 height 7
click at [64, 139] on input "Select an option" at bounding box center [66, 138] width 7 height 7
click at [63, 205] on button "التالي" at bounding box center [54, 206] width 34 height 16
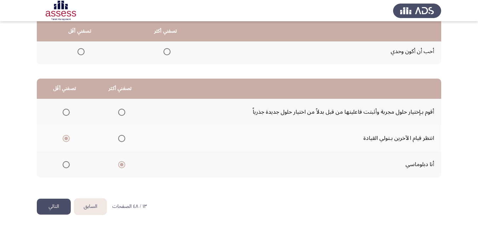
scroll to position [0, 0]
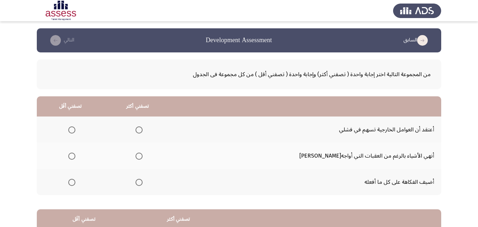
click at [143, 155] on span "Select an option" at bounding box center [139, 155] width 7 height 7
click at [143, 155] on input "Select an option" at bounding box center [139, 155] width 7 height 7
click at [75, 128] on label "Select an option" at bounding box center [70, 129] width 10 height 7
click at [75, 128] on input "Select an option" at bounding box center [71, 129] width 7 height 7
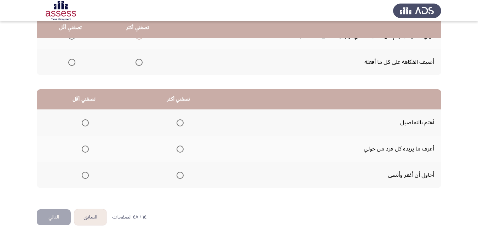
scroll to position [131, 0]
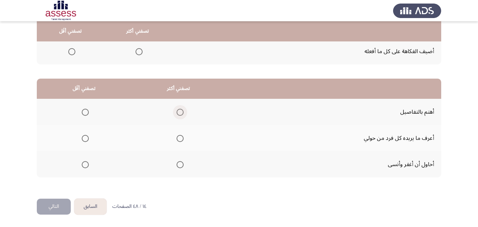
click at [182, 112] on span "Select an option" at bounding box center [180, 112] width 7 height 7
click at [182, 112] on input "Select an option" at bounding box center [180, 112] width 7 height 7
click at [88, 136] on span "Select an option" at bounding box center [85, 138] width 7 height 7
click at [88, 136] on input "Select an option" at bounding box center [85, 138] width 7 height 7
click at [60, 203] on button "التالي" at bounding box center [54, 206] width 34 height 16
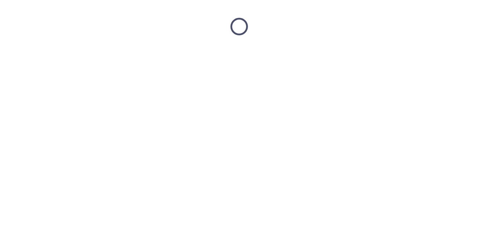
scroll to position [0, 0]
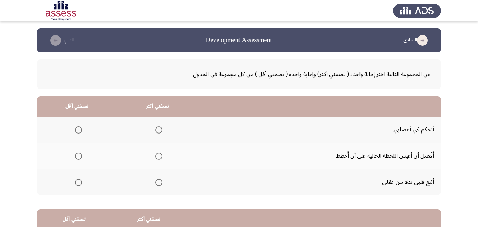
click at [157, 129] on span "Select an option" at bounding box center [158, 129] width 7 height 7
click at [157, 129] on input "Select an option" at bounding box center [158, 129] width 7 height 7
click at [79, 183] on span "Select an option" at bounding box center [78, 182] width 7 height 7
click at [79, 183] on input "Select an option" at bounding box center [78, 182] width 7 height 7
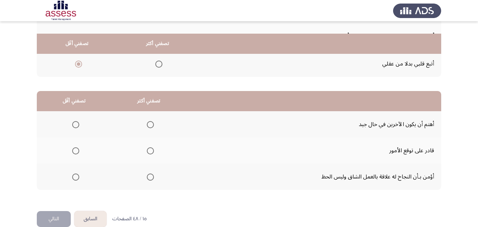
scroll to position [131, 0]
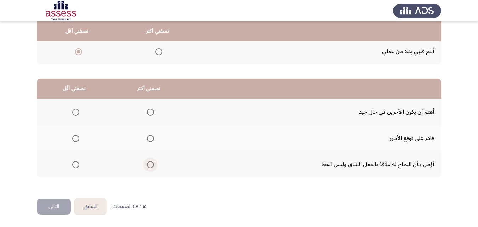
click at [147, 166] on span "Select an option" at bounding box center [150, 164] width 7 height 7
click at [147, 166] on input "Select an option" at bounding box center [150, 164] width 7 height 7
click at [74, 137] on span "Select an option" at bounding box center [75, 138] width 7 height 7
click at [74, 137] on input "Select an option" at bounding box center [75, 138] width 7 height 7
click at [57, 207] on button "التالي" at bounding box center [54, 206] width 34 height 16
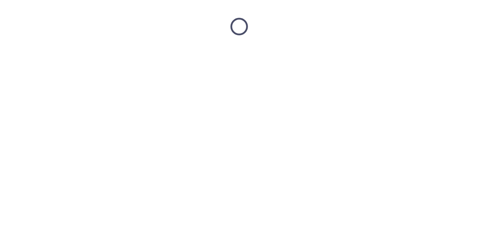
scroll to position [0, 0]
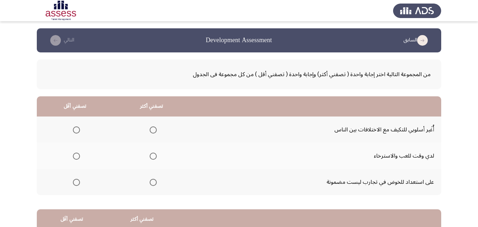
click at [148, 127] on label "Select an option" at bounding box center [152, 129] width 10 height 7
click at [150, 127] on input "Select an option" at bounding box center [153, 129] width 7 height 7
click at [79, 152] on span "Select an option" at bounding box center [76, 155] width 7 height 7
click at [79, 152] on input "Select an option" at bounding box center [76, 155] width 7 height 7
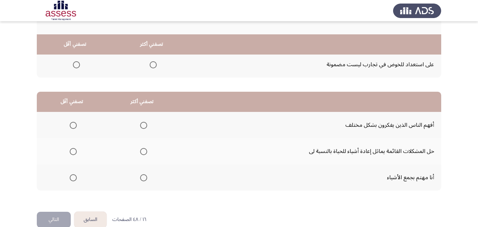
scroll to position [131, 0]
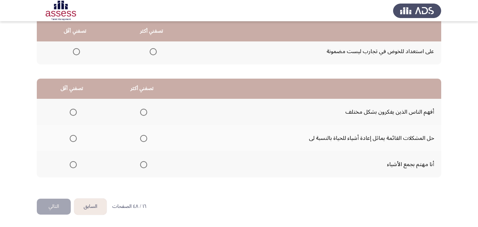
click at [143, 137] on span "Select an option" at bounding box center [143, 138] width 7 height 7
click at [143, 137] on input "Select an option" at bounding box center [143, 138] width 7 height 7
click at [71, 166] on span "Select an option" at bounding box center [73, 164] width 7 height 7
click at [71, 166] on input "Select an option" at bounding box center [73, 164] width 7 height 7
click at [62, 203] on button "التالي" at bounding box center [54, 206] width 34 height 16
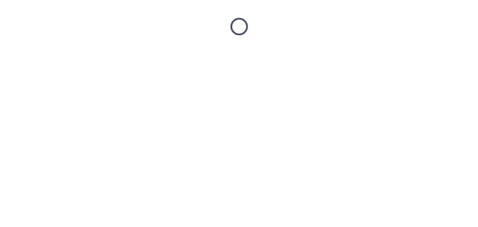
scroll to position [0, 0]
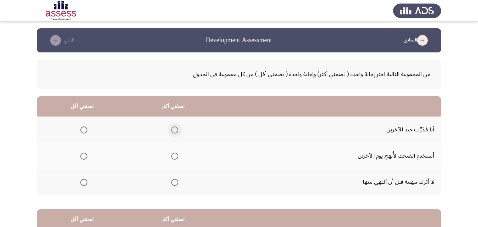
click at [171, 127] on span "Select an option" at bounding box center [174, 129] width 7 height 7
click at [171, 127] on input "Select an option" at bounding box center [174, 129] width 7 height 7
click at [85, 156] on span "Select an option" at bounding box center [83, 155] width 7 height 7
click at [85, 156] on input "Select an option" at bounding box center [83, 155] width 7 height 7
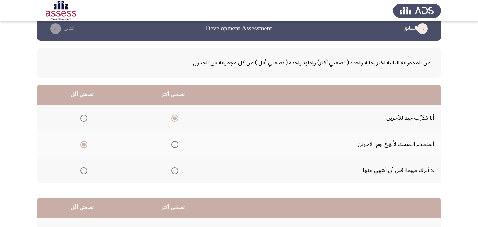
scroll to position [106, 0]
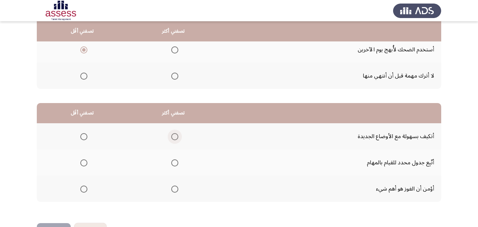
click at [175, 136] on span "Select an option" at bounding box center [174, 136] width 7 height 7
click at [175, 136] on input "Select an option" at bounding box center [174, 136] width 7 height 7
click at [82, 190] on span "Select an option" at bounding box center [83, 188] width 7 height 7
click at [82, 190] on input "Select an option" at bounding box center [83, 188] width 7 height 7
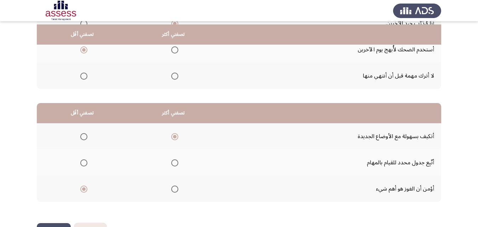
scroll to position [131, 0]
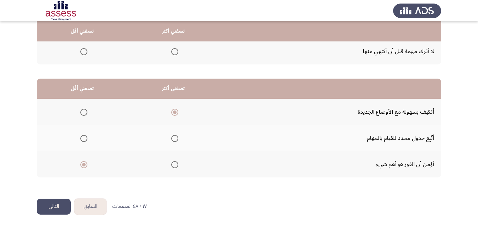
click at [57, 203] on button "التالي" at bounding box center [54, 206] width 34 height 16
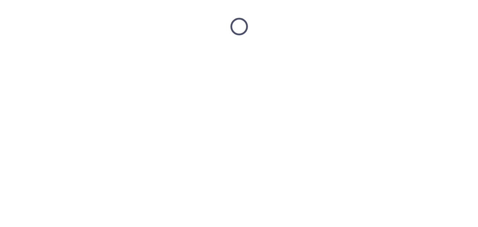
scroll to position [0, 0]
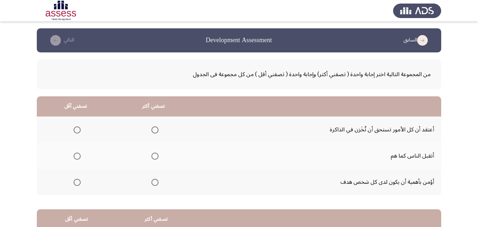
click at [151, 183] on span "Select an option" at bounding box center [154, 182] width 7 height 7
click at [151, 183] on input "Select an option" at bounding box center [154, 182] width 7 height 7
click at [74, 154] on span "Select an option" at bounding box center [77, 155] width 7 height 7
click at [74, 154] on input "Select an option" at bounding box center [77, 155] width 7 height 7
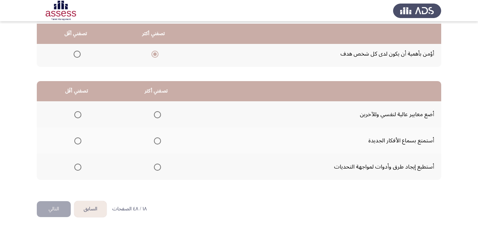
scroll to position [131, 0]
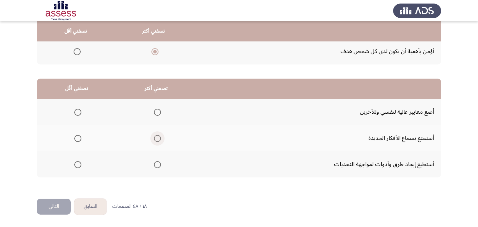
click at [154, 138] on span "Select an option" at bounding box center [157, 138] width 7 height 7
click at [154, 138] on input "Select an option" at bounding box center [157, 138] width 7 height 7
click at [76, 116] on mat-radio-group "Select an option" at bounding box center [76, 112] width 10 height 12
click at [78, 110] on span "Select an option" at bounding box center [77, 112] width 7 height 7
click at [78, 110] on input "Select an option" at bounding box center [77, 112] width 7 height 7
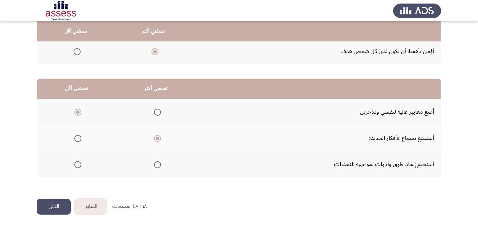
click at [57, 207] on button "التالي" at bounding box center [54, 206] width 34 height 16
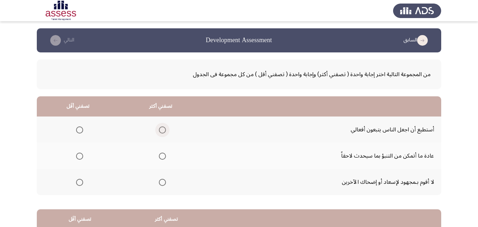
click at [160, 130] on span "Select an option" at bounding box center [162, 129] width 7 height 7
click at [160, 130] on input "Select an option" at bounding box center [162, 129] width 7 height 7
click at [81, 185] on span "Select an option" at bounding box center [79, 182] width 7 height 7
click at [81, 185] on input "Select an option" at bounding box center [79, 182] width 7 height 7
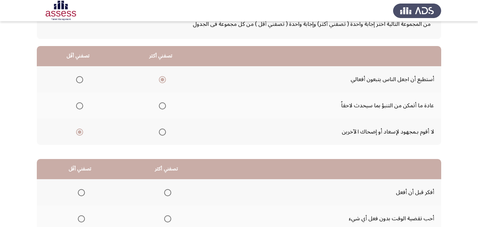
scroll to position [106, 0]
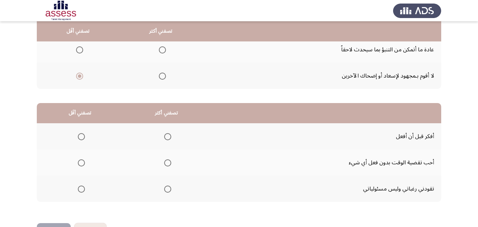
click at [164, 135] on span "Select an option" at bounding box center [167, 136] width 7 height 7
click at [164, 135] on input "Select an option" at bounding box center [167, 136] width 7 height 7
click at [76, 161] on label "Select an option" at bounding box center [80, 162] width 10 height 7
click at [78, 161] on input "Select an option" at bounding box center [81, 162] width 7 height 7
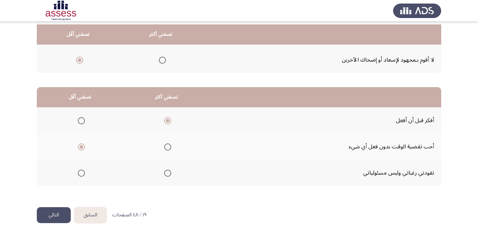
scroll to position [131, 0]
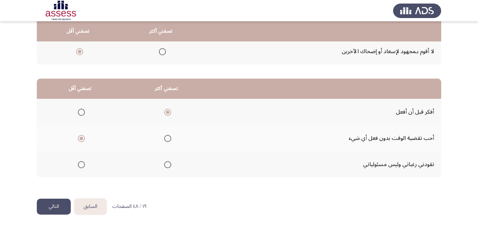
click at [60, 206] on button "التالي" at bounding box center [54, 206] width 34 height 16
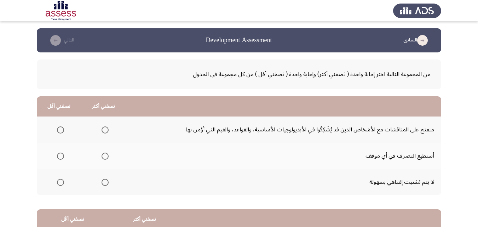
click at [60, 133] on span "Select an option" at bounding box center [60, 129] width 7 height 7
click at [60, 133] on input "Select an option" at bounding box center [60, 129] width 7 height 7
click at [102, 181] on span "Select an option" at bounding box center [105, 182] width 7 height 7
click at [102, 181] on input "Select an option" at bounding box center [105, 182] width 7 height 7
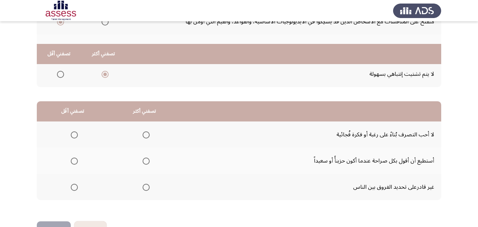
scroll to position [131, 0]
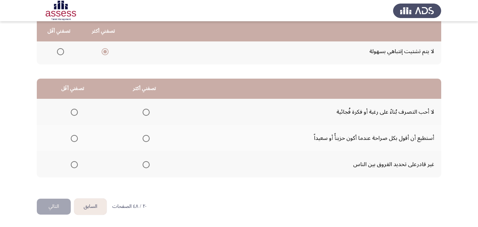
click at [74, 139] on span "Select an option" at bounding box center [74, 138] width 7 height 7
click at [74, 139] on input "Select an option" at bounding box center [74, 138] width 7 height 7
click at [144, 139] on span "Select an option" at bounding box center [146, 138] width 7 height 7
click at [144, 139] on input "Select an option" at bounding box center [146, 138] width 7 height 7
click at [71, 115] on span "Select an option" at bounding box center [74, 112] width 7 height 7
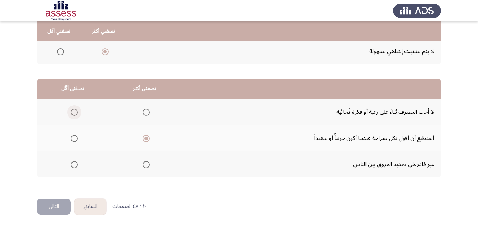
click at [71, 115] on input "Select an option" at bounding box center [74, 112] width 7 height 7
click at [53, 207] on button "التالي" at bounding box center [54, 206] width 34 height 16
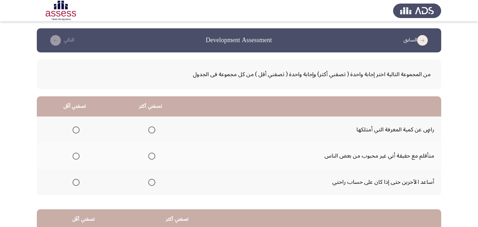
click at [149, 180] on span "Select an option" at bounding box center [151, 182] width 7 height 7
click at [149, 180] on input "Select an option" at bounding box center [151, 182] width 7 height 7
click at [75, 152] on mat-radio-button "Select an option" at bounding box center [75, 155] width 10 height 7
click at [75, 158] on span "Select an option" at bounding box center [76, 155] width 7 height 7
click at [75, 158] on input "Select an option" at bounding box center [76, 155] width 7 height 7
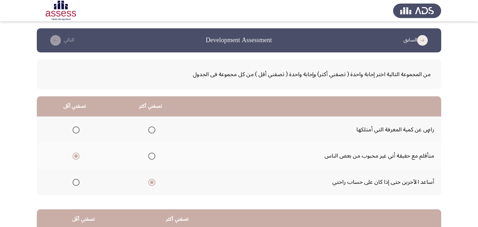
click at [77, 134] on mat-radio-group "Select an option" at bounding box center [75, 129] width 10 height 12
click at [75, 129] on span "Select an option" at bounding box center [76, 129] width 7 height 7
click at [75, 129] on input "Select an option" at bounding box center [76, 129] width 7 height 7
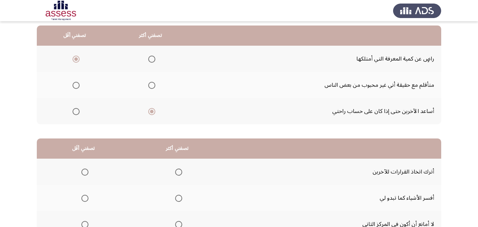
scroll to position [131, 0]
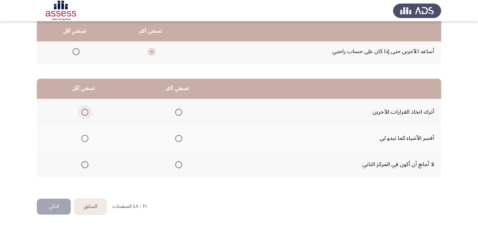
click at [85, 112] on span "Select an option" at bounding box center [85, 112] width 0 height 0
click at [85, 112] on input "Select an option" at bounding box center [84, 112] width 7 height 7
click at [182, 137] on span "Select an option" at bounding box center [178, 138] width 7 height 7
click at [182, 137] on input "Select an option" at bounding box center [178, 138] width 7 height 7
click at [62, 205] on button "التالي" at bounding box center [54, 206] width 34 height 16
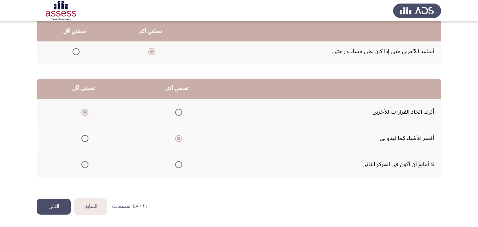
scroll to position [0, 0]
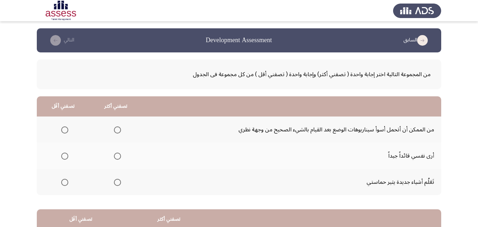
click at [116, 158] on span "Select an option" at bounding box center [117, 155] width 7 height 7
click at [116, 158] on input "Select an option" at bounding box center [117, 155] width 7 height 7
click at [62, 131] on span "Select an option" at bounding box center [64, 129] width 7 height 7
click at [62, 131] on input "Select an option" at bounding box center [64, 129] width 7 height 7
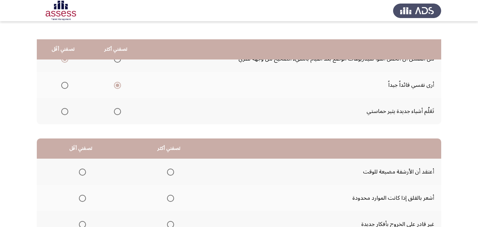
scroll to position [106, 0]
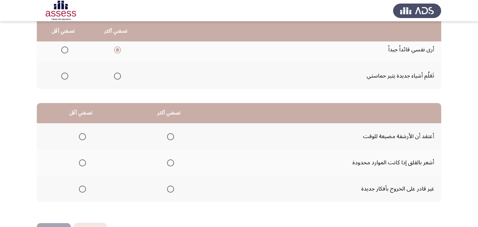
click at [84, 186] on span "Select an option" at bounding box center [82, 188] width 7 height 7
click at [84, 186] on input "Select an option" at bounding box center [82, 188] width 7 height 7
click at [169, 137] on span "Select an option" at bounding box center [170, 136] width 7 height 7
click at [169, 137] on input "Select an option" at bounding box center [170, 136] width 7 height 7
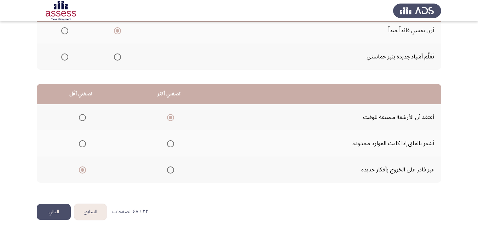
scroll to position [131, 0]
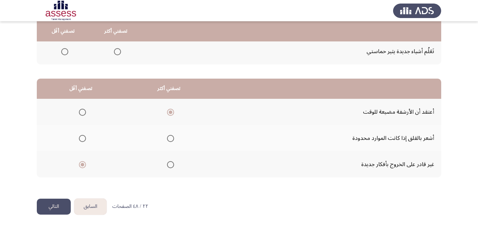
click at [57, 207] on button "التالي" at bounding box center [54, 206] width 34 height 16
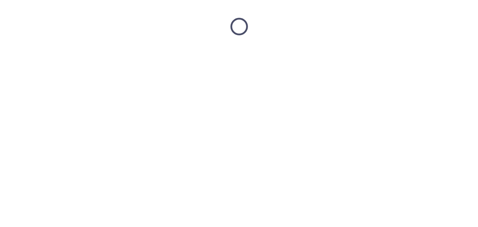
scroll to position [0, 0]
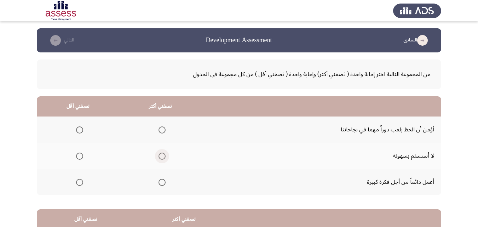
click at [160, 156] on span "Select an option" at bounding box center [162, 155] width 7 height 7
click at [160, 156] on input "Select an option" at bounding box center [162, 155] width 7 height 7
click at [77, 129] on span "Select an option" at bounding box center [79, 129] width 7 height 7
click at [77, 129] on input "Select an option" at bounding box center [79, 129] width 7 height 7
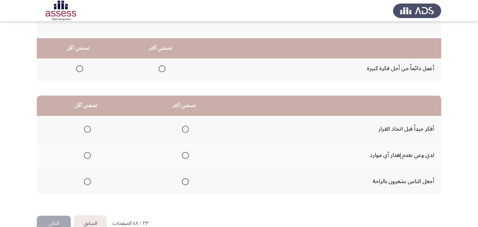
scroll to position [131, 0]
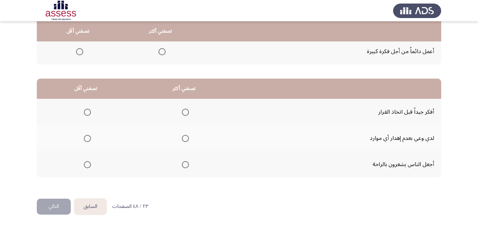
click at [185, 112] on span "Select an option" at bounding box center [185, 112] width 7 height 7
click at [185, 112] on input "Select an option" at bounding box center [185, 112] width 7 height 7
click at [88, 165] on span "Select an option" at bounding box center [87, 164] width 7 height 7
click at [88, 165] on input "Select an option" at bounding box center [87, 164] width 7 height 7
click at [62, 203] on button "التالي" at bounding box center [54, 206] width 34 height 16
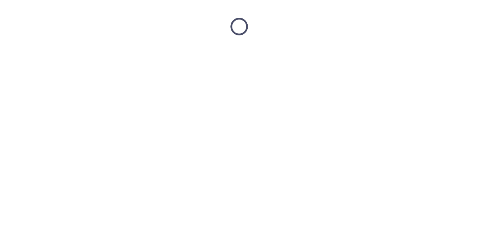
scroll to position [0, 0]
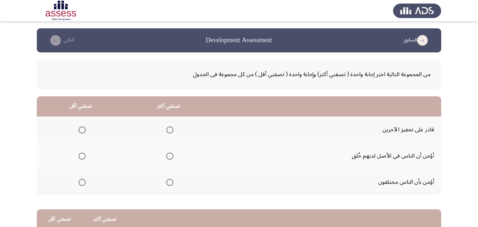
click at [172, 132] on span "Select an option" at bounding box center [169, 129] width 7 height 7
click at [172, 132] on input "Select an option" at bounding box center [169, 129] width 7 height 7
click at [81, 182] on span "Select an option" at bounding box center [82, 182] width 7 height 7
click at [81, 182] on input "Select an option" at bounding box center [82, 182] width 7 height 7
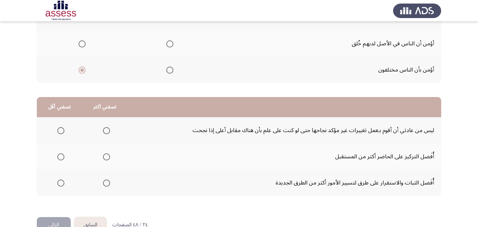
scroll to position [131, 0]
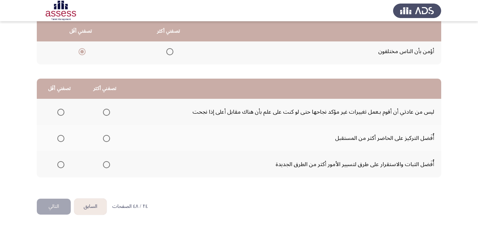
click at [106, 138] on span "Select an option" at bounding box center [106, 138] width 0 height 0
click at [105, 138] on input "Select an option" at bounding box center [106, 138] width 7 height 7
click at [61, 166] on span "Select an option" at bounding box center [60, 164] width 7 height 7
click at [61, 166] on input "Select an option" at bounding box center [60, 164] width 7 height 7
click at [61, 207] on button "التالي" at bounding box center [54, 206] width 34 height 16
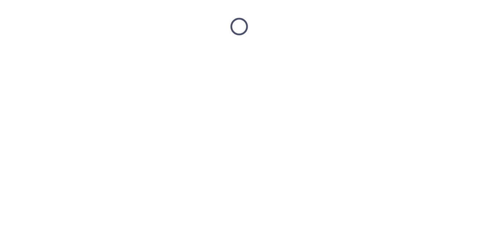
scroll to position [0, 0]
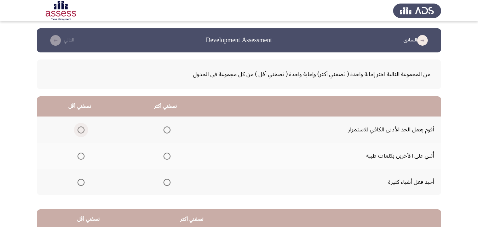
click at [79, 127] on span "Select an option" at bounding box center [80, 129] width 7 height 7
click at [79, 127] on input "Select an option" at bounding box center [80, 129] width 7 height 7
click at [167, 154] on span "Select an option" at bounding box center [166, 155] width 7 height 7
click at [167, 154] on input "Select an option" at bounding box center [166, 155] width 7 height 7
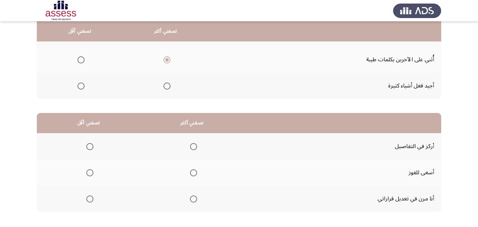
scroll to position [106, 0]
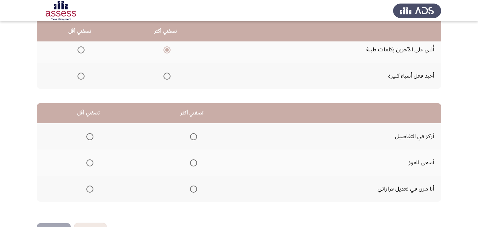
click at [86, 188] on span "Select an option" at bounding box center [89, 188] width 7 height 7
click at [86, 188] on input "Select an option" at bounding box center [89, 188] width 7 height 7
click at [192, 165] on span "Select an option" at bounding box center [193, 162] width 7 height 7
click at [192, 165] on input "Select an option" at bounding box center [193, 162] width 7 height 7
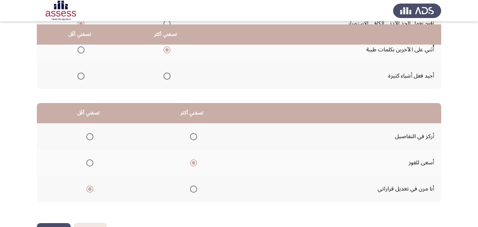
scroll to position [131, 0]
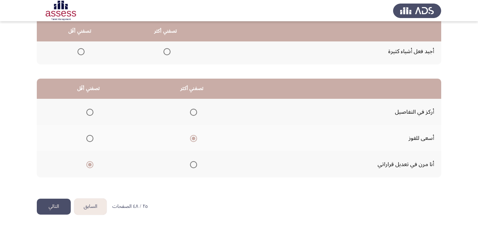
click at [64, 205] on button "التالي" at bounding box center [54, 206] width 34 height 16
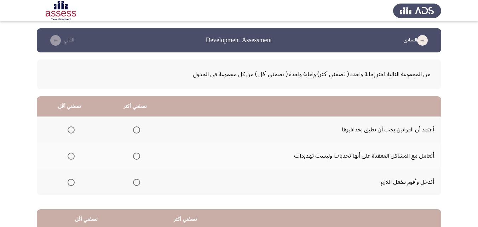
click at [138, 156] on span "Select an option" at bounding box center [136, 155] width 7 height 7
click at [138, 156] on input "Select an option" at bounding box center [136, 155] width 7 height 7
click at [72, 132] on span "Select an option" at bounding box center [71, 129] width 7 height 7
click at [72, 132] on input "Select an option" at bounding box center [71, 129] width 7 height 7
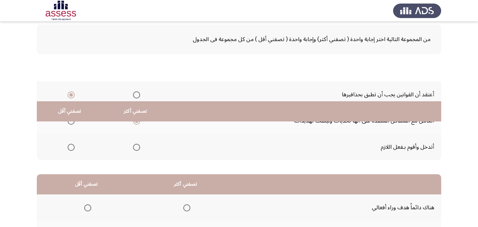
scroll to position [131, 0]
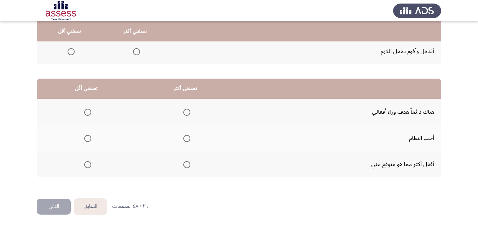
click at [90, 140] on span "Select an option" at bounding box center [87, 138] width 7 height 7
click at [90, 140] on input "Select an option" at bounding box center [87, 138] width 7 height 7
click at [186, 164] on span "Select an option" at bounding box center [186, 164] width 7 height 7
click at [186, 164] on input "Select an option" at bounding box center [186, 164] width 7 height 7
click at [63, 206] on button "التالي" at bounding box center [54, 206] width 34 height 16
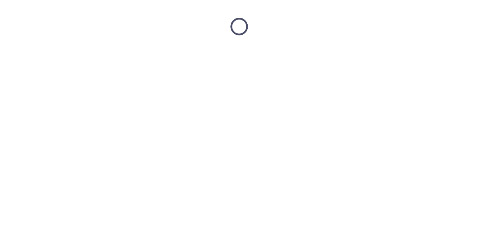
scroll to position [0, 0]
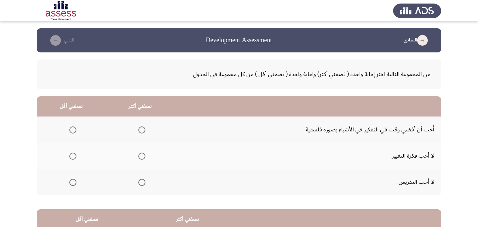
click at [142, 180] on span "Select an option" at bounding box center [141, 182] width 7 height 7
click at [142, 180] on input "Select an option" at bounding box center [141, 182] width 7 height 7
click at [73, 155] on span "Select an option" at bounding box center [72, 155] width 7 height 7
click at [73, 155] on input "Select an option" at bounding box center [72, 155] width 7 height 7
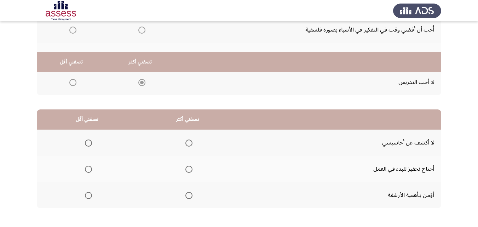
scroll to position [131, 0]
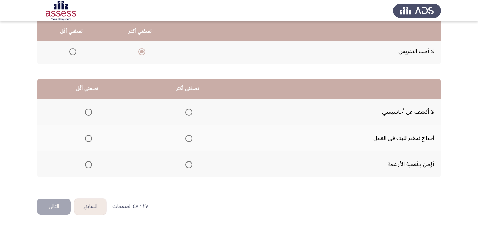
click at [187, 114] on span "Select an option" at bounding box center [188, 112] width 7 height 7
click at [187, 114] on input "Select an option" at bounding box center [188, 112] width 7 height 7
click at [87, 140] on span "Select an option" at bounding box center [88, 138] width 7 height 7
click at [87, 140] on input "Select an option" at bounding box center [88, 138] width 7 height 7
click at [55, 207] on button "التالي" at bounding box center [54, 206] width 34 height 16
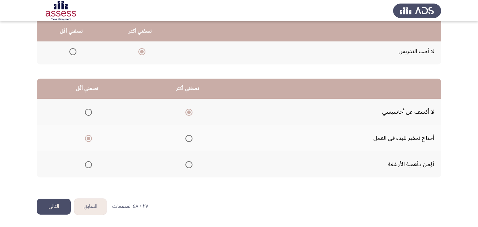
scroll to position [0, 0]
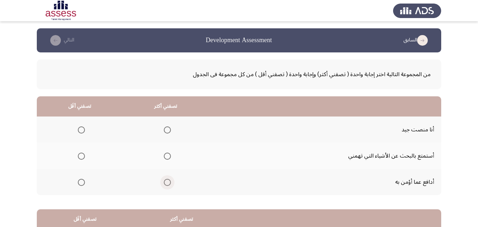
click at [165, 182] on span "Select an option" at bounding box center [167, 182] width 7 height 7
click at [165, 182] on input "Select an option" at bounding box center [167, 182] width 7 height 7
click at [82, 156] on span "Select an option" at bounding box center [81, 155] width 7 height 7
click at [82, 156] on input "Select an option" at bounding box center [81, 155] width 7 height 7
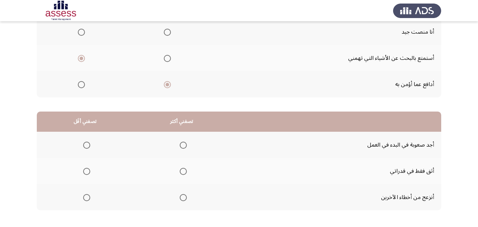
scroll to position [131, 0]
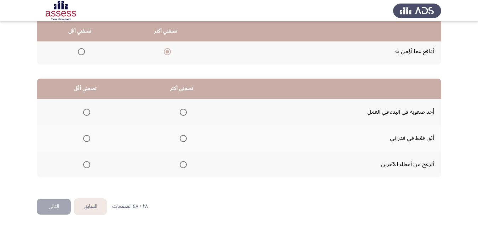
click at [85, 110] on span "Select an option" at bounding box center [86, 112] width 7 height 7
click at [85, 110] on input "Select an option" at bounding box center [86, 112] width 7 height 7
click at [184, 159] on mat-radio-group "Select an option" at bounding box center [182, 164] width 10 height 12
click at [180, 167] on span "Select an option" at bounding box center [183, 164] width 7 height 7
click at [180, 167] on input "Select an option" at bounding box center [183, 164] width 7 height 7
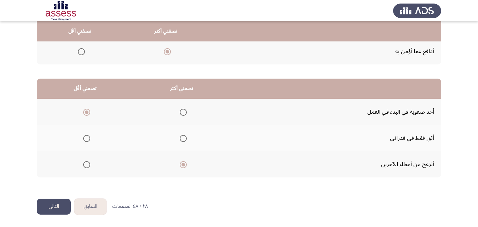
click at [43, 206] on button "التالي" at bounding box center [54, 206] width 34 height 16
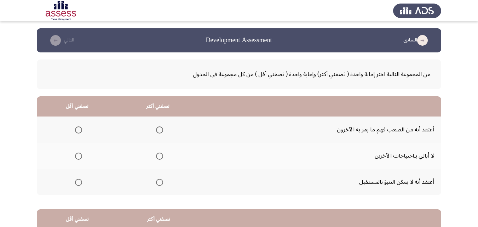
click at [160, 182] on span "Select an option" at bounding box center [160, 182] width 0 height 0
click at [159, 182] on input "Select an option" at bounding box center [159, 182] width 7 height 7
click at [79, 154] on span "Select an option" at bounding box center [78, 155] width 7 height 7
click at [79, 154] on input "Select an option" at bounding box center [78, 155] width 7 height 7
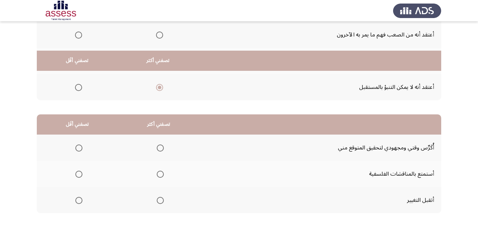
scroll to position [131, 0]
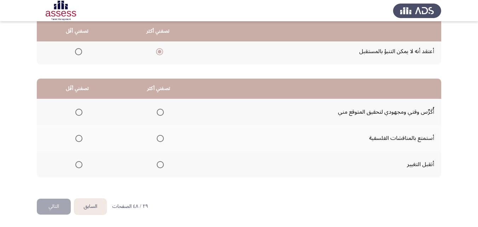
click at [158, 163] on span "Select an option" at bounding box center [160, 164] width 7 height 7
click at [158, 163] on input "Select an option" at bounding box center [160, 164] width 7 height 7
click at [82, 142] on mat-radio-group "Select an option" at bounding box center [78, 138] width 10 height 12
click at [80, 139] on span "Select an option" at bounding box center [78, 138] width 7 height 7
click at [80, 139] on input "Select an option" at bounding box center [78, 138] width 7 height 7
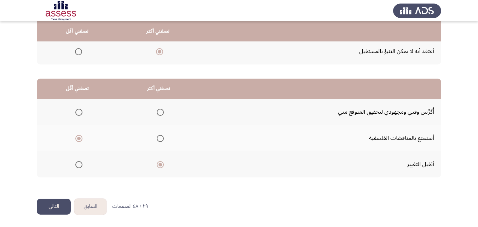
click at [155, 113] on label "Select an option" at bounding box center [159, 112] width 10 height 7
click at [157, 113] on input "Select an option" at bounding box center [160, 112] width 7 height 7
click at [63, 201] on button "التالي" at bounding box center [54, 206] width 34 height 16
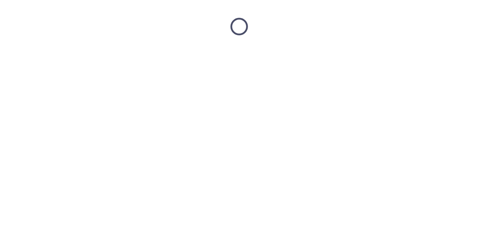
scroll to position [0, 0]
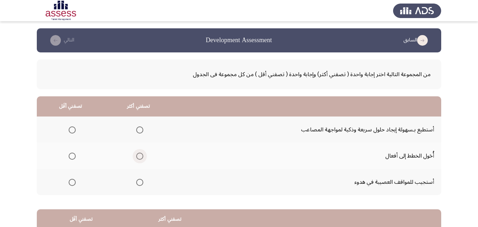
click at [139, 155] on span "Select an option" at bounding box center [139, 155] width 7 height 7
click at [139, 155] on input "Select an option" at bounding box center [139, 155] width 7 height 7
click at [70, 182] on span "Select an option" at bounding box center [72, 182] width 7 height 7
click at [70, 182] on input "Select an option" at bounding box center [72, 182] width 7 height 7
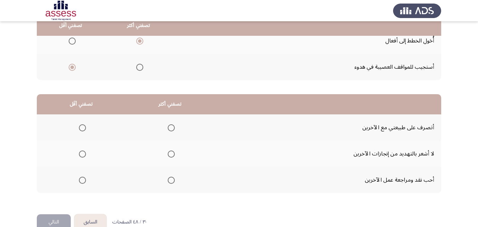
scroll to position [131, 0]
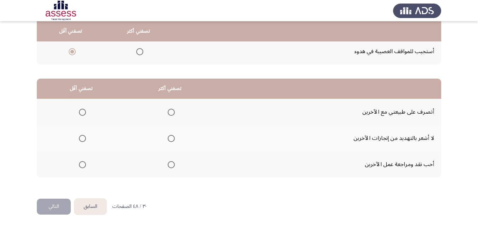
click at [171, 140] on span "Select an option" at bounding box center [171, 138] width 7 height 7
click at [171, 140] on input "Select an option" at bounding box center [171, 138] width 7 height 7
click at [81, 166] on span "Select an option" at bounding box center [82, 164] width 7 height 7
click at [81, 166] on input "Select an option" at bounding box center [82, 164] width 7 height 7
click at [52, 206] on button "التالي" at bounding box center [54, 206] width 34 height 16
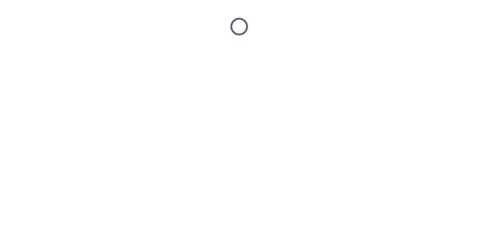
scroll to position [0, 0]
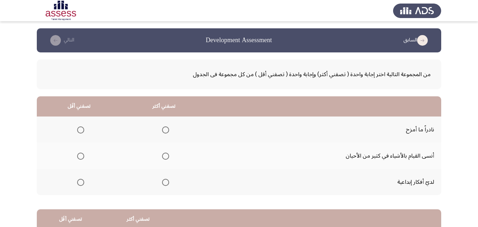
click at [77, 128] on span "Select an option" at bounding box center [80, 129] width 7 height 7
click at [77, 128] on input "Select an option" at bounding box center [80, 129] width 7 height 7
click at [164, 184] on span "Select an option" at bounding box center [165, 182] width 7 height 7
click at [164, 184] on input "Select an option" at bounding box center [165, 182] width 7 height 7
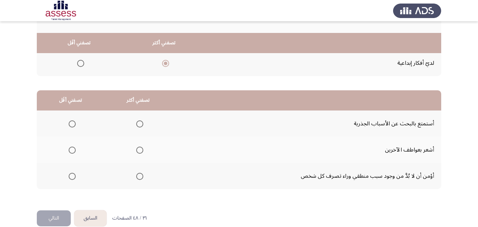
scroll to position [131, 0]
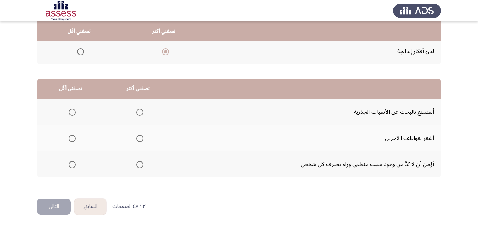
click at [139, 166] on span "Select an option" at bounding box center [139, 164] width 7 height 7
click at [139, 166] on input "Select an option" at bounding box center [139, 164] width 7 height 7
click at [75, 133] on mat-radio-group "Select an option" at bounding box center [71, 138] width 10 height 12
click at [71, 138] on span "Select an option" at bounding box center [72, 138] width 7 height 7
click at [71, 138] on input "Select an option" at bounding box center [72, 138] width 7 height 7
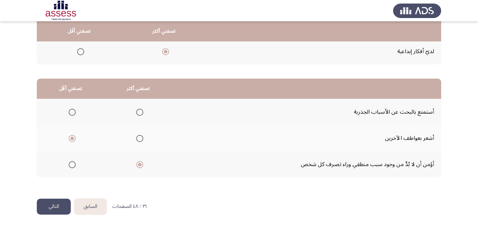
click at [58, 205] on button "التالي" at bounding box center [54, 206] width 34 height 16
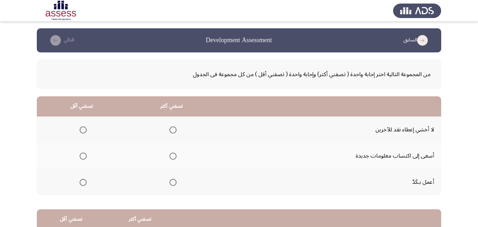
click at [171, 130] on span "Select an option" at bounding box center [172, 129] width 7 height 7
click at [171, 130] on input "Select an option" at bounding box center [172, 129] width 7 height 7
click at [84, 154] on span "Select an option" at bounding box center [83, 155] width 7 height 7
click at [84, 154] on input "Select an option" at bounding box center [83, 155] width 7 height 7
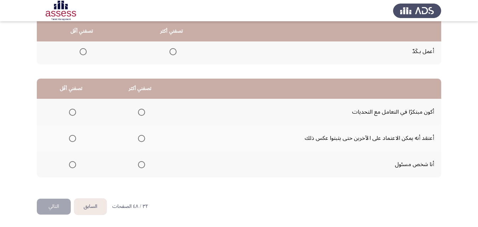
click at [143, 163] on span "Select an option" at bounding box center [141, 164] width 7 height 7
click at [143, 163] on input "Select an option" at bounding box center [141, 164] width 7 height 7
click at [75, 141] on span "Select an option" at bounding box center [72, 138] width 7 height 7
click at [75, 141] on input "Select an option" at bounding box center [72, 138] width 7 height 7
click at [59, 203] on button "التالي" at bounding box center [54, 206] width 34 height 16
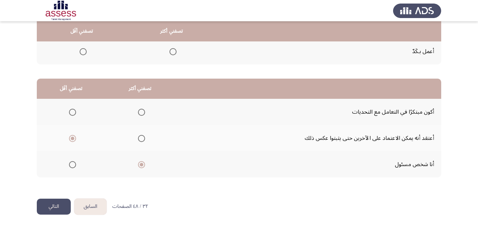
scroll to position [0, 0]
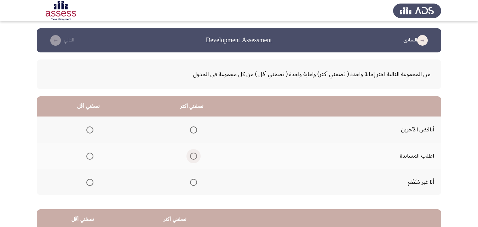
click at [190, 155] on span "Select an option" at bounding box center [193, 155] width 7 height 7
click at [190, 155] on input "Select an option" at bounding box center [193, 155] width 7 height 7
click at [88, 186] on mat-radio-group "Select an option" at bounding box center [89, 182] width 10 height 12
click at [90, 184] on span "Select an option" at bounding box center [89, 182] width 7 height 7
click at [90, 184] on input "Select an option" at bounding box center [89, 182] width 7 height 7
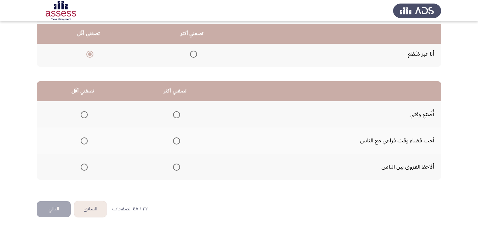
scroll to position [131, 0]
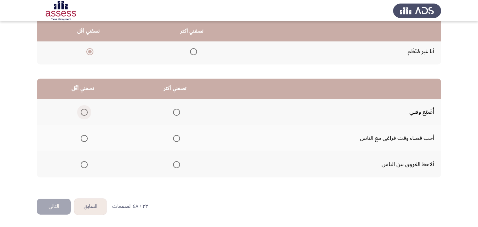
click at [85, 111] on span "Select an option" at bounding box center [84, 112] width 7 height 7
click at [85, 111] on input "Select an option" at bounding box center [84, 112] width 7 height 7
click at [178, 138] on span "Select an option" at bounding box center [176, 138] width 7 height 7
click at [178, 138] on input "Select an option" at bounding box center [176, 138] width 7 height 7
click at [53, 208] on button "التالي" at bounding box center [54, 206] width 34 height 16
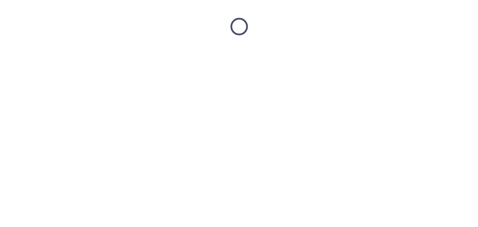
scroll to position [0, 0]
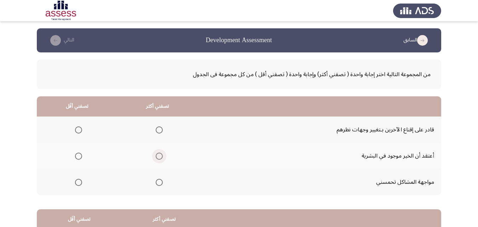
click at [156, 159] on span "Select an option" at bounding box center [159, 155] width 7 height 7
click at [156, 159] on input "Select an option" at bounding box center [159, 155] width 7 height 7
click at [78, 133] on mat-radio-group "Select an option" at bounding box center [77, 129] width 10 height 12
click at [77, 129] on span "Select an option" at bounding box center [78, 129] width 7 height 7
click at [77, 129] on input "Select an option" at bounding box center [78, 129] width 7 height 7
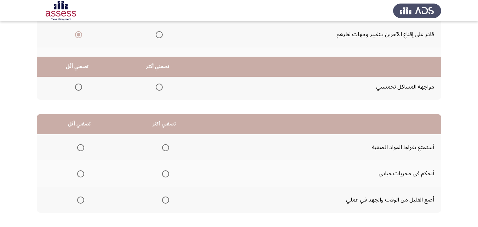
scroll to position [131, 0]
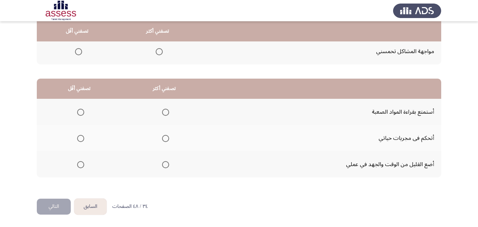
drag, startPoint x: 170, startPoint y: 134, endPoint x: 165, endPoint y: 136, distance: 5.2
click at [169, 134] on th at bounding box center [164, 138] width 85 height 26
click at [165, 136] on span "Select an option" at bounding box center [165, 138] width 7 height 7
click at [165, 136] on input "Select an option" at bounding box center [165, 138] width 7 height 7
click at [90, 166] on th at bounding box center [79, 164] width 85 height 26
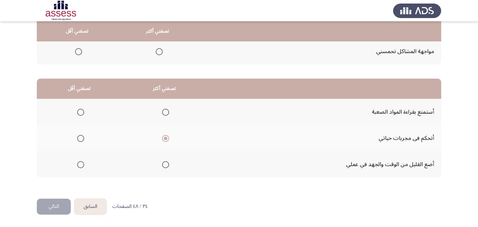
click at [81, 167] on span "Select an option" at bounding box center [80, 164] width 7 height 7
click at [81, 167] on input "Select an option" at bounding box center [80, 164] width 7 height 7
click at [56, 206] on button "التالي" at bounding box center [54, 206] width 34 height 16
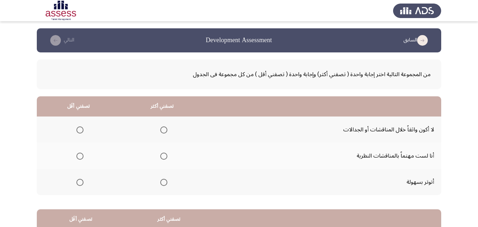
click at [79, 182] on span "Select an option" at bounding box center [79, 182] width 7 height 7
click at [79, 182] on input "Select an option" at bounding box center [79, 182] width 7 height 7
click at [162, 157] on span "Select an option" at bounding box center [163, 155] width 7 height 7
click at [162, 157] on input "Select an option" at bounding box center [163, 155] width 7 height 7
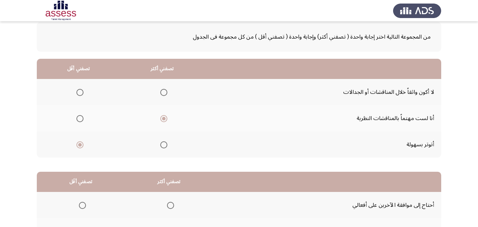
scroll to position [131, 0]
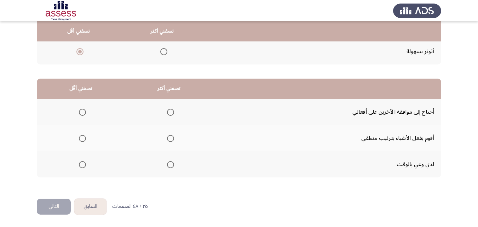
click at [167, 139] on span "Select an option" at bounding box center [170, 138] width 7 height 7
click at [167, 139] on input "Select an option" at bounding box center [170, 138] width 7 height 7
click at [84, 114] on span "Select an option" at bounding box center [82, 112] width 7 height 7
click at [81, 109] on span "Select an option" at bounding box center [82, 112] width 7 height 7
click at [81, 109] on input "Select an option" at bounding box center [82, 112] width 7 height 7
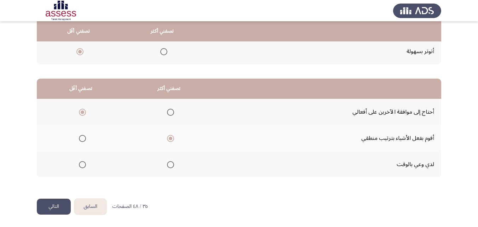
click at [59, 205] on button "التالي" at bounding box center [54, 206] width 34 height 16
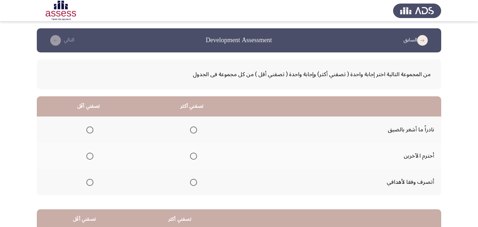
click at [192, 185] on span "Select an option" at bounding box center [193, 182] width 7 height 7
click at [192, 185] on input "Select an option" at bounding box center [193, 182] width 7 height 7
click at [88, 132] on span "Select an option" at bounding box center [89, 129] width 7 height 7
click at [87, 134] on mat-radio-group "Select an option" at bounding box center [89, 129] width 10 height 12
click at [89, 130] on span "Select an option" at bounding box center [89, 129] width 7 height 7
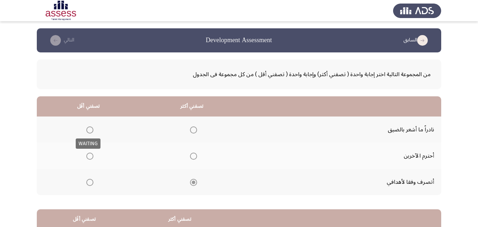
click at [89, 131] on span "Select an option" at bounding box center [89, 129] width 7 height 7
click at [88, 131] on span "Select an option" at bounding box center [89, 129] width 7 height 7
click at [91, 129] on span "Select an option" at bounding box center [89, 129] width 7 height 7
click at [91, 129] on input "Select an option" at bounding box center [89, 129] width 7 height 7
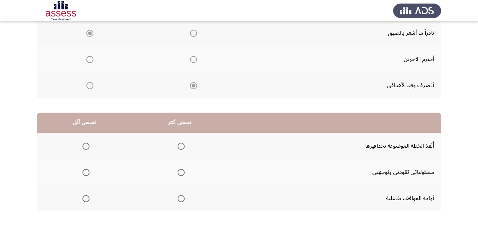
scroll to position [106, 0]
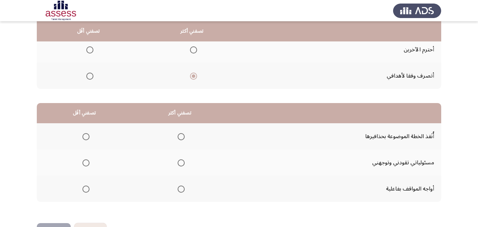
click at [178, 189] on span "Select an option" at bounding box center [181, 188] width 7 height 7
click at [178, 189] on input "Select an option" at bounding box center [181, 188] width 7 height 7
click at [85, 166] on span "Select an option" at bounding box center [85, 162] width 7 height 7
click at [83, 163] on span "Select an option" at bounding box center [85, 162] width 7 height 7
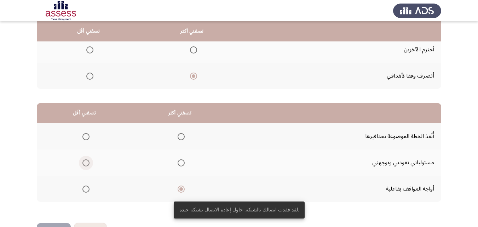
click at [87, 164] on span "Select an option" at bounding box center [85, 162] width 7 height 7
click at [87, 164] on input "Select an option" at bounding box center [85, 162] width 7 height 7
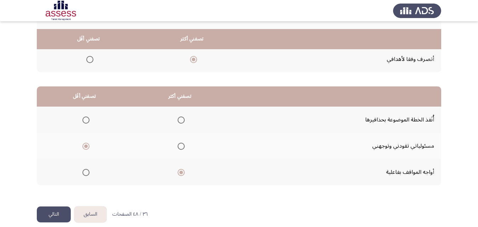
scroll to position [131, 0]
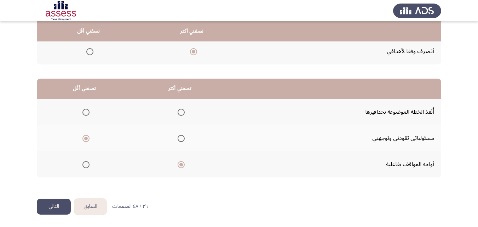
click at [83, 113] on span "Select an option" at bounding box center [85, 112] width 7 height 7
click at [83, 113] on input "Select an option" at bounding box center [85, 112] width 7 height 7
click at [50, 208] on button "التالي" at bounding box center [54, 206] width 34 height 16
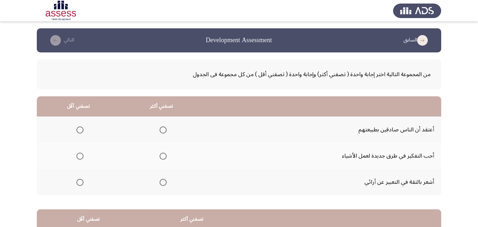
click at [163, 183] on span "Select an option" at bounding box center [163, 182] width 7 height 7
click at [163, 183] on input "Select an option" at bounding box center [163, 182] width 7 height 7
click at [81, 131] on span "Select an option" at bounding box center [79, 129] width 7 height 7
click at [77, 128] on span "Select an option" at bounding box center [79, 129] width 7 height 7
click at [77, 128] on input "Select an option" at bounding box center [79, 129] width 7 height 7
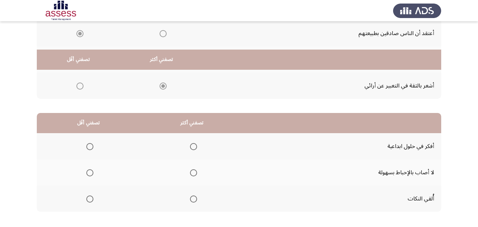
scroll to position [131, 0]
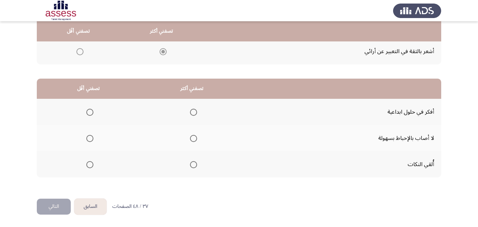
click at [190, 136] on span "Select an option" at bounding box center [193, 138] width 7 height 7
click at [190, 136] on input "Select an option" at bounding box center [193, 138] width 7 height 7
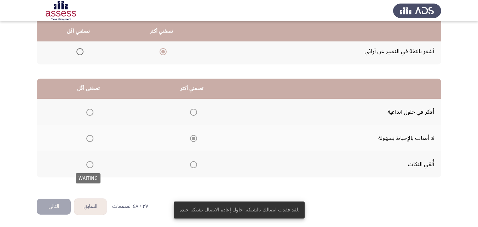
click at [87, 163] on span "Select an option" at bounding box center [89, 164] width 7 height 7
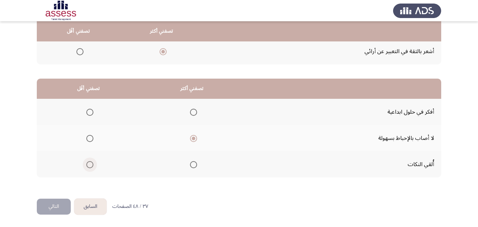
click at [92, 166] on span "Select an option" at bounding box center [89, 164] width 7 height 7
click at [92, 166] on input "Select an option" at bounding box center [89, 164] width 7 height 7
click at [49, 208] on button "التالي" at bounding box center [54, 206] width 34 height 16
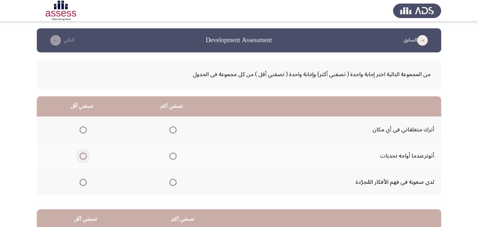
click at [85, 157] on span "Select an option" at bounding box center [83, 155] width 7 height 7
click at [85, 157] on input "Select an option" at bounding box center [83, 155] width 7 height 7
click at [169, 129] on span "Select an option" at bounding box center [172, 129] width 7 height 7
click at [169, 129] on input "Select an option" at bounding box center [172, 129] width 7 height 7
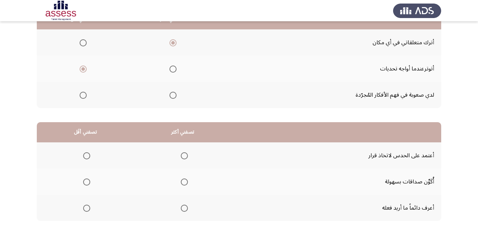
scroll to position [106, 0]
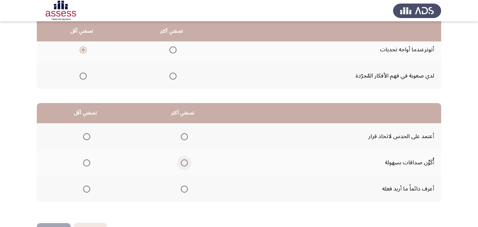
click at [183, 163] on span "Select an option" at bounding box center [184, 162] width 7 height 7
click at [183, 163] on input "Select an option" at bounding box center [184, 162] width 7 height 7
click at [83, 138] on label "Select an option" at bounding box center [85, 136] width 10 height 7
click at [83, 138] on input "Select an option" at bounding box center [86, 136] width 7 height 7
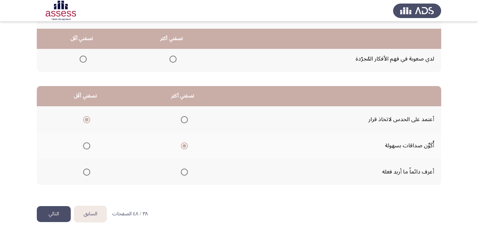
scroll to position [131, 0]
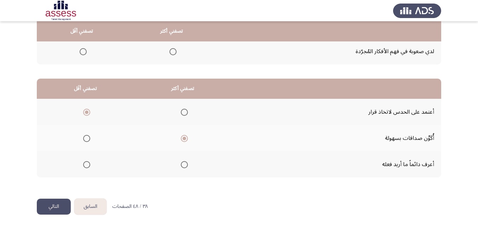
click at [57, 202] on button "التالي" at bounding box center [54, 206] width 34 height 16
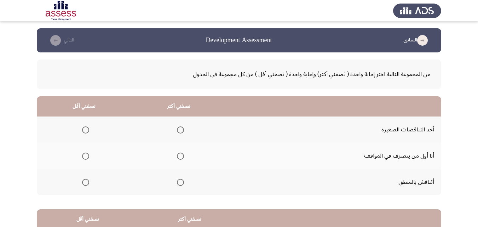
click at [177, 182] on span "Select an option" at bounding box center [180, 182] width 7 height 7
click at [177, 182] on input "Select an option" at bounding box center [180, 182] width 7 height 7
click at [88, 127] on span "Select an option" at bounding box center [85, 129] width 7 height 7
click at [88, 127] on input "Select an option" at bounding box center [85, 129] width 7 height 7
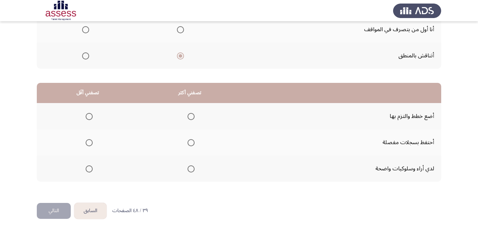
scroll to position [131, 0]
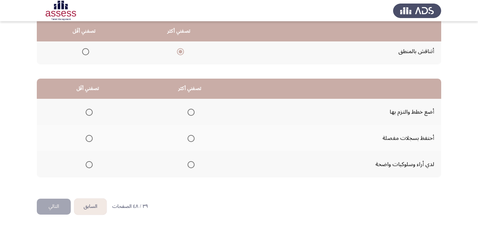
click at [189, 115] on span "Select an option" at bounding box center [191, 112] width 7 height 7
click at [189, 115] on input "Select an option" at bounding box center [191, 112] width 7 height 7
click at [92, 138] on span "Select an option" at bounding box center [89, 138] width 7 height 7
click at [92, 138] on input "Select an option" at bounding box center [89, 138] width 7 height 7
click at [51, 204] on button "التالي" at bounding box center [54, 206] width 34 height 16
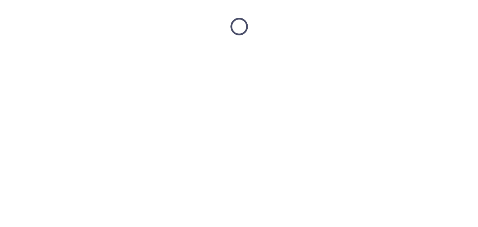
scroll to position [0, 0]
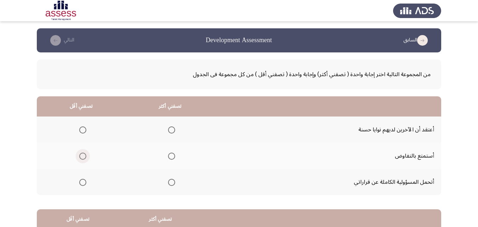
click at [79, 157] on span "Select an option" at bounding box center [82, 155] width 7 height 7
click at [79, 157] on input "Select an option" at bounding box center [82, 155] width 7 height 7
click at [172, 184] on span "Select an option" at bounding box center [171, 182] width 7 height 7
click at [172, 184] on input "Select an option" at bounding box center [171, 182] width 7 height 7
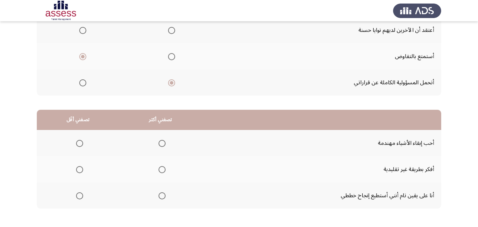
scroll to position [131, 0]
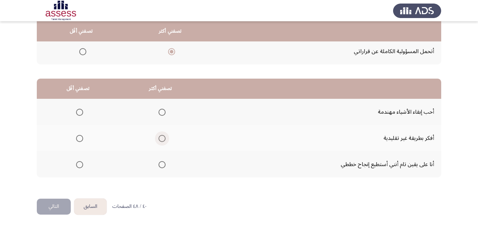
click at [162, 138] on span "Select an option" at bounding box center [162, 138] width 0 height 0
click at [160, 138] on input "Select an option" at bounding box center [162, 138] width 7 height 7
click at [76, 113] on span "Select an option" at bounding box center [79, 112] width 7 height 7
click at [76, 113] on input "Select an option" at bounding box center [79, 112] width 7 height 7
click at [54, 202] on button "التالي" at bounding box center [54, 206] width 34 height 16
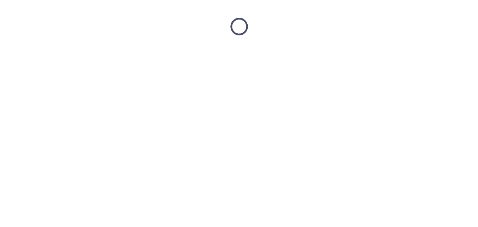
scroll to position [0, 0]
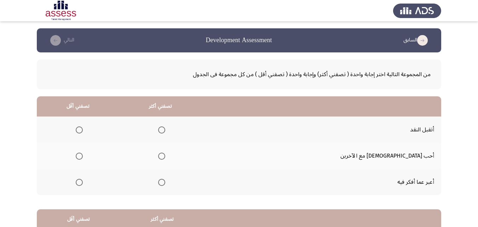
click at [165, 159] on span "Select an option" at bounding box center [161, 155] width 7 height 7
click at [165, 159] on input "Select an option" at bounding box center [161, 155] width 7 height 7
click at [83, 182] on span "Select an option" at bounding box center [79, 182] width 7 height 7
click at [83, 182] on input "Select an option" at bounding box center [79, 182] width 7 height 7
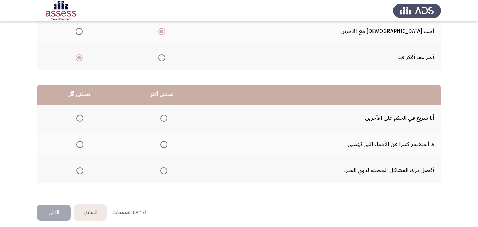
scroll to position [131, 0]
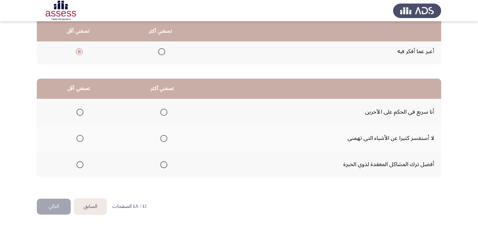
click at [85, 110] on th at bounding box center [79, 112] width 84 height 26
click at [83, 111] on span "Select an option" at bounding box center [79, 112] width 7 height 7
click at [83, 111] on input "Select an option" at bounding box center [79, 112] width 7 height 7
click at [162, 141] on span "Select an option" at bounding box center [163, 138] width 7 height 7
click at [162, 141] on input "Select an option" at bounding box center [163, 138] width 7 height 7
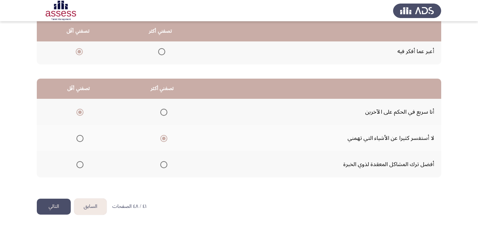
click at [52, 208] on button "التالي" at bounding box center [54, 206] width 34 height 16
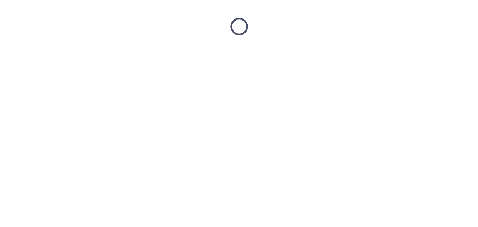
scroll to position [0, 0]
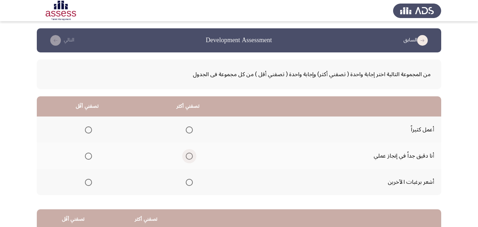
click at [190, 156] on span "Select an option" at bounding box center [189, 155] width 7 height 7
click at [190, 156] on input "Select an option" at bounding box center [189, 155] width 7 height 7
click at [87, 179] on span "Select an option" at bounding box center [88, 182] width 7 height 7
click at [87, 179] on input "Select an option" at bounding box center [88, 182] width 7 height 7
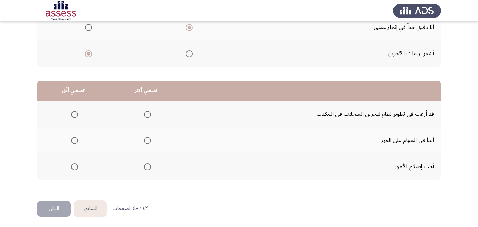
scroll to position [131, 0]
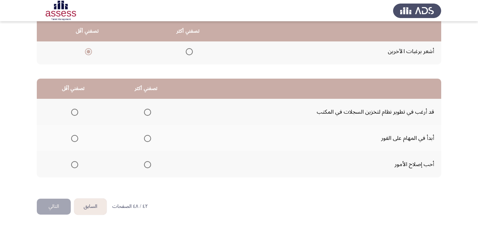
click at [75, 114] on span "Select an option" at bounding box center [74, 112] width 7 height 7
click at [75, 114] on input "Select an option" at bounding box center [74, 112] width 7 height 7
click at [144, 136] on span "Select an option" at bounding box center [147, 138] width 7 height 7
click at [144, 136] on input "Select an option" at bounding box center [147, 138] width 7 height 7
click at [49, 206] on button "التالي" at bounding box center [54, 206] width 34 height 16
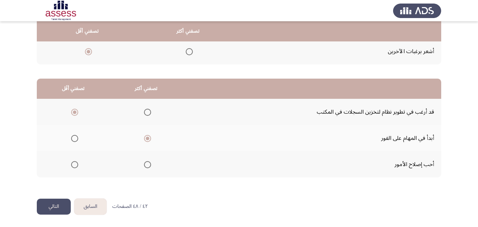
scroll to position [0, 0]
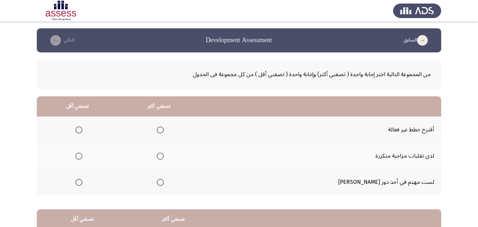
click at [81, 130] on span "Select an option" at bounding box center [78, 129] width 7 height 7
click at [81, 130] on input "Select an option" at bounding box center [78, 129] width 7 height 7
click at [164, 152] on span "Select an option" at bounding box center [160, 155] width 7 height 7
click at [164, 152] on input "Select an option" at bounding box center [160, 155] width 7 height 7
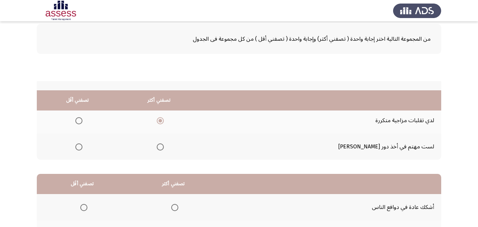
scroll to position [131, 0]
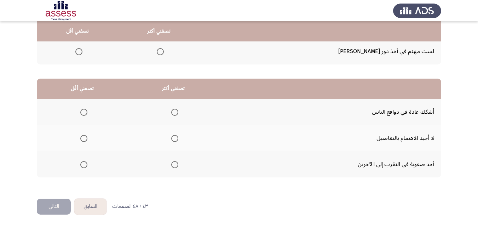
click at [84, 111] on span "Select an option" at bounding box center [83, 112] width 7 height 7
click at [84, 111] on input "Select an option" at bounding box center [83, 112] width 7 height 7
click at [175, 162] on span "Select an option" at bounding box center [174, 164] width 7 height 7
click at [175, 162] on input "Select an option" at bounding box center [174, 164] width 7 height 7
click at [45, 207] on button "التالي" at bounding box center [54, 206] width 34 height 16
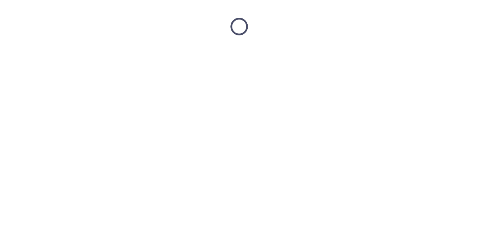
scroll to position [0, 0]
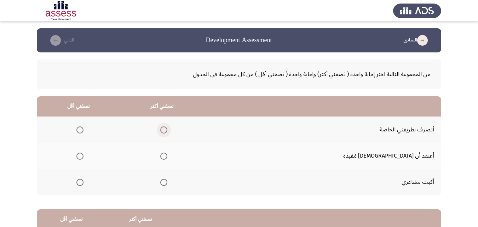
click at [167, 127] on label "Select an option" at bounding box center [162, 129] width 10 height 7
click at [167, 127] on input "Select an option" at bounding box center [163, 129] width 7 height 7
click at [84, 155] on span "Select an option" at bounding box center [79, 155] width 7 height 7
click at [84, 155] on input "Select an option" at bounding box center [79, 155] width 7 height 7
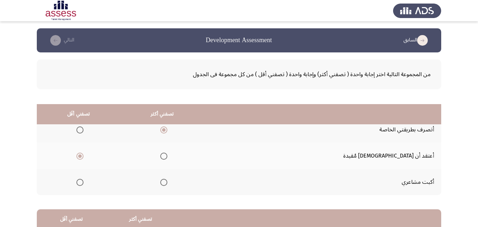
scroll to position [106, 0]
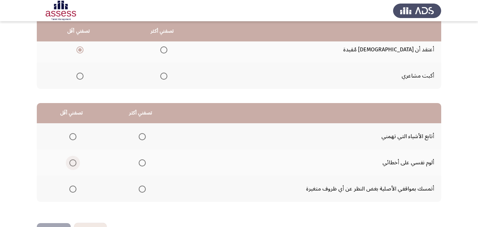
click at [70, 165] on span "Select an option" at bounding box center [72, 162] width 7 height 7
click at [70, 165] on input "Select an option" at bounding box center [72, 162] width 7 height 7
click at [137, 189] on label "Select an option" at bounding box center [141, 188] width 10 height 7
click at [139, 189] on input "Select an option" at bounding box center [142, 188] width 7 height 7
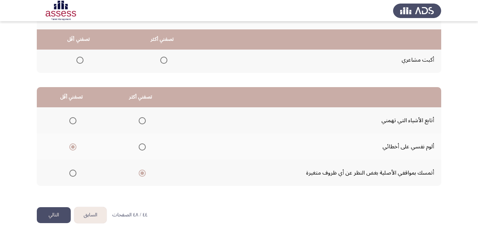
scroll to position [131, 0]
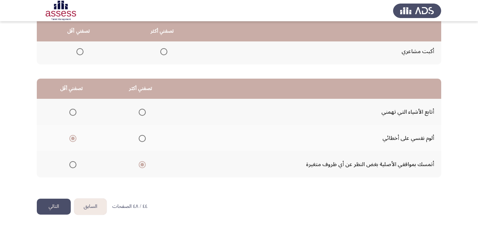
click at [54, 203] on button "التالي" at bounding box center [54, 206] width 34 height 16
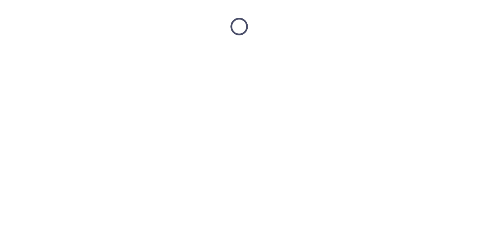
scroll to position [0, 0]
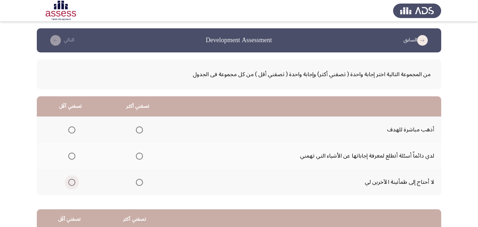
click at [73, 183] on span "Select an option" at bounding box center [71, 182] width 7 height 7
click at [73, 183] on input "Select an option" at bounding box center [71, 182] width 7 height 7
click at [139, 131] on span "Select an option" at bounding box center [139, 129] width 7 height 7
click at [139, 131] on input "Select an option" at bounding box center [139, 129] width 7 height 7
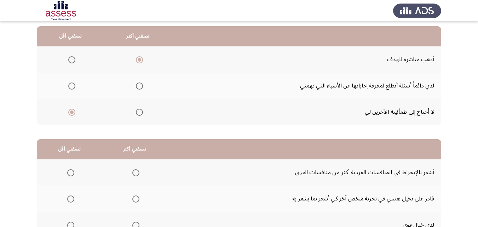
scroll to position [131, 0]
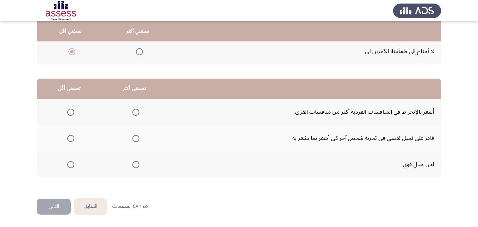
click at [133, 138] on span "Select an option" at bounding box center [135, 138] width 7 height 7
click at [133, 138] on input "Select an option" at bounding box center [135, 138] width 7 height 7
click at [71, 111] on span "Select an option" at bounding box center [70, 112] width 7 height 7
click at [71, 111] on input "Select an option" at bounding box center [70, 112] width 7 height 7
click at [54, 202] on button "التالي" at bounding box center [54, 206] width 34 height 16
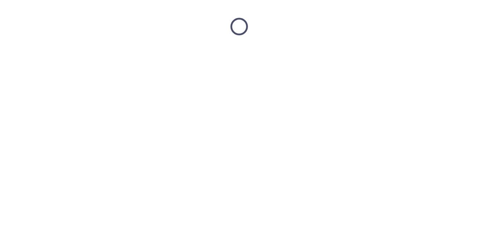
scroll to position [0, 0]
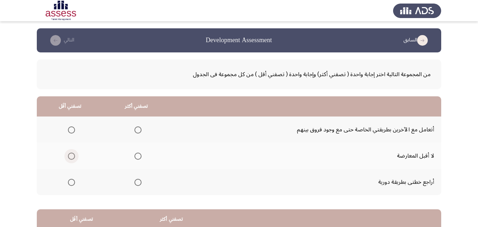
click at [70, 157] on span "Select an option" at bounding box center [71, 155] width 7 height 7
click at [70, 157] on input "Select an option" at bounding box center [71, 155] width 7 height 7
click at [138, 129] on span "Select an option" at bounding box center [137, 129] width 7 height 7
click at [138, 129] on input "Select an option" at bounding box center [137, 129] width 7 height 7
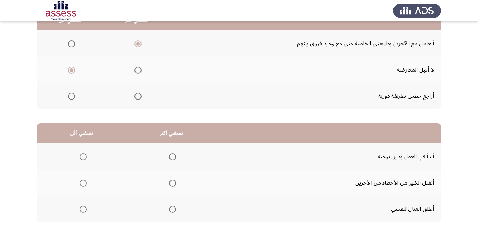
scroll to position [131, 0]
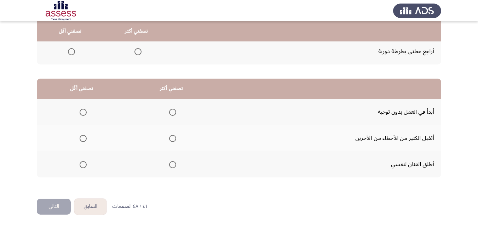
click at [170, 141] on span "Select an option" at bounding box center [172, 138] width 7 height 7
click at [170, 141] on input "Select an option" at bounding box center [172, 138] width 7 height 7
click at [85, 162] on span "Select an option" at bounding box center [83, 164] width 7 height 7
click at [85, 162] on input "Select an option" at bounding box center [83, 164] width 7 height 7
click at [58, 201] on button "التالي" at bounding box center [54, 206] width 34 height 16
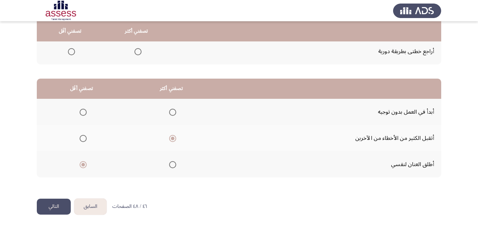
scroll to position [0, 0]
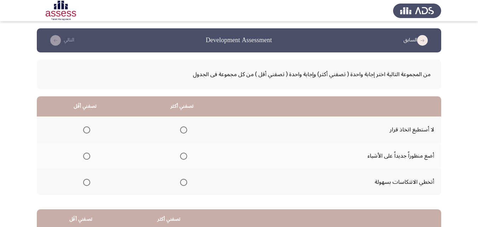
click at [83, 131] on span "Select an option" at bounding box center [86, 129] width 7 height 7
click at [83, 131] on input "Select an option" at bounding box center [86, 129] width 7 height 7
click at [178, 184] on label "Select an option" at bounding box center [182, 182] width 10 height 7
click at [180, 184] on input "Select an option" at bounding box center [183, 182] width 7 height 7
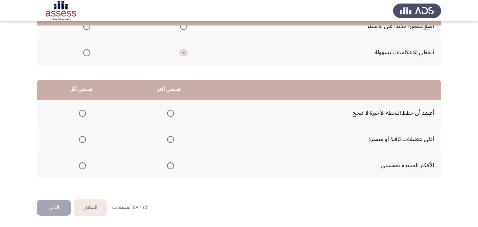
scroll to position [131, 0]
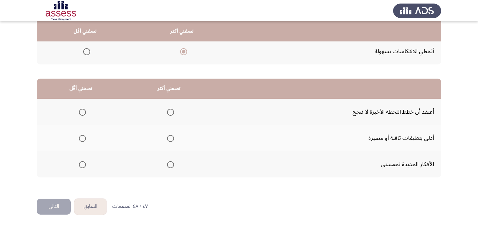
click at [168, 136] on span "Select an option" at bounding box center [170, 138] width 7 height 7
click at [168, 136] on input "Select an option" at bounding box center [170, 138] width 7 height 7
drag, startPoint x: 86, startPoint y: 108, endPoint x: 83, endPoint y: 112, distance: 5.4
click at [85, 108] on th at bounding box center [81, 112] width 88 height 26
click at [82, 112] on span "Select an option" at bounding box center [82, 112] width 7 height 7
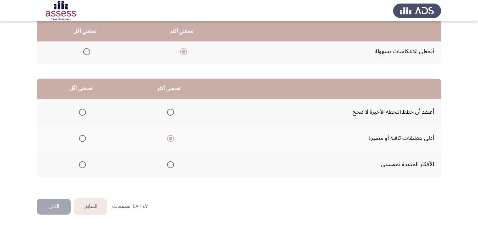
click at [82, 112] on input "Select an option" at bounding box center [82, 112] width 7 height 7
click at [58, 205] on button "التالي" at bounding box center [54, 206] width 34 height 16
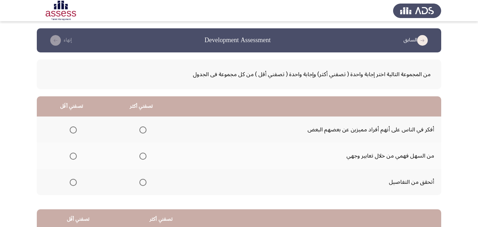
click at [144, 156] on span "Select an option" at bounding box center [142, 155] width 7 height 7
click at [144, 156] on input "Select an option" at bounding box center [142, 155] width 7 height 7
click at [73, 131] on span "Select an option" at bounding box center [73, 129] width 7 height 7
click at [73, 131] on input "Select an option" at bounding box center [73, 129] width 7 height 7
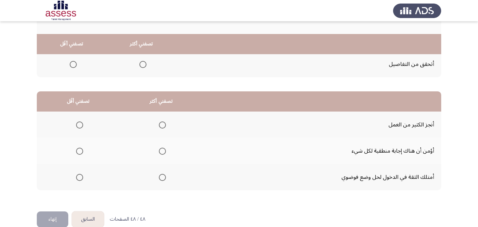
scroll to position [131, 0]
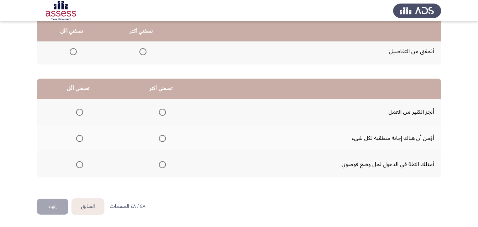
click at [75, 48] on span "Select an option" at bounding box center [73, 51] width 7 height 7
click at [75, 48] on input "Select an option" at bounding box center [73, 51] width 7 height 7
click at [159, 166] on span "Select an option" at bounding box center [162, 164] width 7 height 7
click at [159, 166] on input "Select an option" at bounding box center [162, 164] width 7 height 7
click at [79, 139] on span "Select an option" at bounding box center [79, 138] width 7 height 7
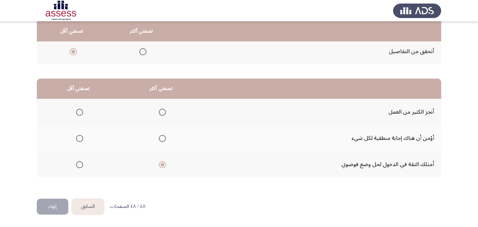
click at [79, 139] on input "Select an option" at bounding box center [79, 138] width 7 height 7
click at [49, 205] on button "إنهاء" at bounding box center [52, 206] width 31 height 16
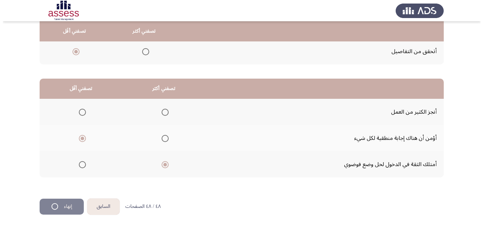
scroll to position [0, 0]
